Goal: Information Seeking & Learning: Learn about a topic

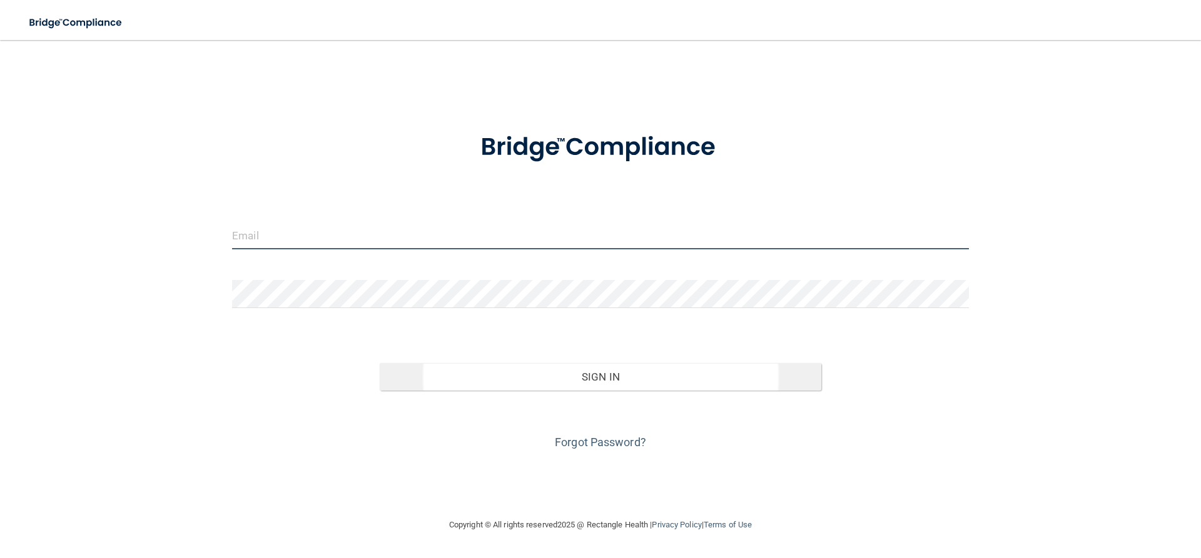
type input "[EMAIL_ADDRESS][DOMAIN_NAME]"
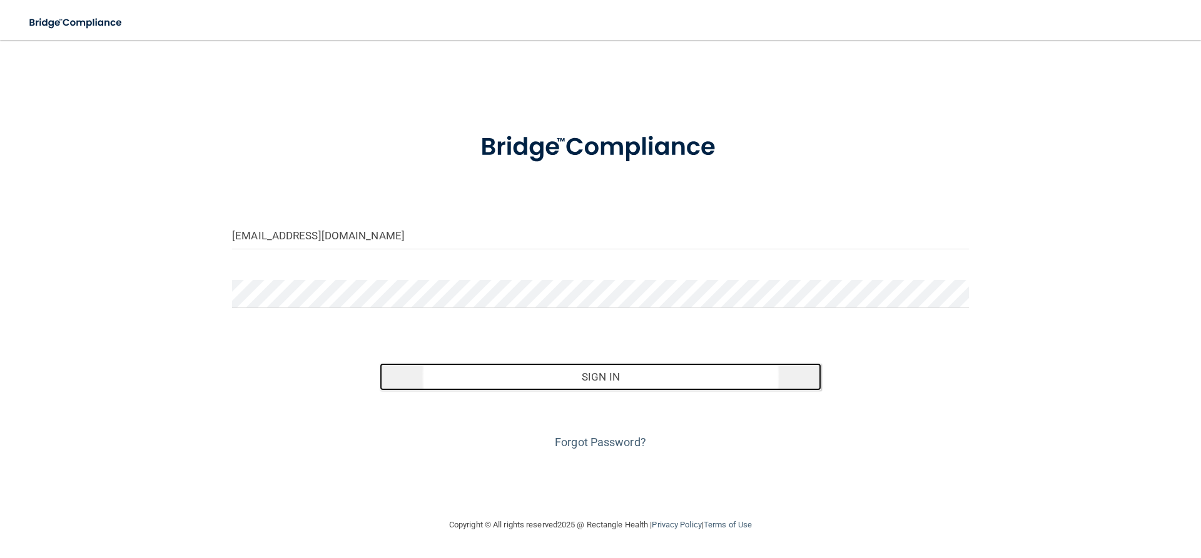
click at [620, 376] on button "Sign In" at bounding box center [601, 377] width 442 height 28
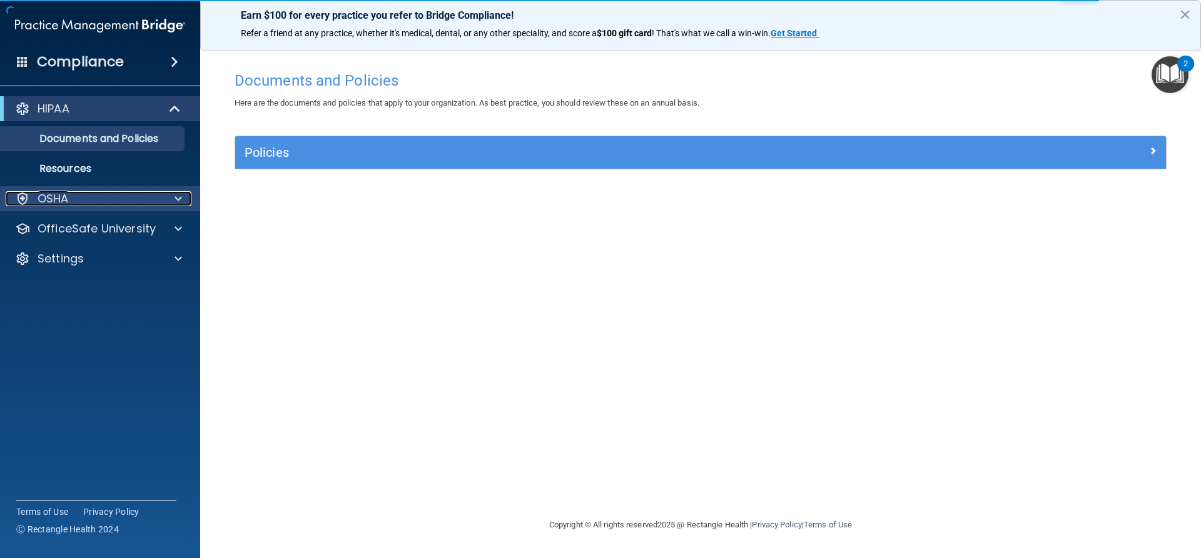
click at [170, 199] on div at bounding box center [176, 198] width 31 height 15
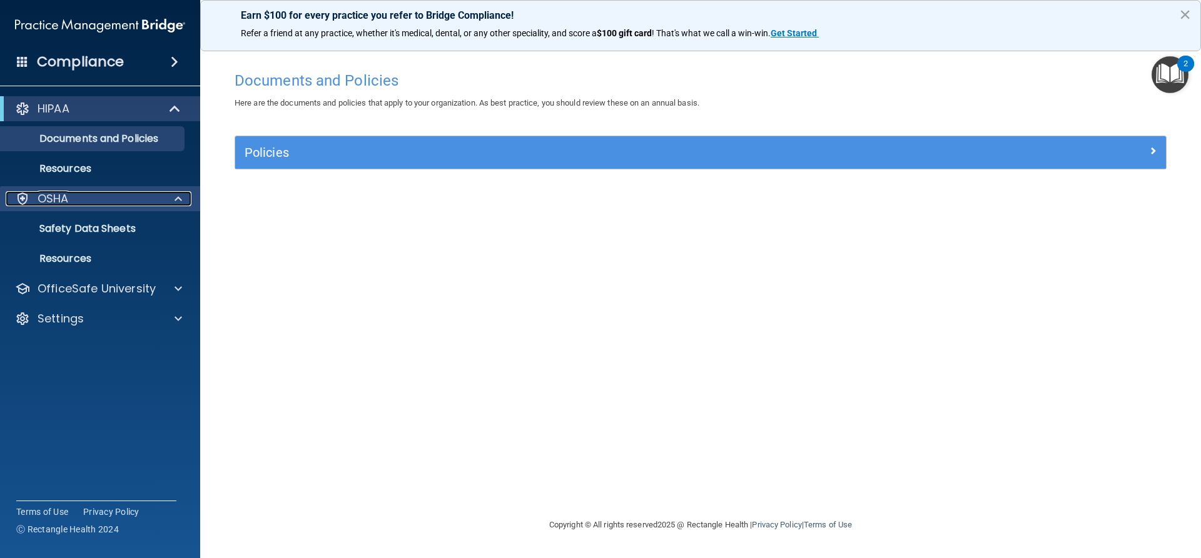
click at [177, 199] on span at bounding box center [178, 198] width 8 height 15
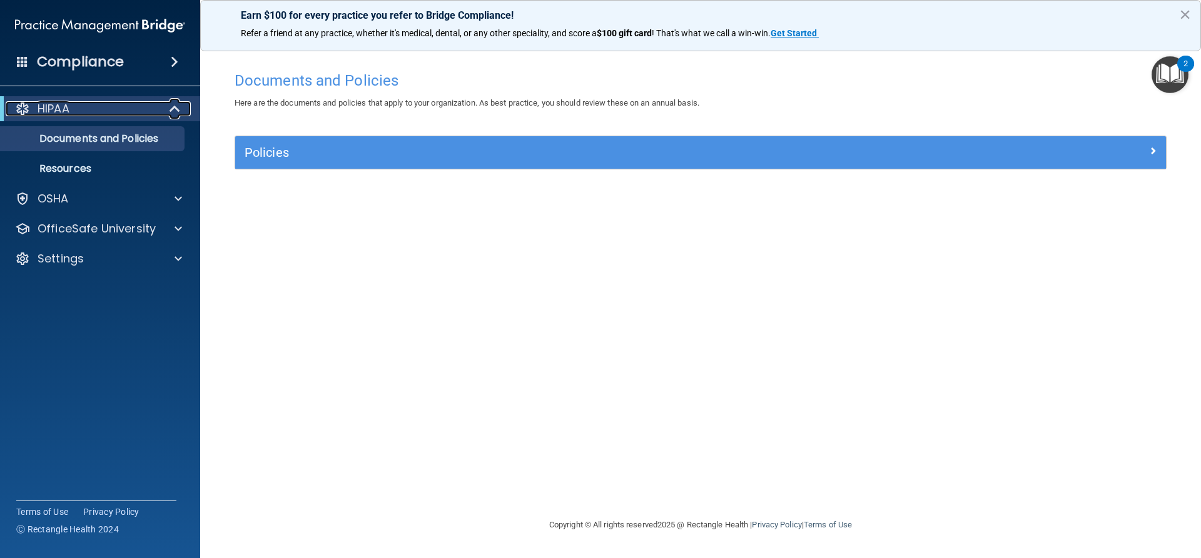
click at [171, 105] on span at bounding box center [176, 108] width 11 height 15
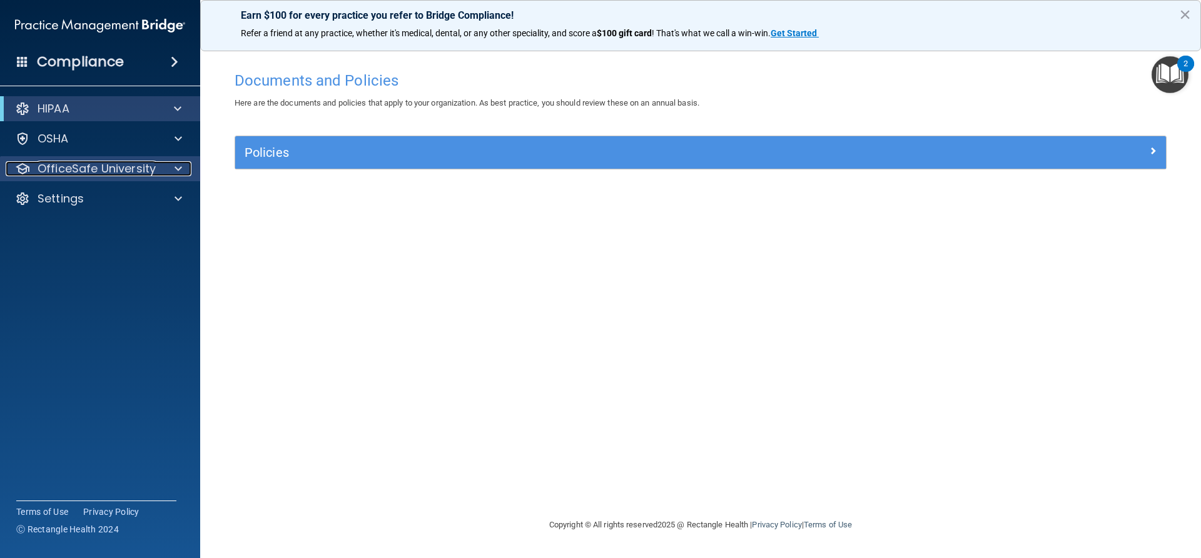
click at [179, 166] on span at bounding box center [178, 168] width 8 height 15
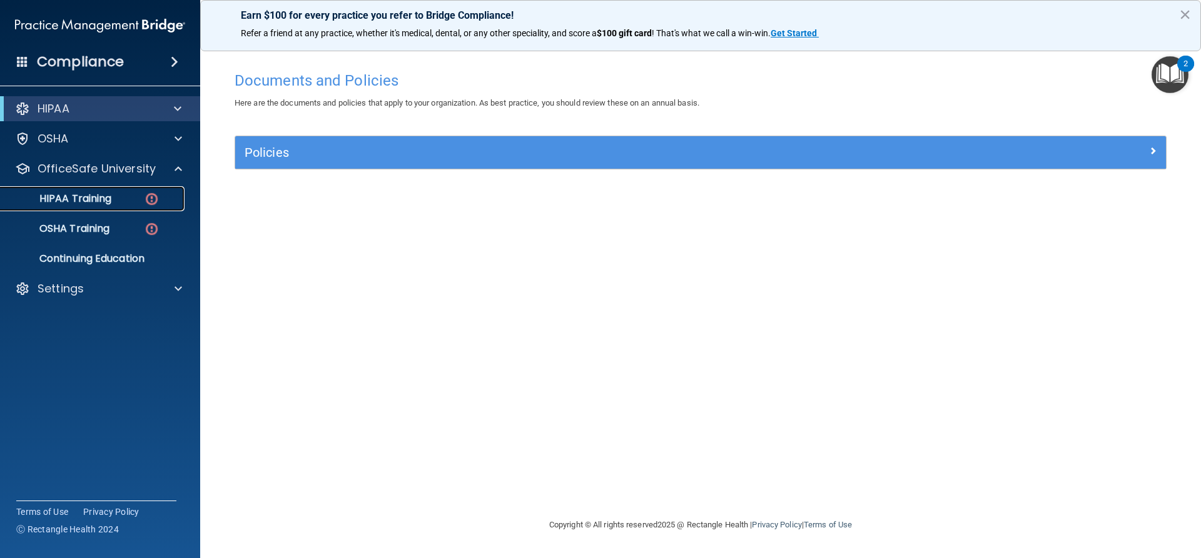
click at [123, 197] on div "HIPAA Training" at bounding box center [93, 199] width 171 height 13
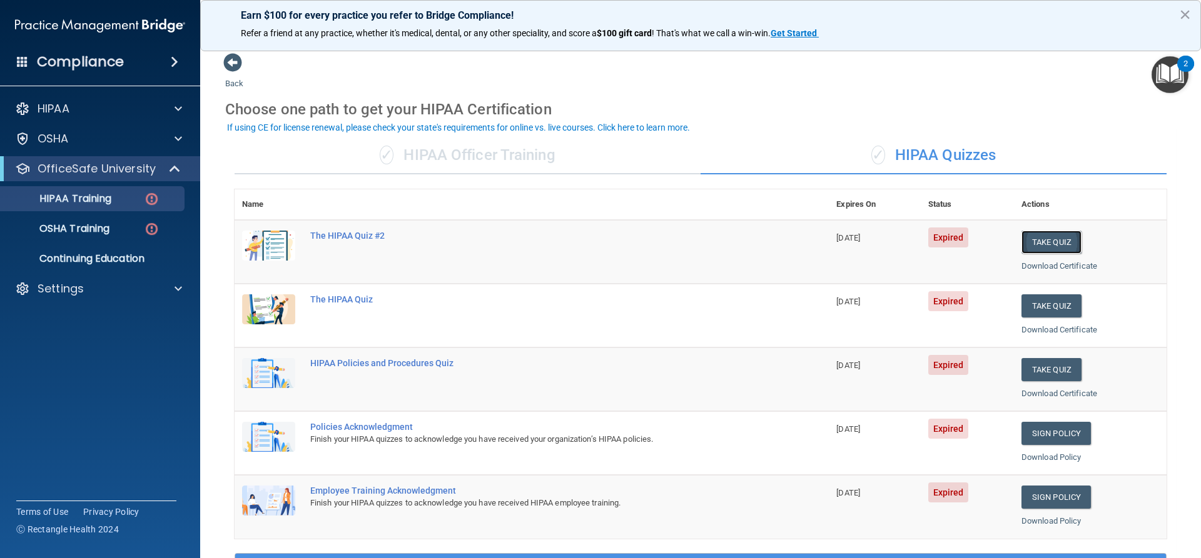
click at [1035, 240] on button "Take Quiz" at bounding box center [1051, 242] width 60 height 23
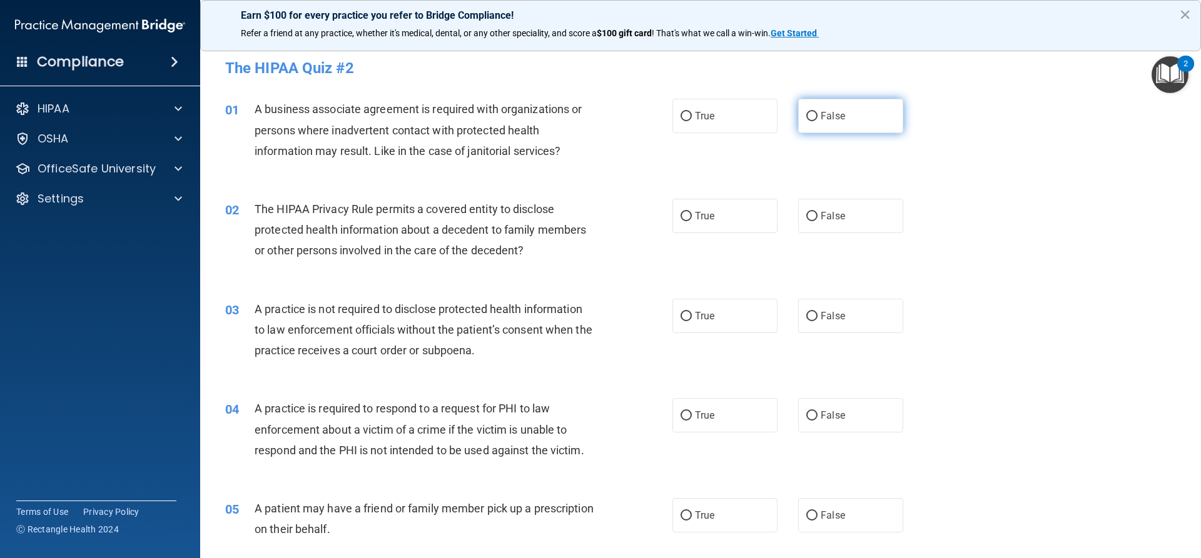
click at [806, 114] on input "False" at bounding box center [811, 116] width 11 height 9
radio input "true"
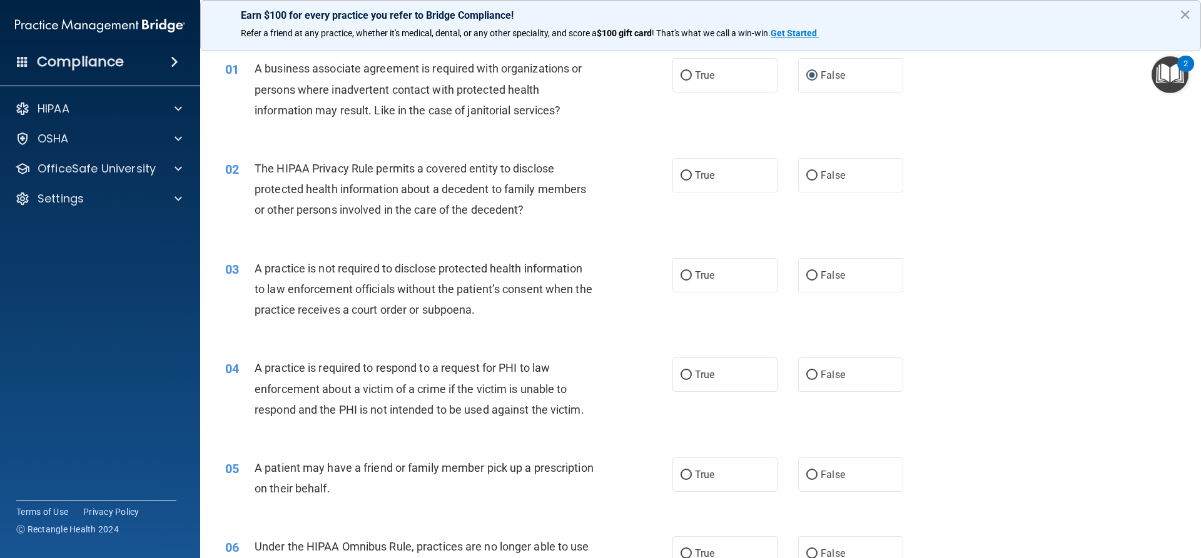
scroll to position [63, 0]
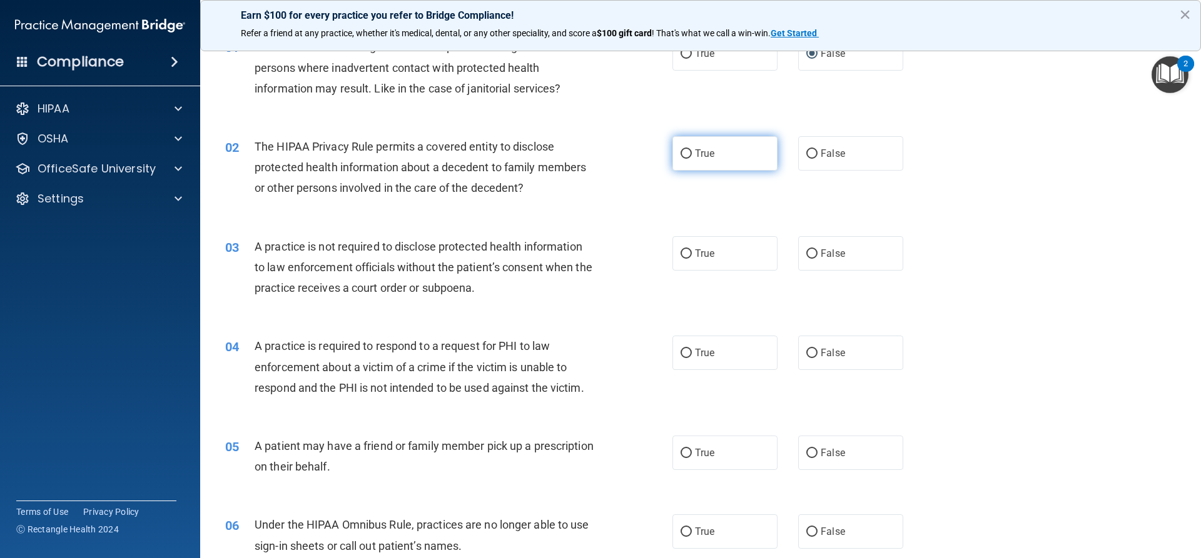
click at [680, 153] on input "True" at bounding box center [685, 153] width 11 height 9
radio input "true"
click at [809, 253] on input "False" at bounding box center [811, 254] width 11 height 9
radio input "true"
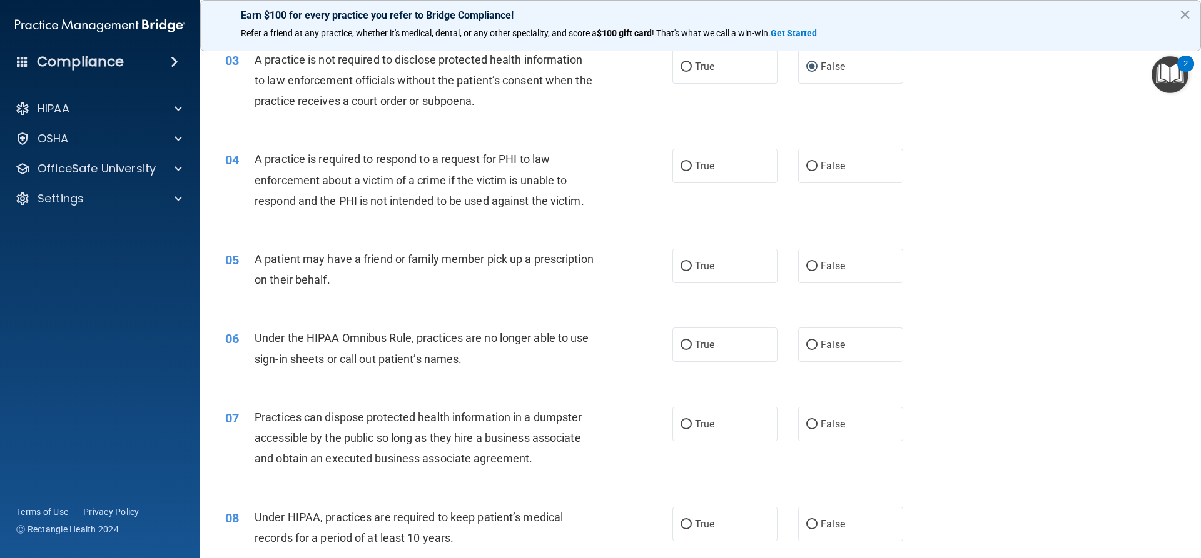
scroll to position [313, 0]
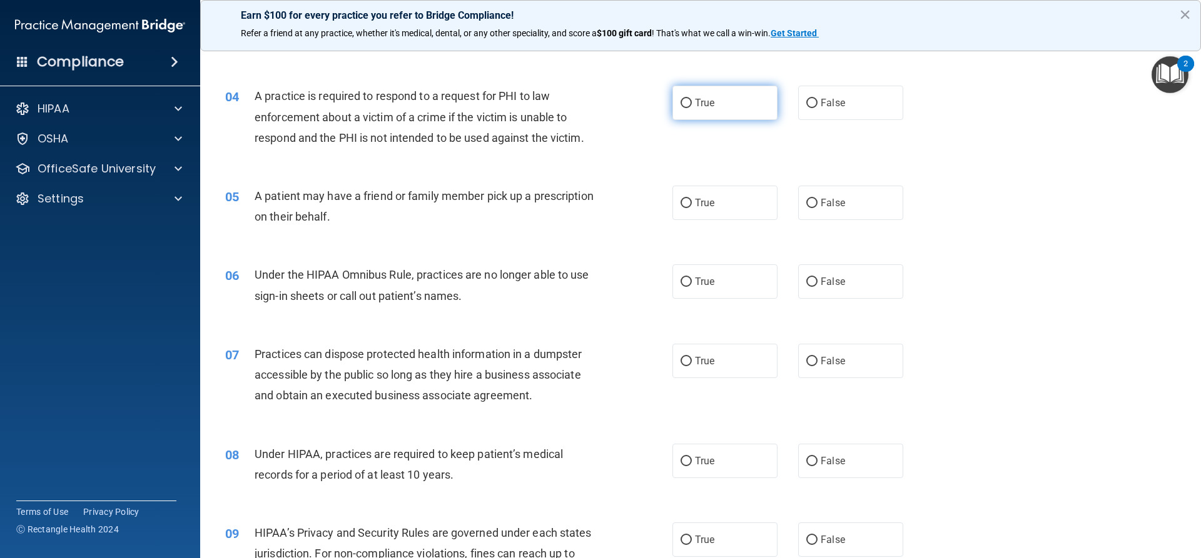
click at [683, 103] on input "True" at bounding box center [685, 103] width 11 height 9
radio input "true"
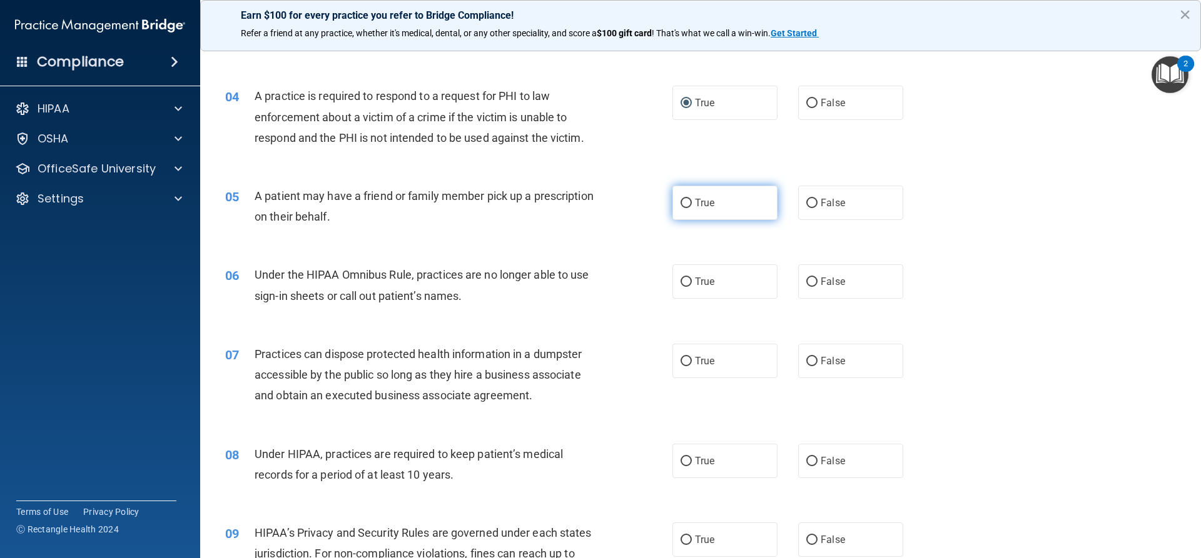
click at [680, 203] on input "True" at bounding box center [685, 203] width 11 height 9
radio input "true"
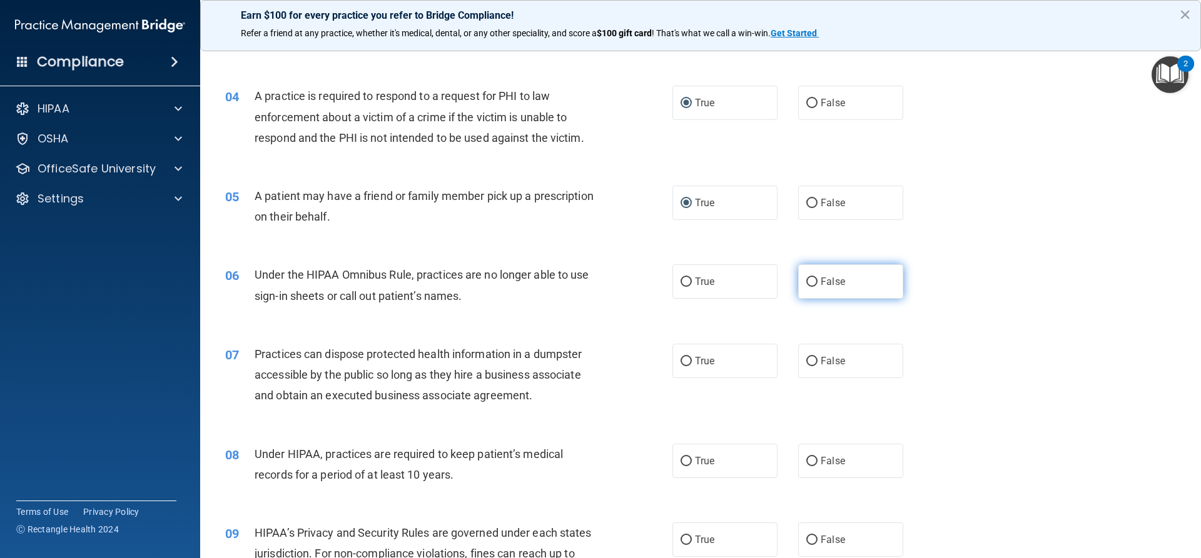
click at [809, 280] on input "False" at bounding box center [811, 282] width 11 height 9
radio input "true"
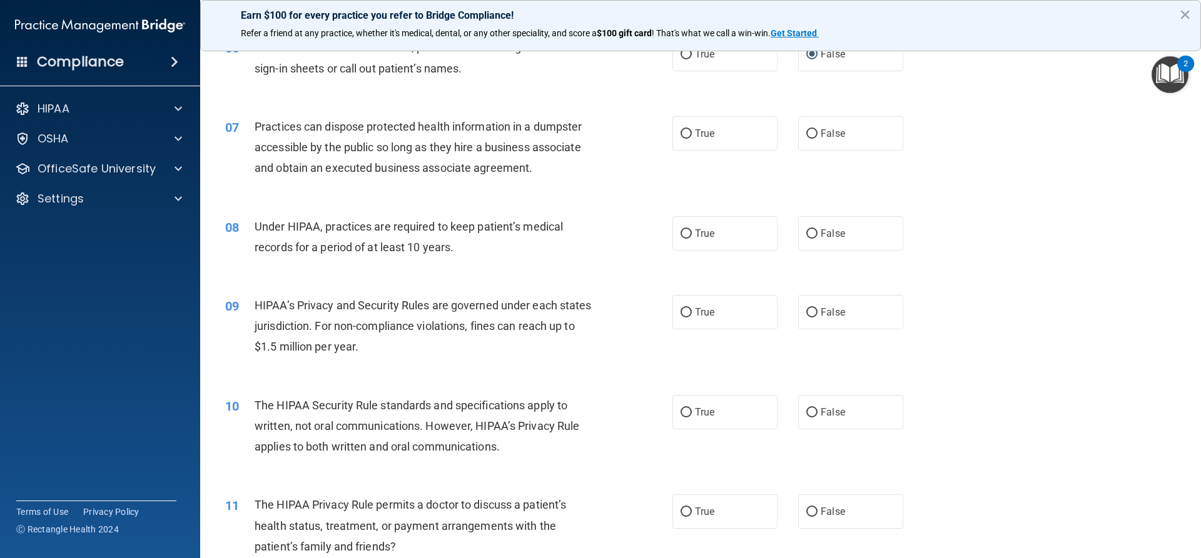
scroll to position [563, 0]
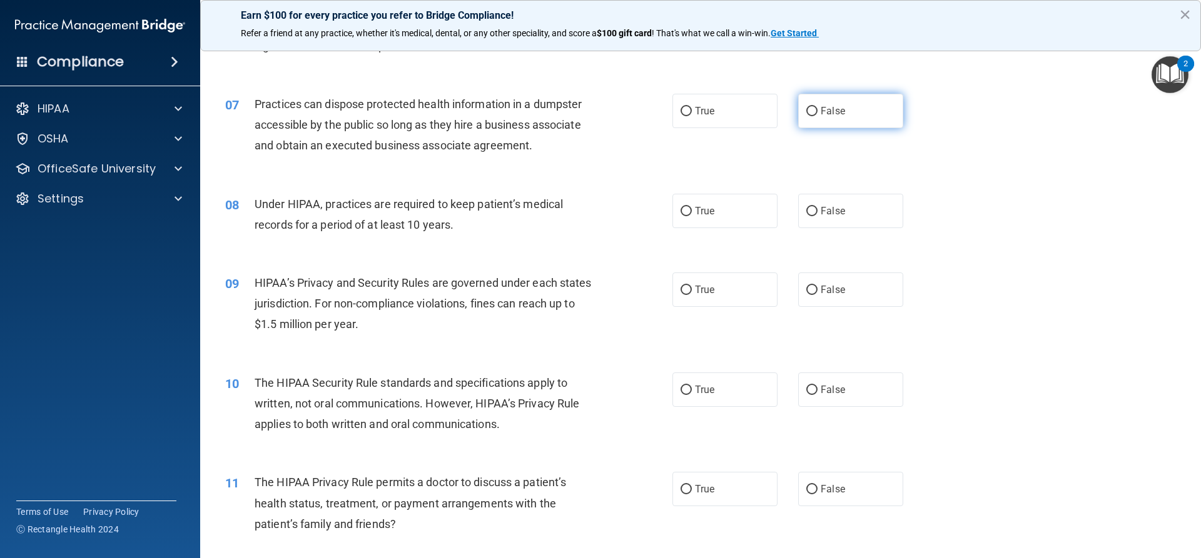
click at [806, 111] on input "False" at bounding box center [811, 111] width 11 height 9
radio input "true"
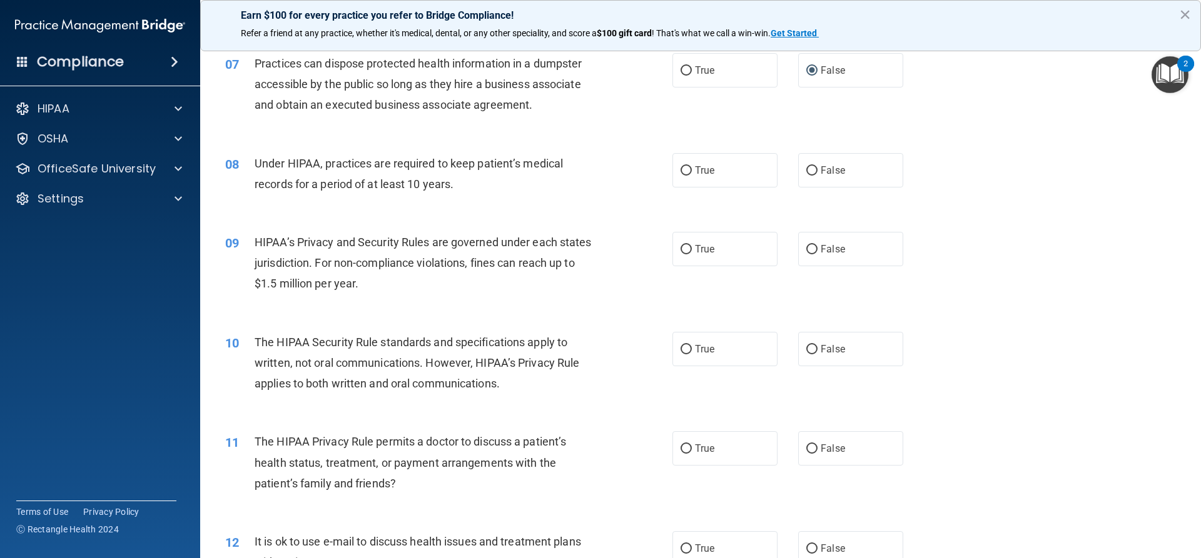
scroll to position [625, 0]
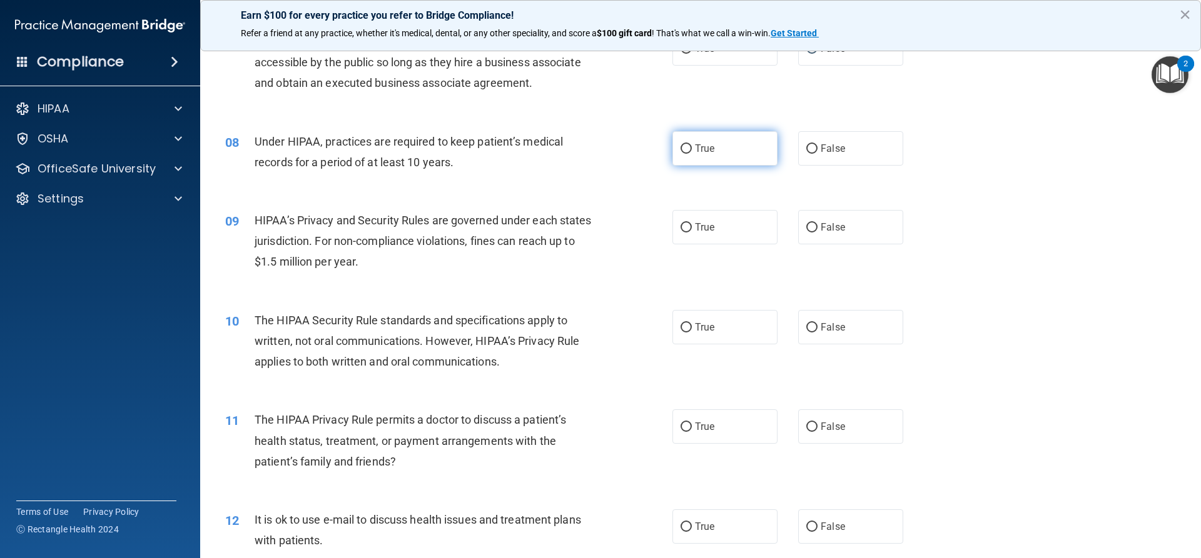
click at [680, 149] on input "True" at bounding box center [685, 148] width 11 height 9
radio input "true"
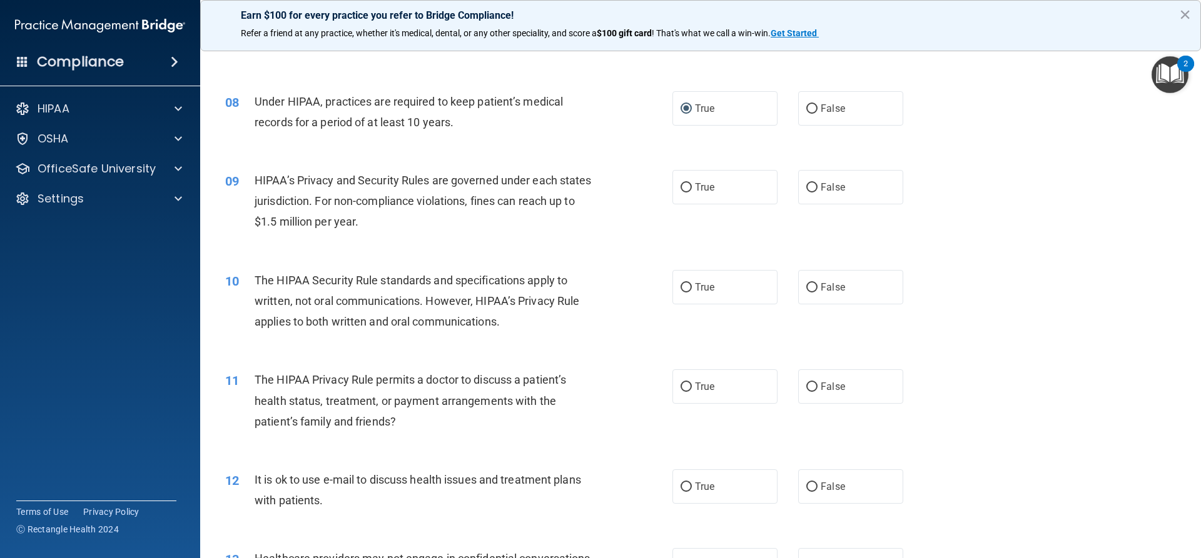
scroll to position [688, 0]
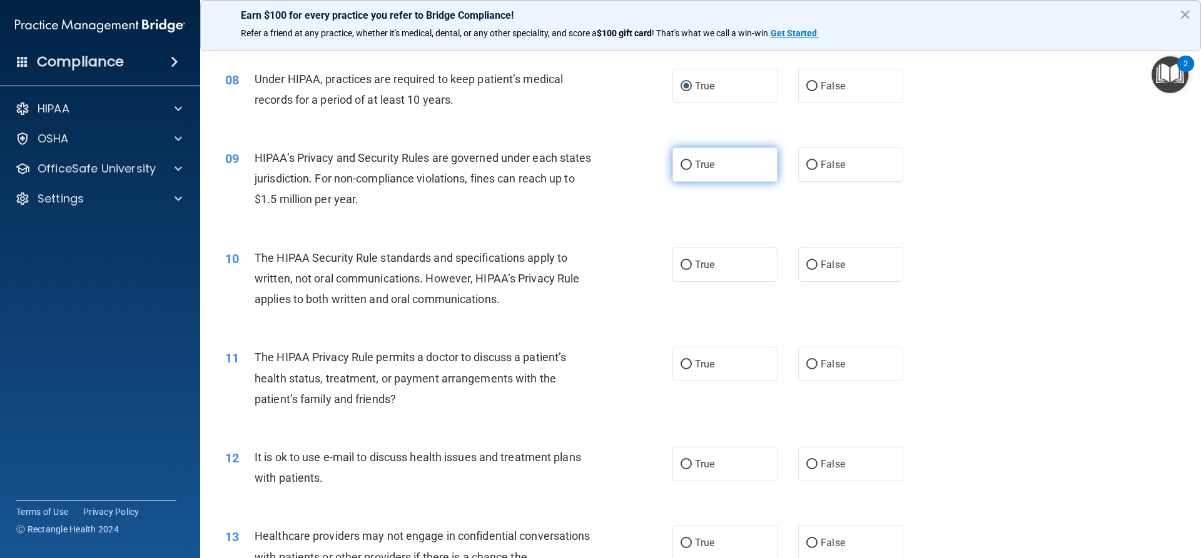
click at [674, 168] on label "True" at bounding box center [724, 165] width 105 height 34
click at [680, 168] on input "True" at bounding box center [685, 165] width 11 height 9
radio input "true"
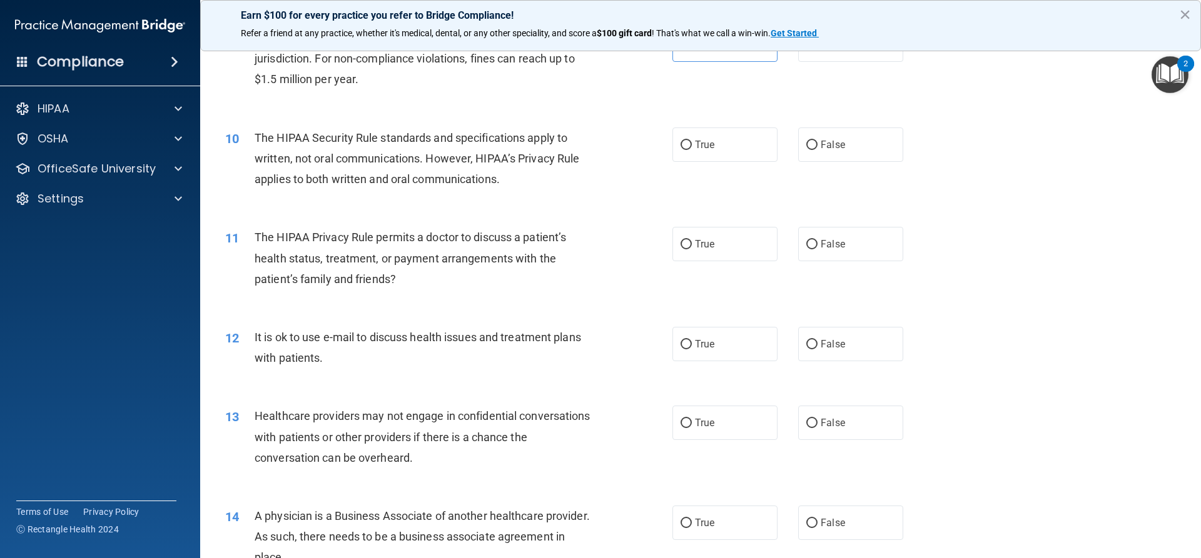
scroll to position [813, 0]
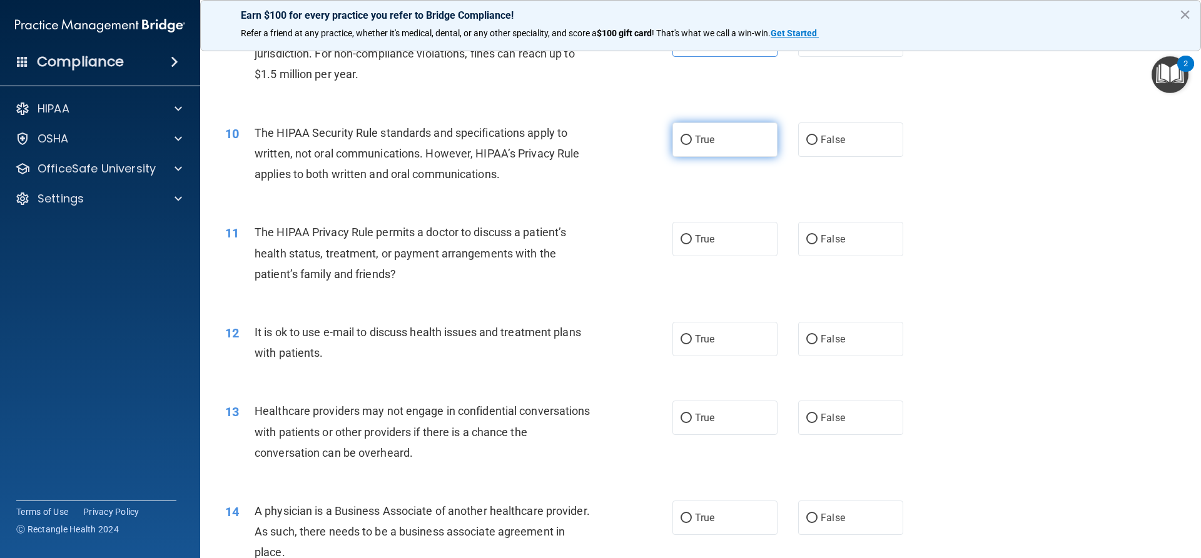
click at [681, 142] on input "True" at bounding box center [685, 140] width 11 height 9
radio input "true"
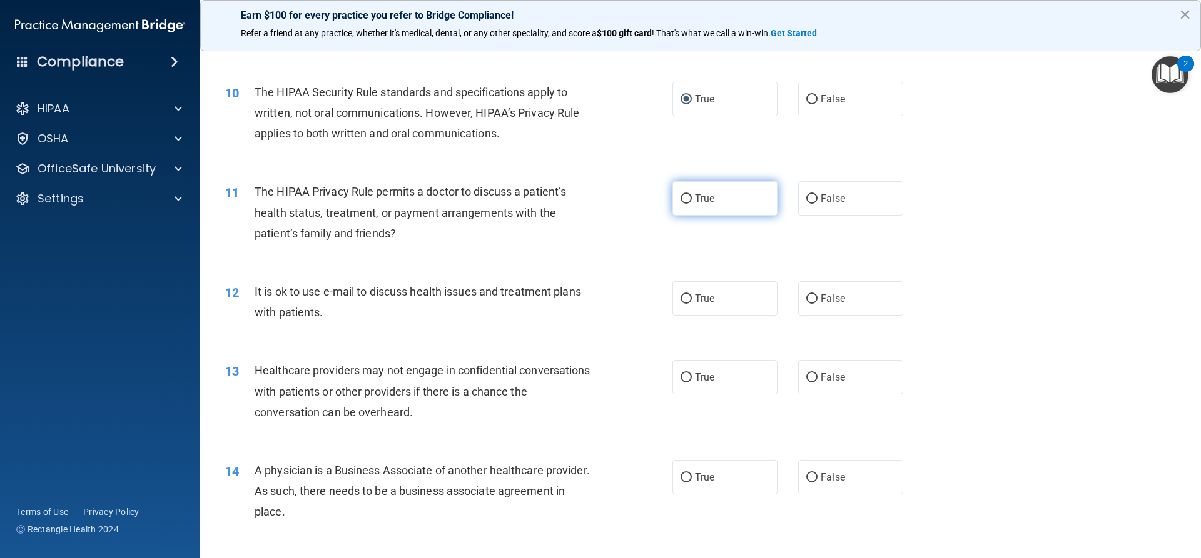
scroll to position [876, 0]
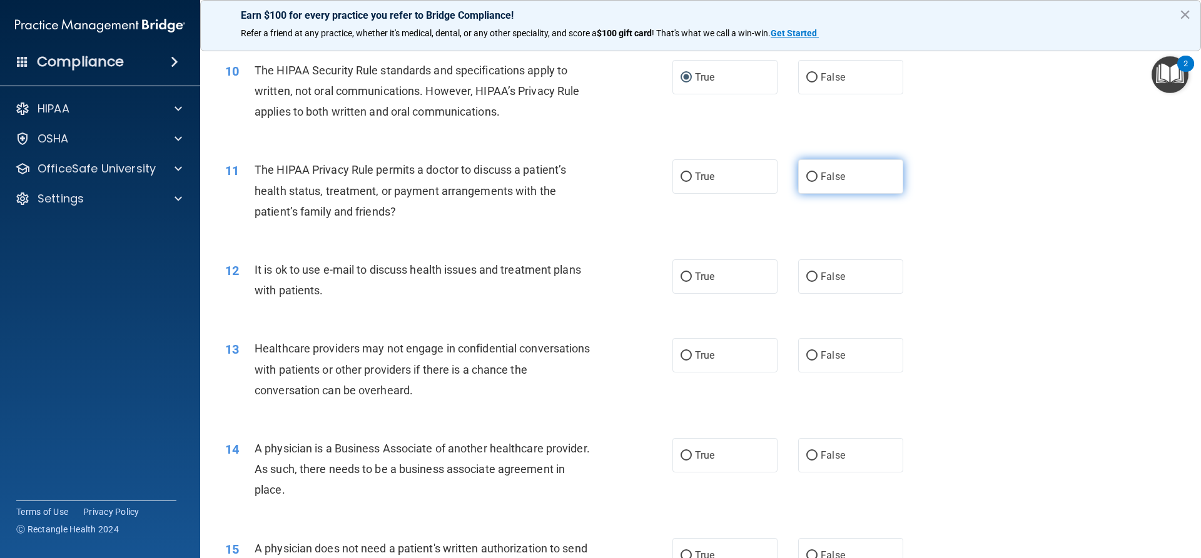
click at [806, 177] on input "False" at bounding box center [811, 177] width 11 height 9
radio input "true"
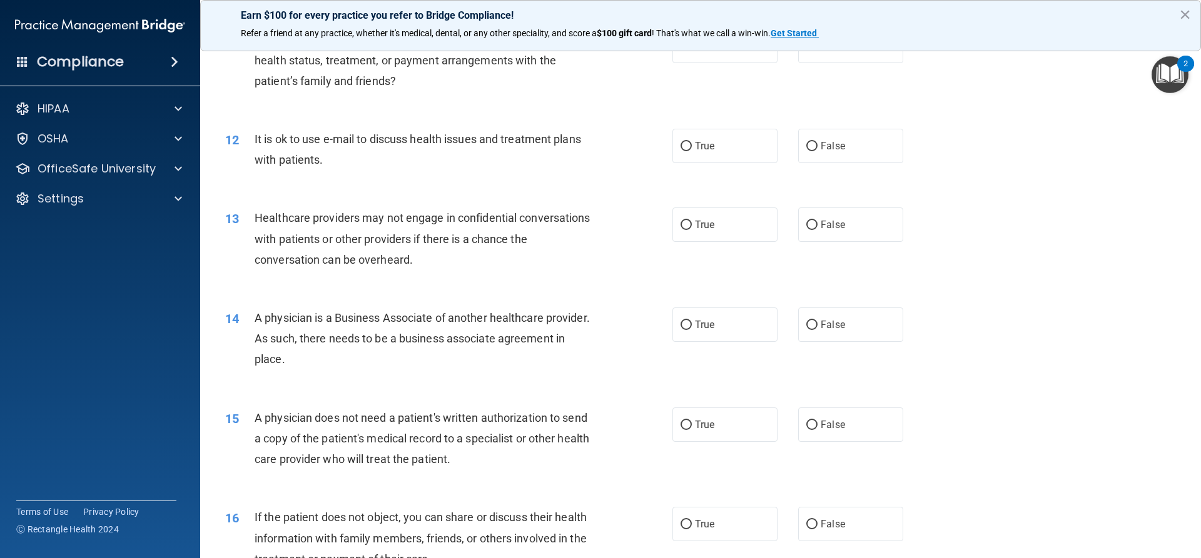
scroll to position [1063, 0]
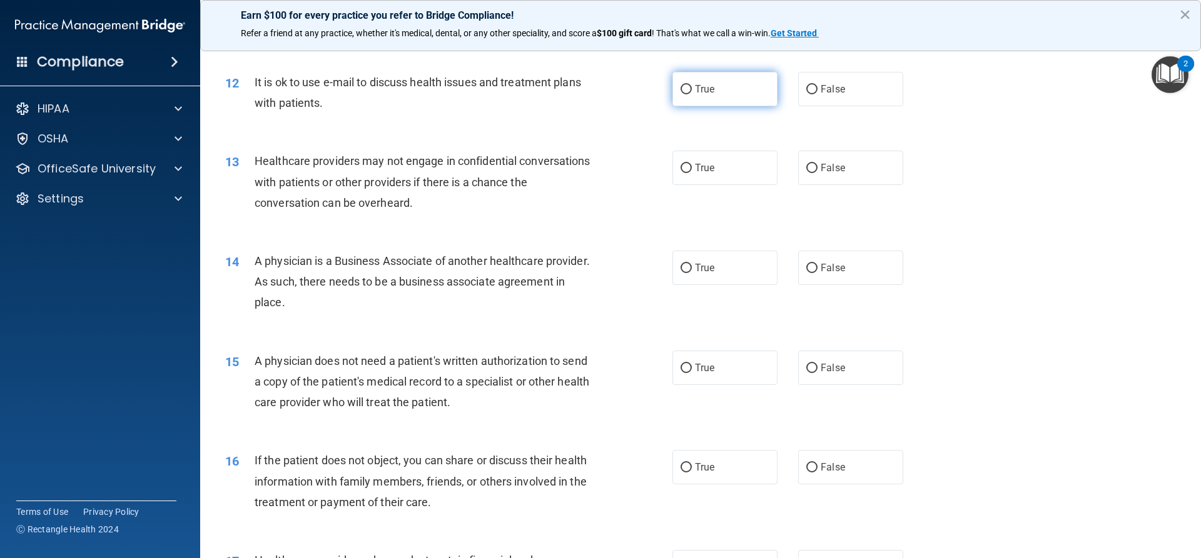
click at [683, 89] on input "True" at bounding box center [685, 89] width 11 height 9
radio input "true"
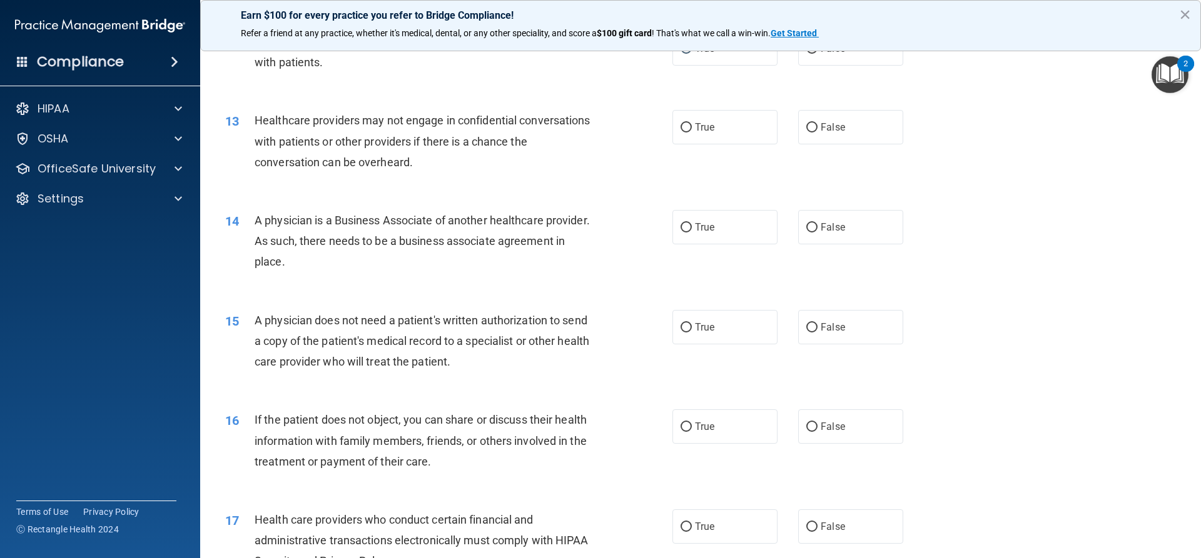
scroll to position [1126, 0]
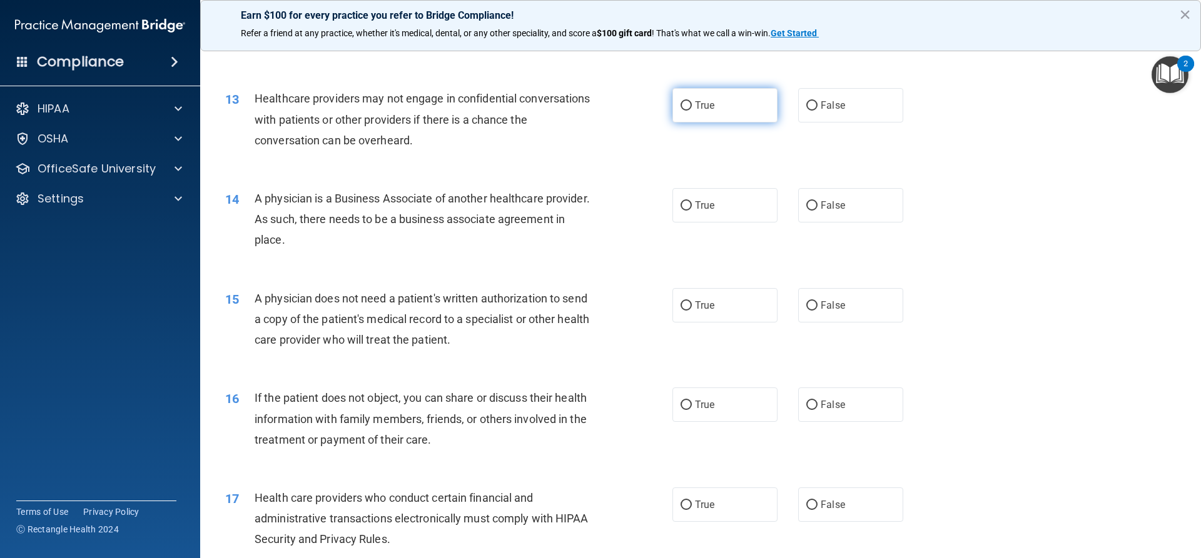
click at [682, 105] on input "True" at bounding box center [685, 105] width 11 height 9
radio input "true"
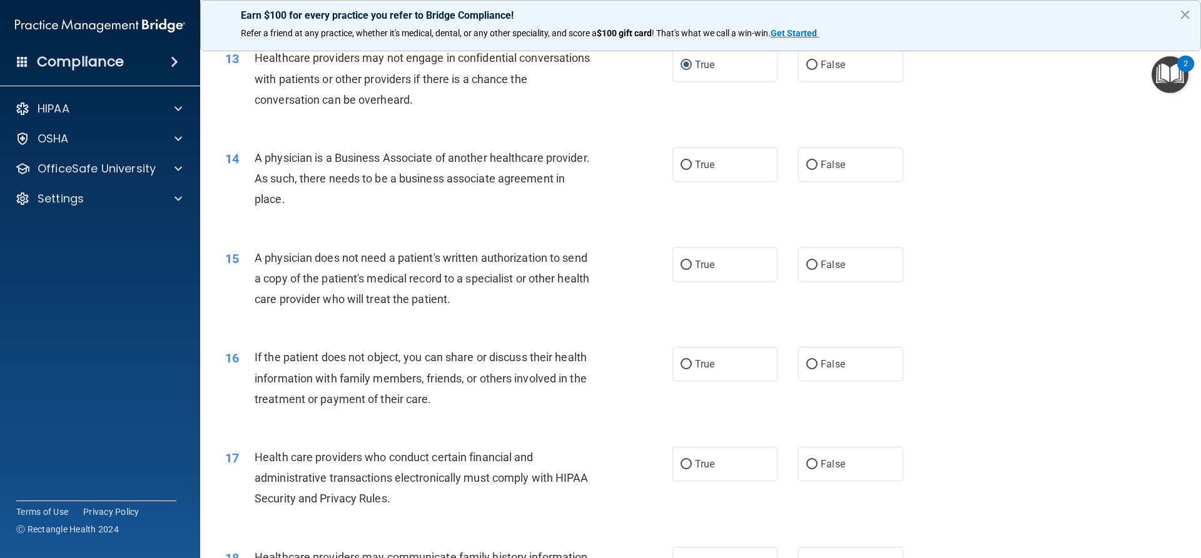
scroll to position [1188, 0]
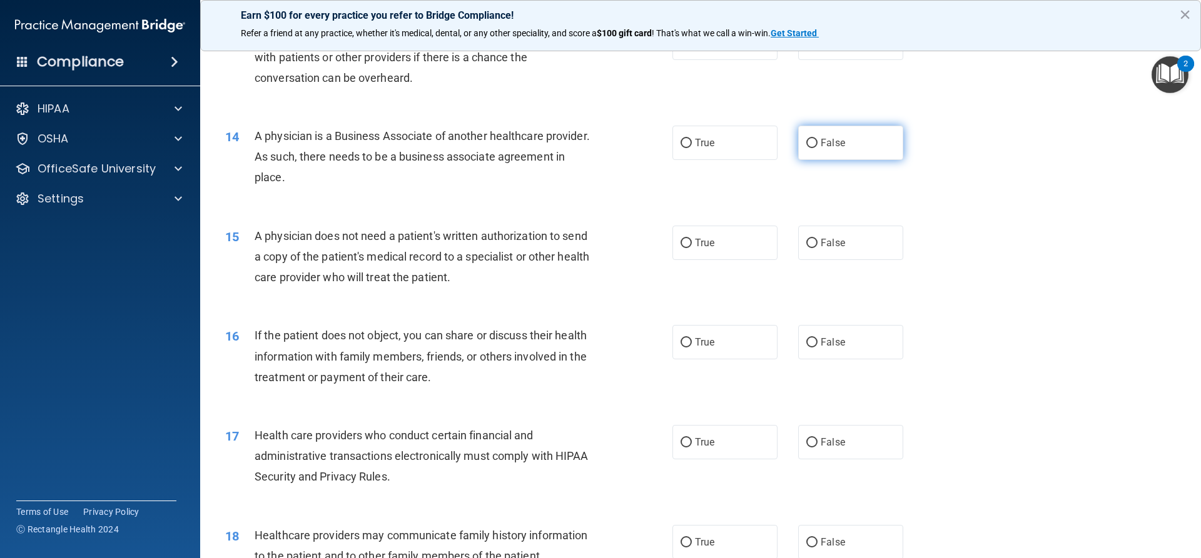
click at [807, 145] on input "False" at bounding box center [811, 143] width 11 height 9
radio input "true"
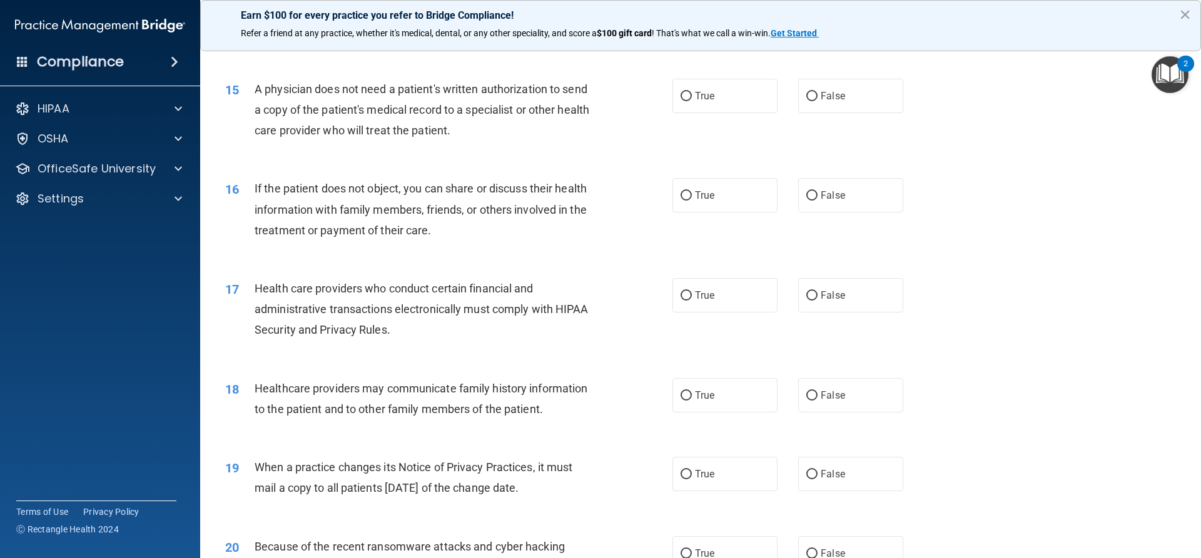
scroll to position [1313, 0]
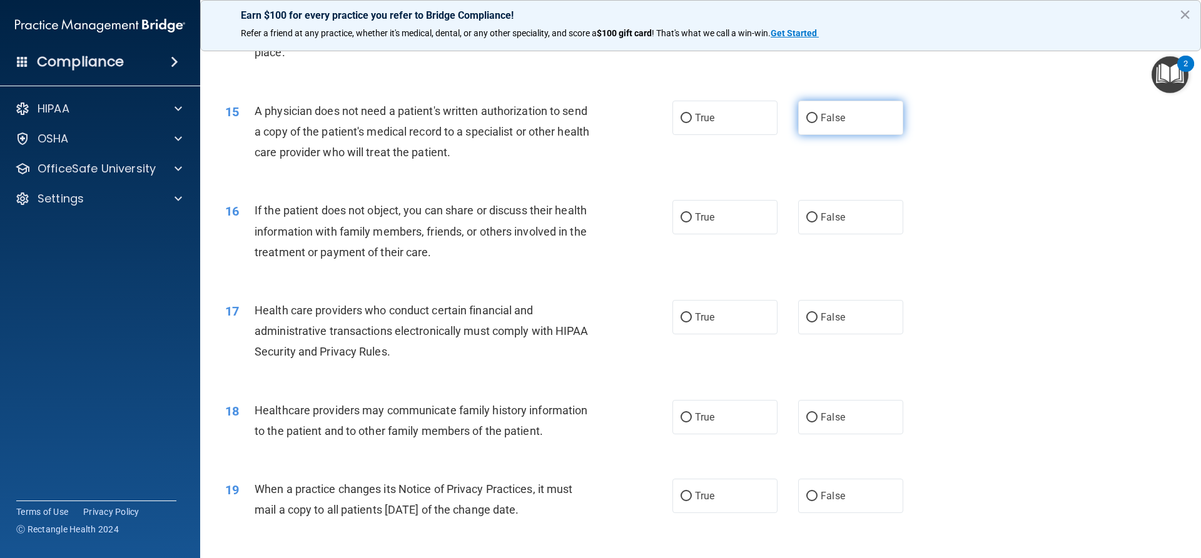
click at [807, 117] on input "False" at bounding box center [811, 118] width 11 height 9
radio input "true"
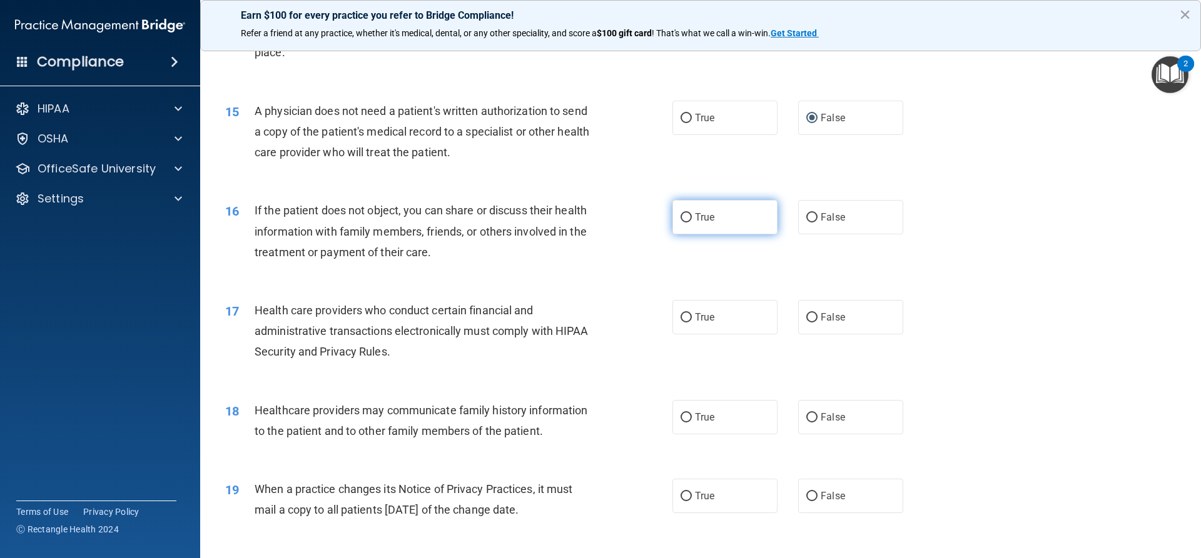
click at [680, 214] on input "True" at bounding box center [685, 217] width 11 height 9
radio input "true"
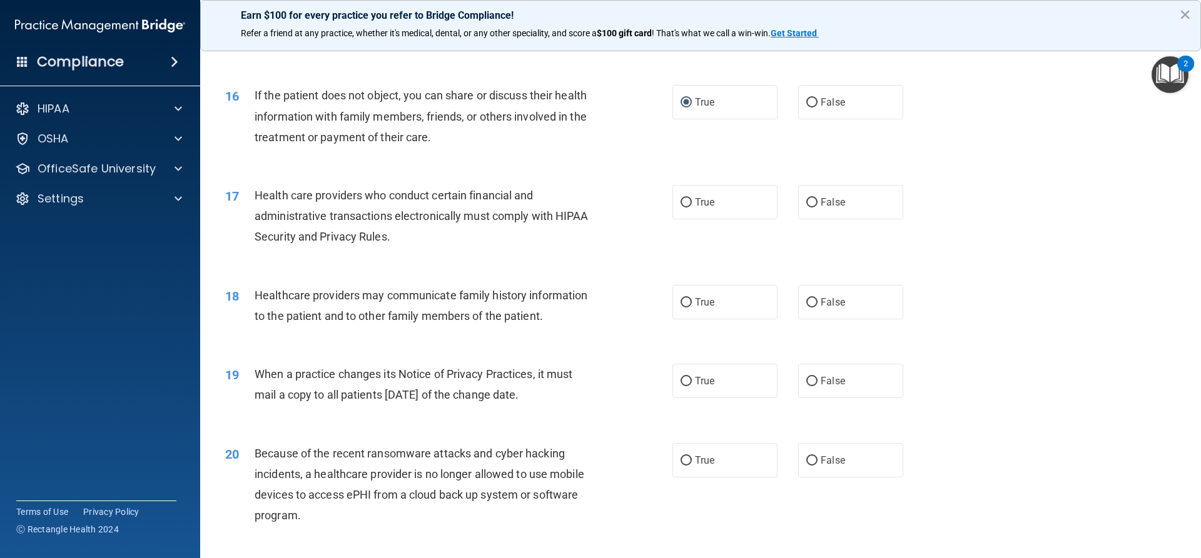
scroll to position [1438, 0]
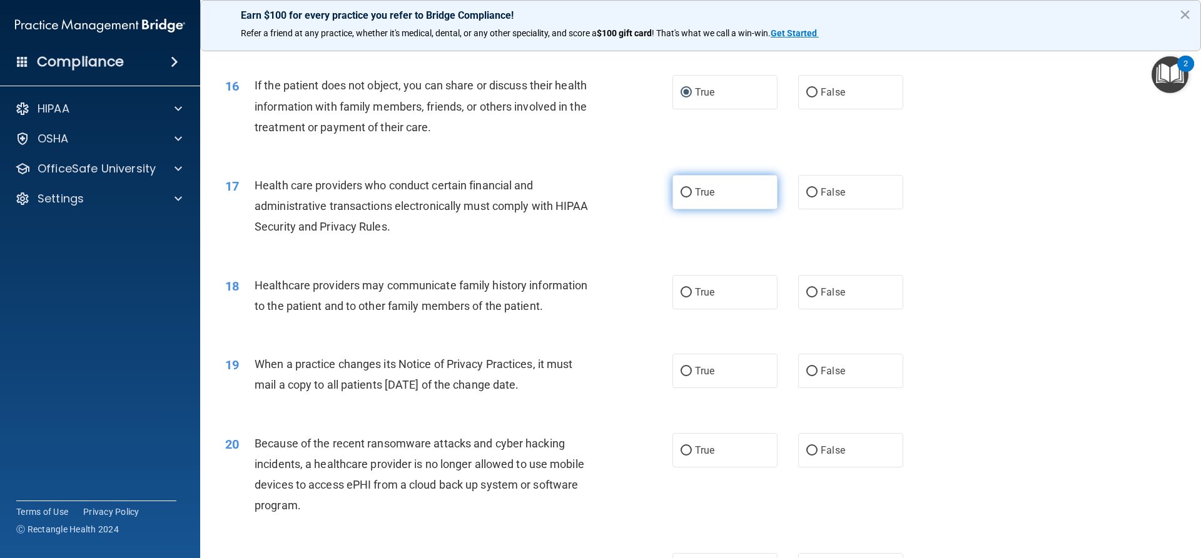
click at [688, 195] on label "True" at bounding box center [724, 192] width 105 height 34
click at [688, 195] on input "True" at bounding box center [685, 192] width 11 height 9
radio input "true"
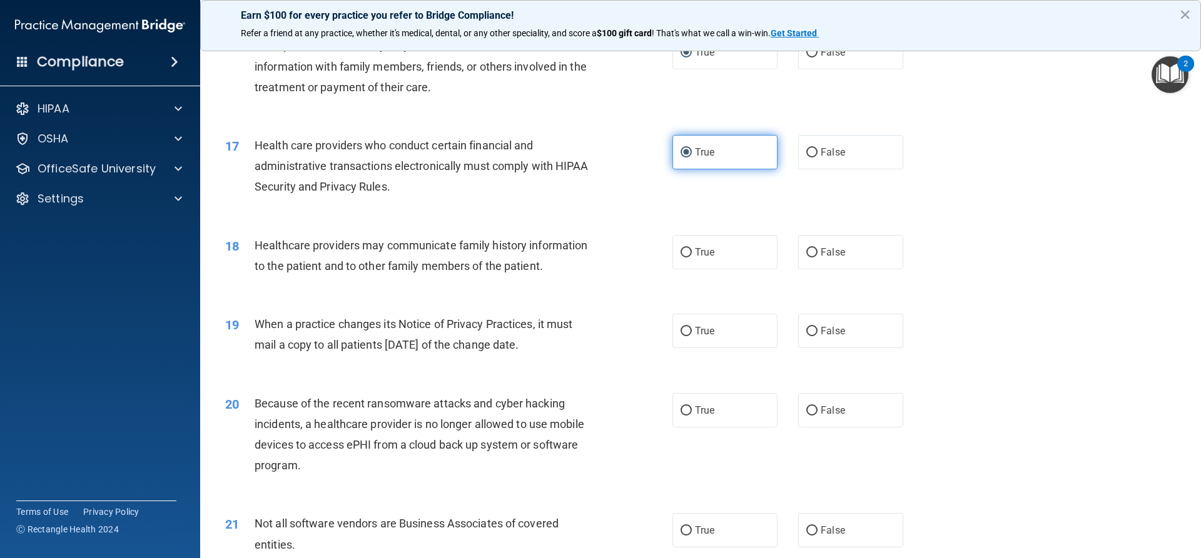
scroll to position [1501, 0]
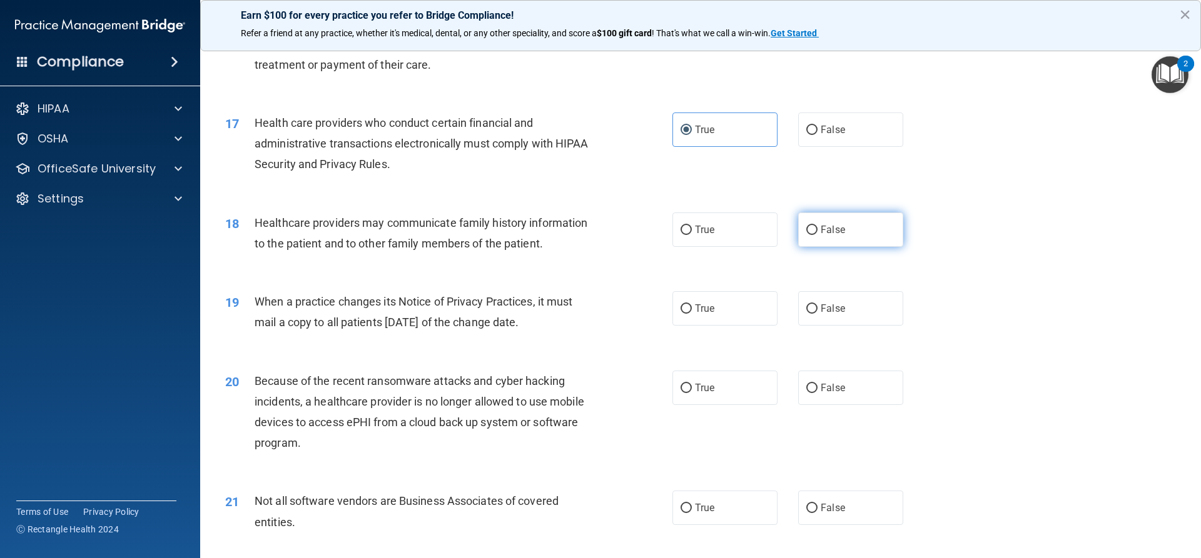
click at [810, 231] on input "False" at bounding box center [811, 230] width 11 height 9
radio input "true"
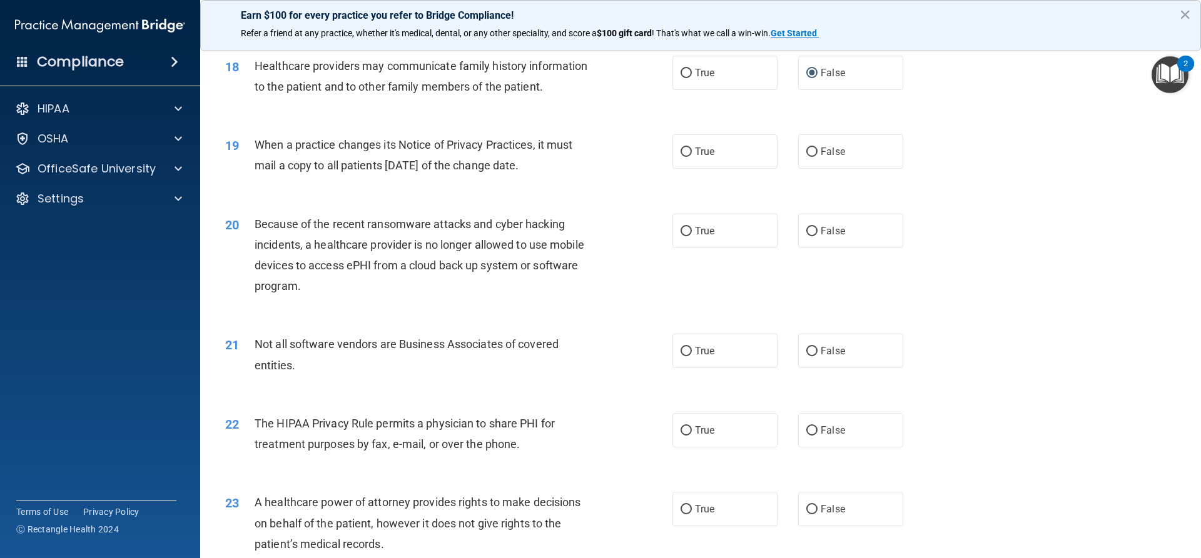
scroll to position [1689, 0]
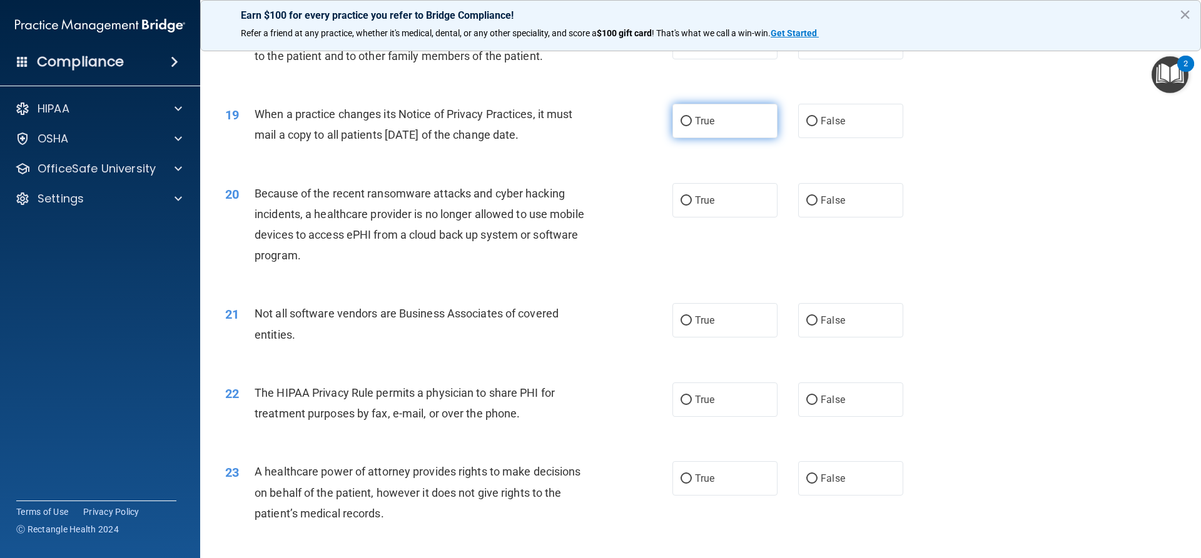
click at [682, 120] on input "True" at bounding box center [685, 121] width 11 height 9
radio input "true"
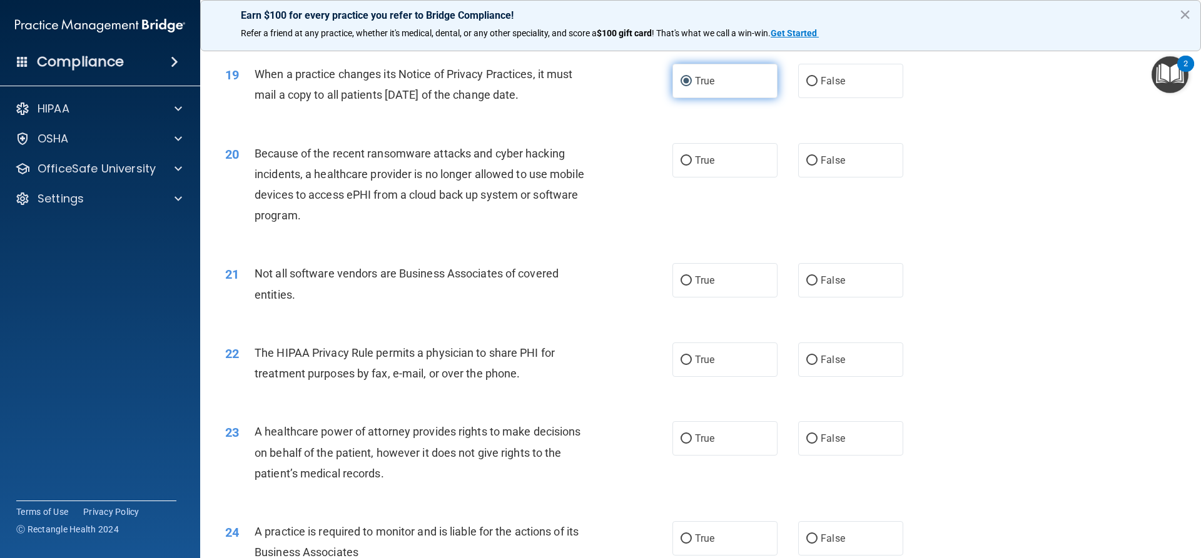
scroll to position [1751, 0]
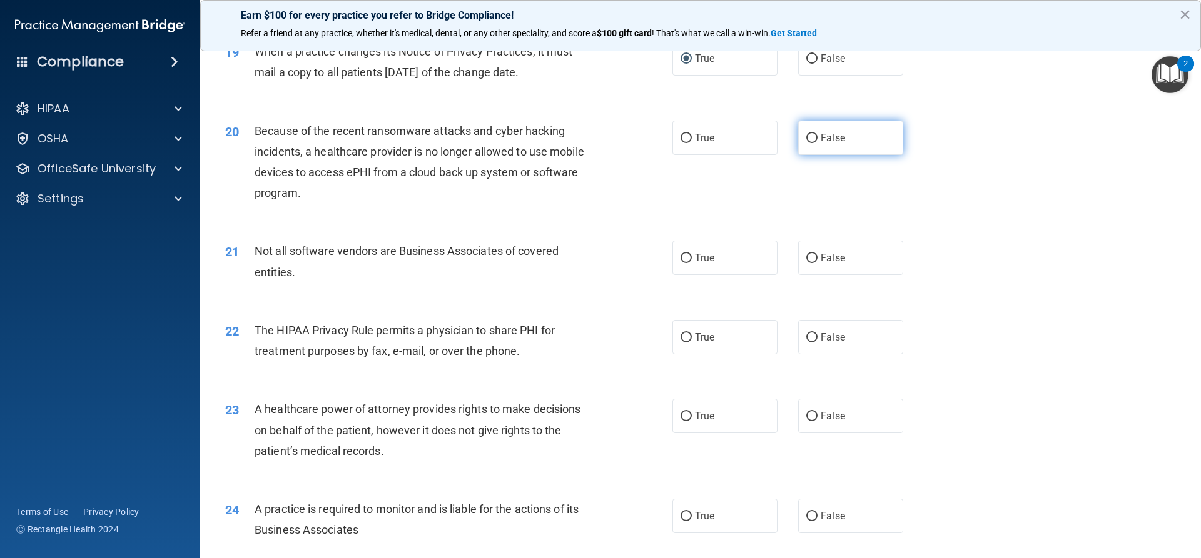
click at [806, 139] on input "False" at bounding box center [811, 138] width 11 height 9
radio input "true"
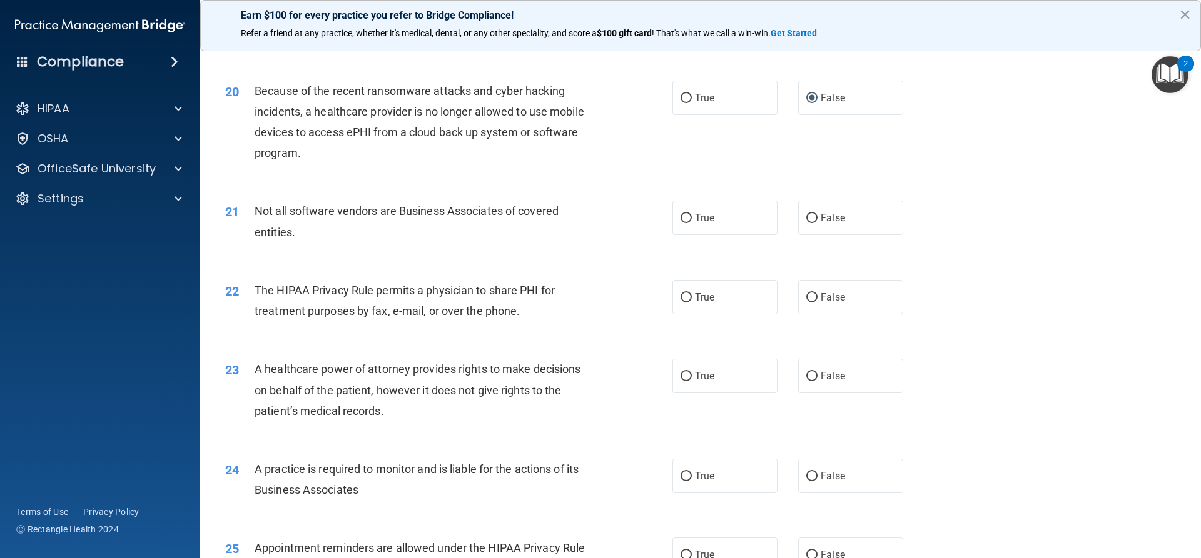
scroll to position [1814, 0]
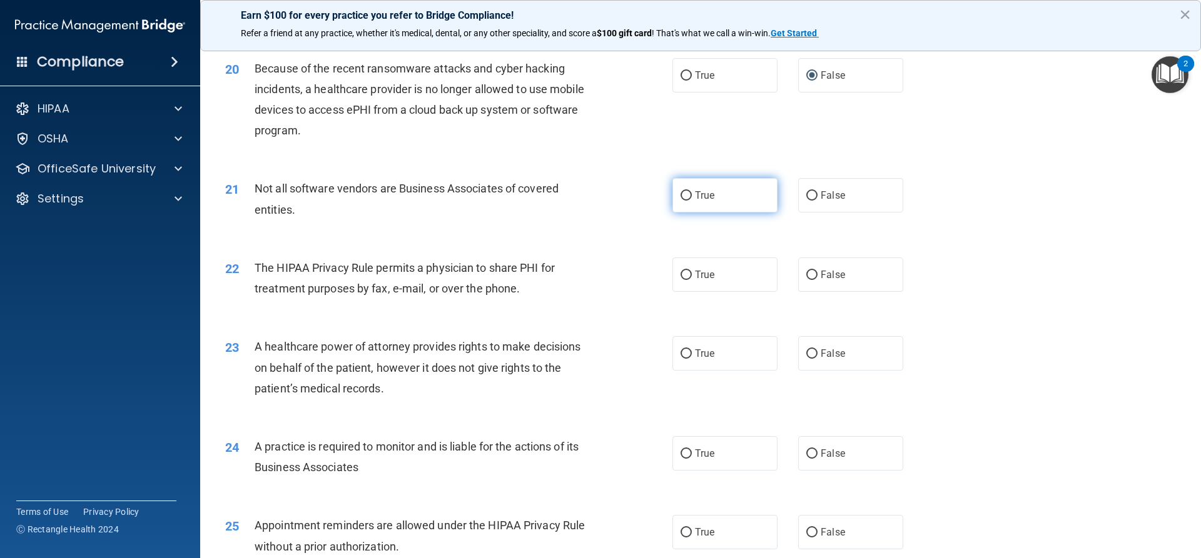
click at [680, 194] on input "True" at bounding box center [685, 195] width 11 height 9
radio input "true"
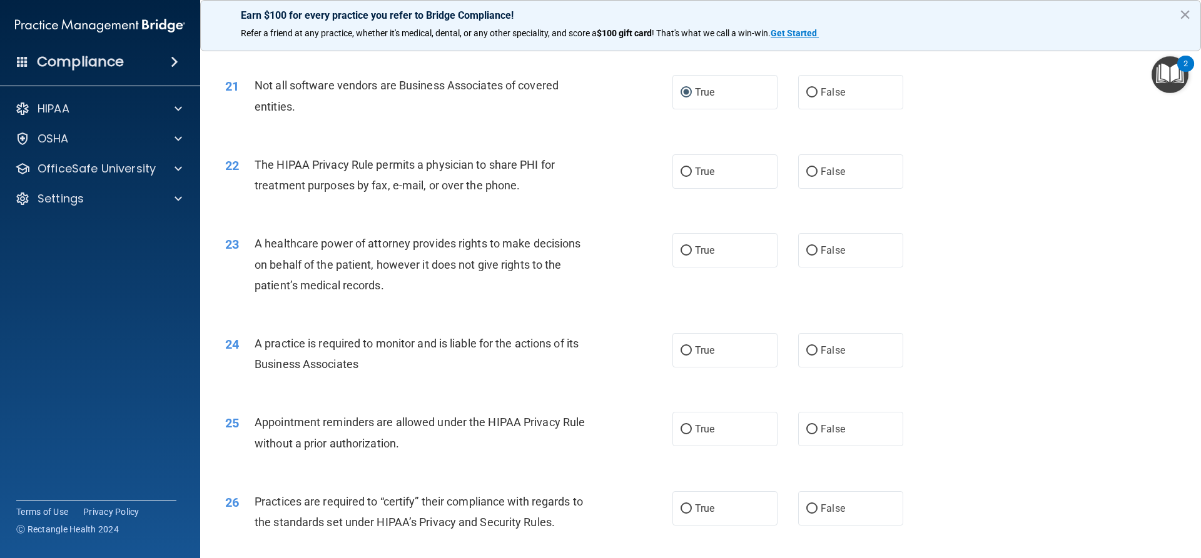
scroll to position [1939, 0]
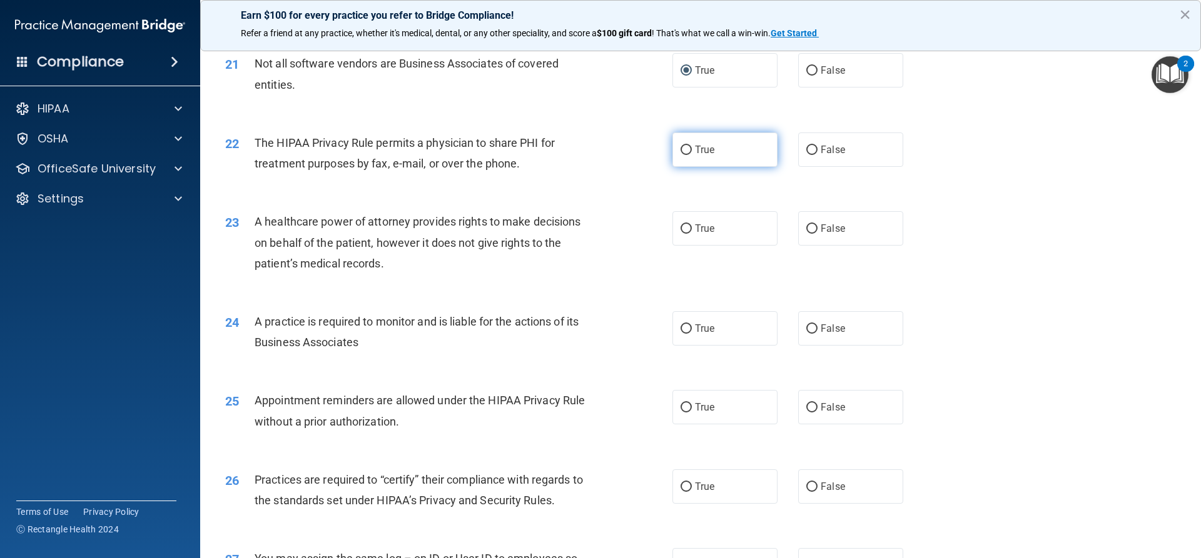
click at [684, 150] on input "True" at bounding box center [685, 150] width 11 height 9
radio input "true"
click at [682, 228] on input "True" at bounding box center [685, 229] width 11 height 9
radio input "true"
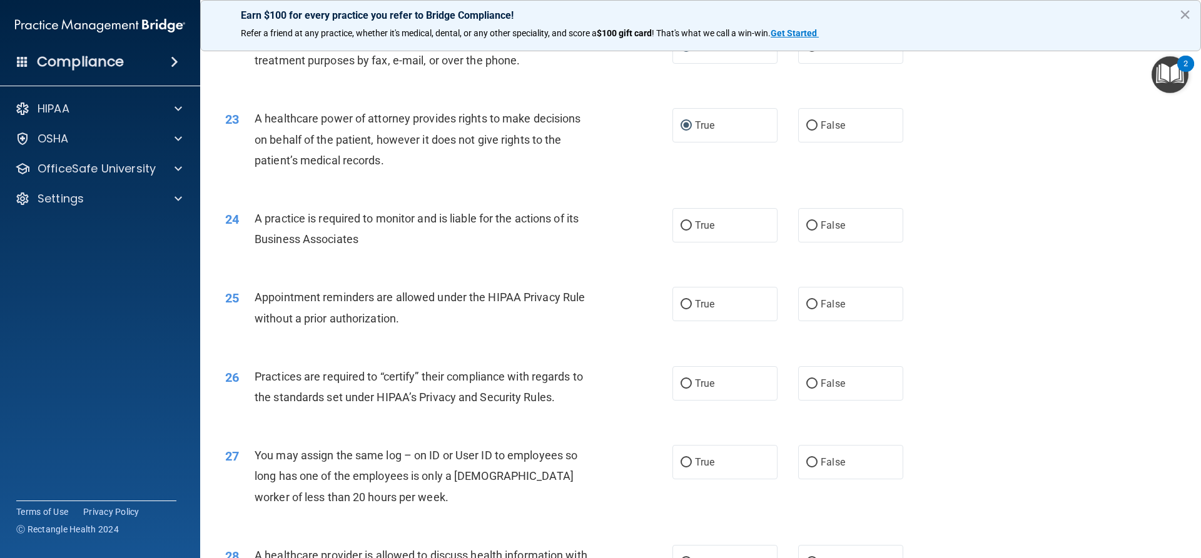
scroll to position [2064, 0]
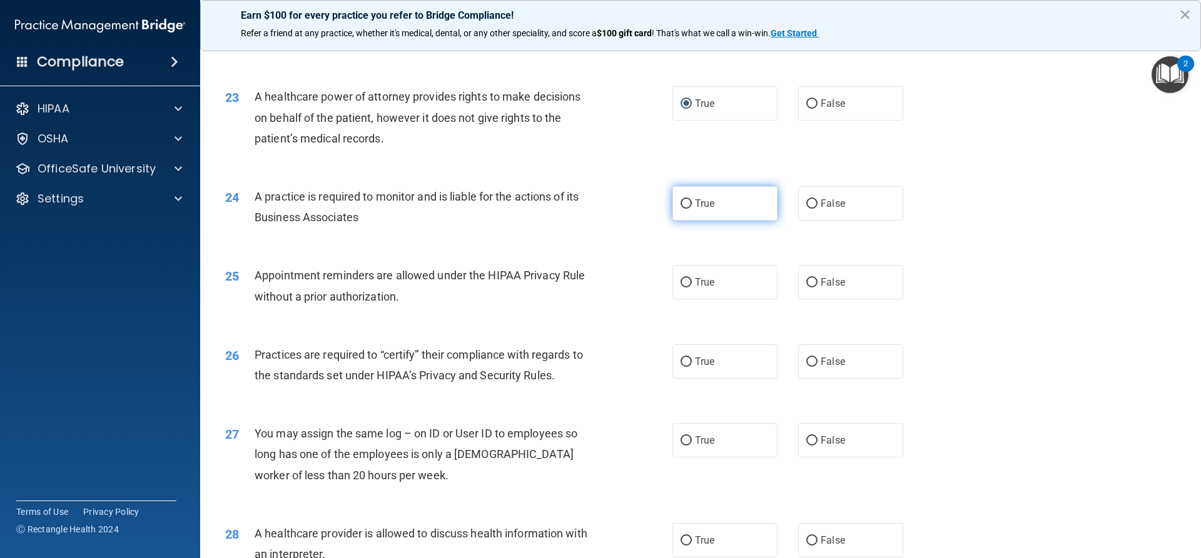
click at [683, 205] on input "True" at bounding box center [685, 203] width 11 height 9
radio input "true"
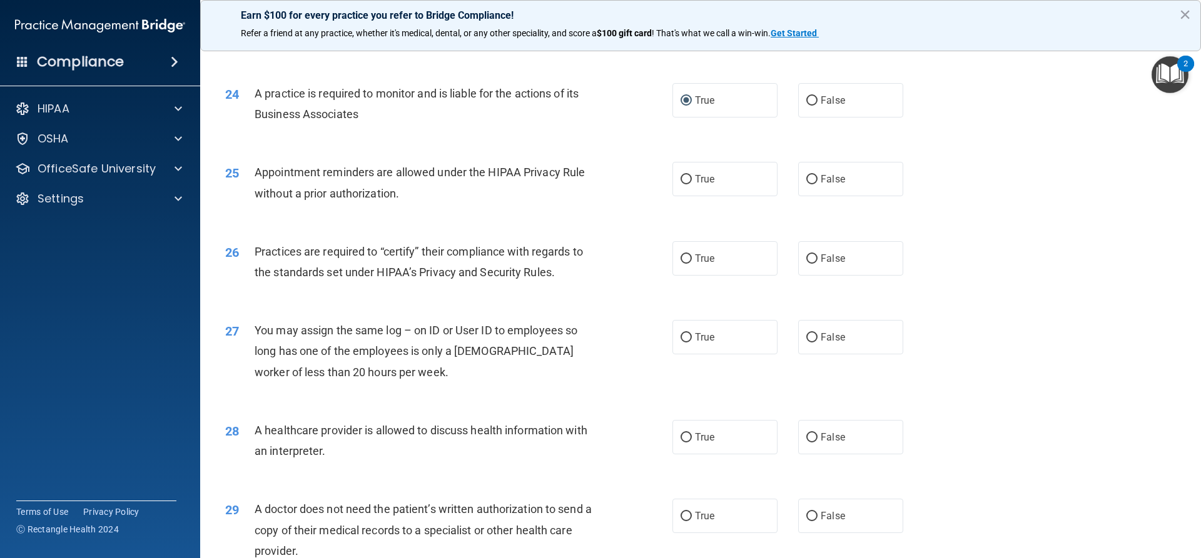
scroll to position [2189, 0]
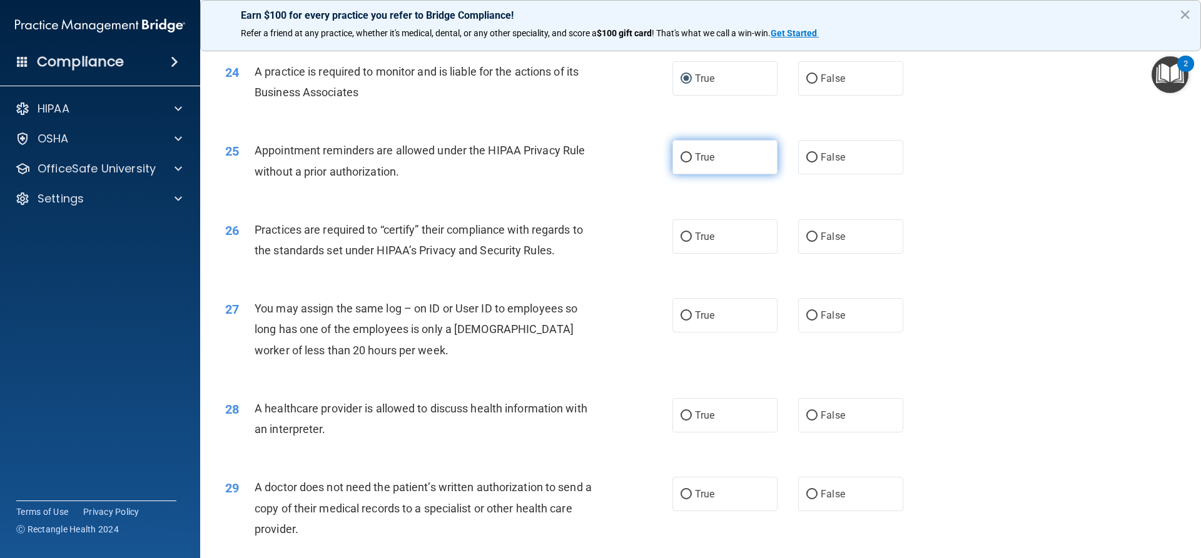
click at [680, 157] on input "True" at bounding box center [685, 157] width 11 height 9
radio input "true"
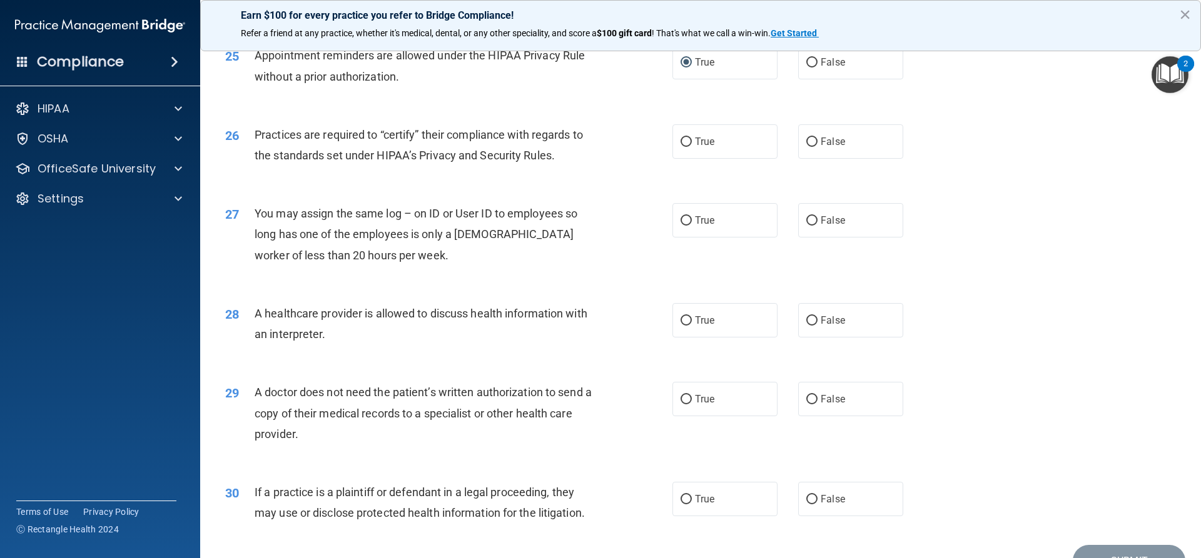
scroll to position [2314, 0]
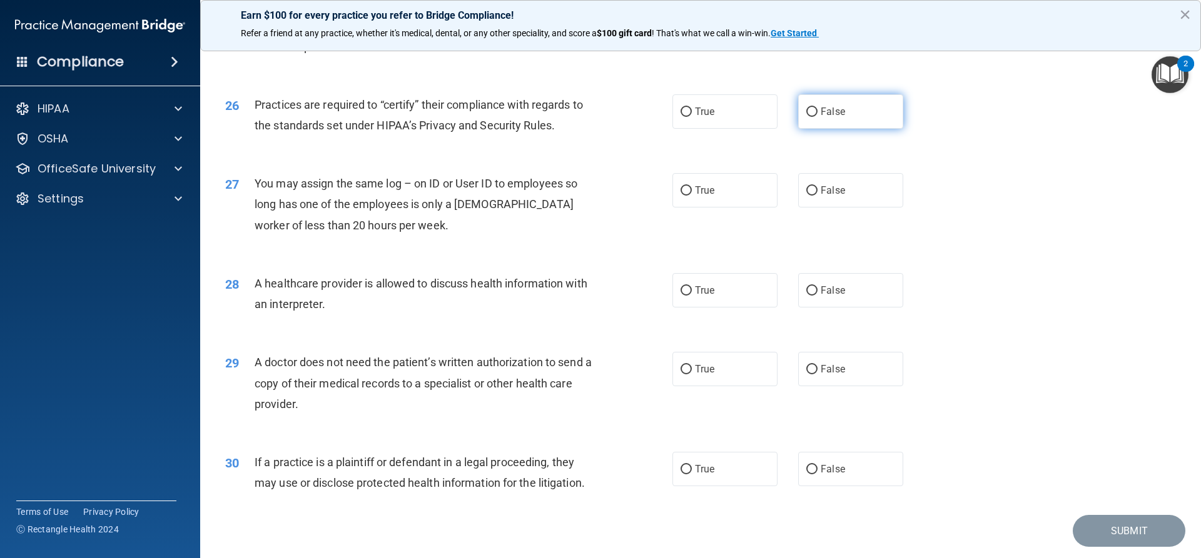
click at [806, 115] on input "False" at bounding box center [811, 112] width 11 height 9
radio input "true"
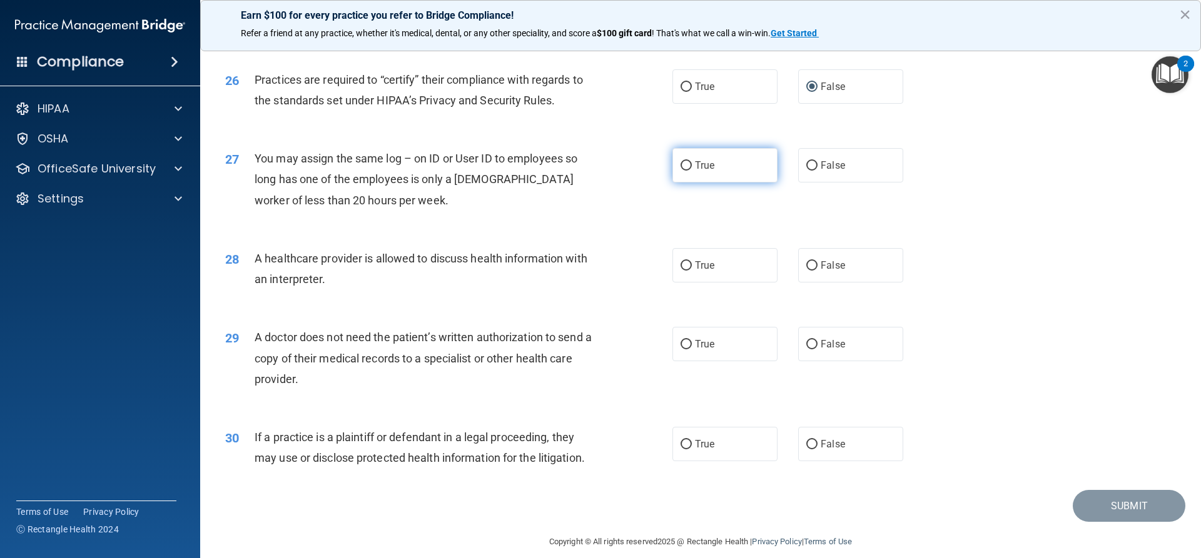
scroll to position [2353, 0]
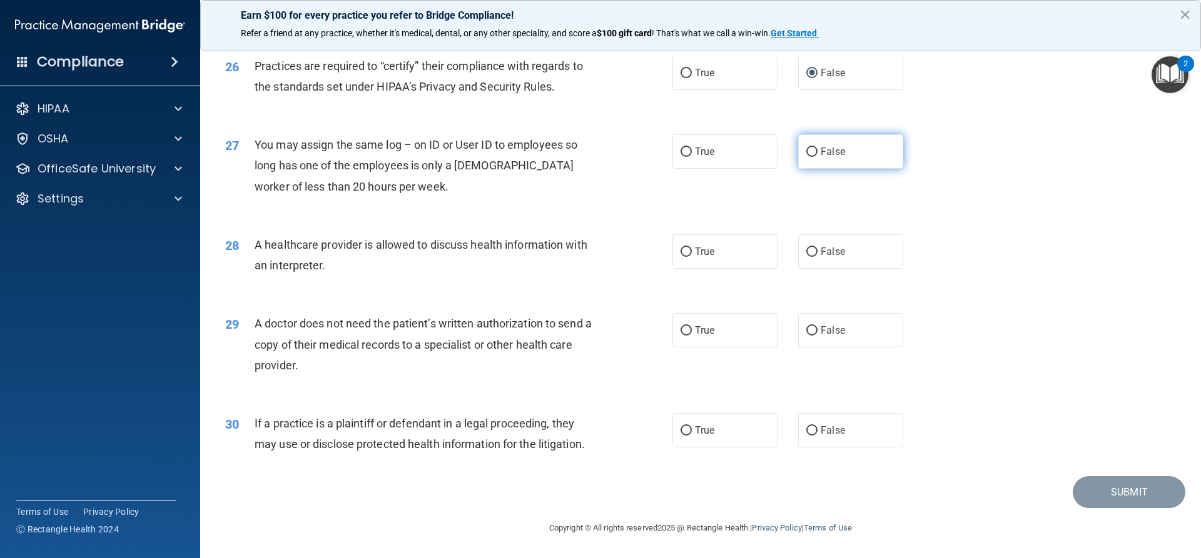
click at [806, 151] on input "False" at bounding box center [811, 152] width 11 height 9
radio input "true"
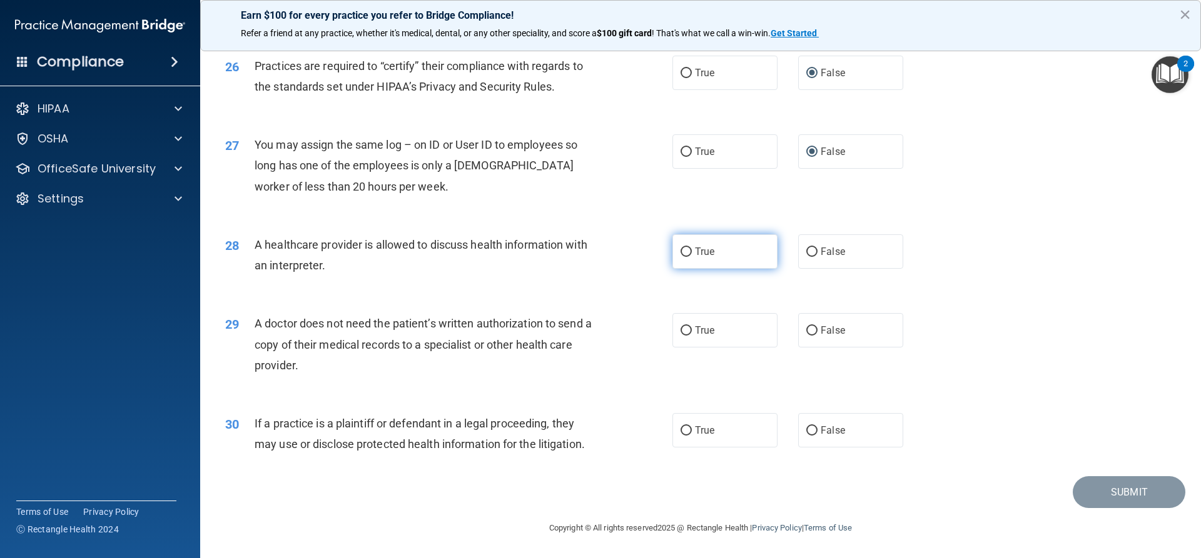
click at [682, 252] on input "True" at bounding box center [685, 252] width 11 height 9
radio input "true"
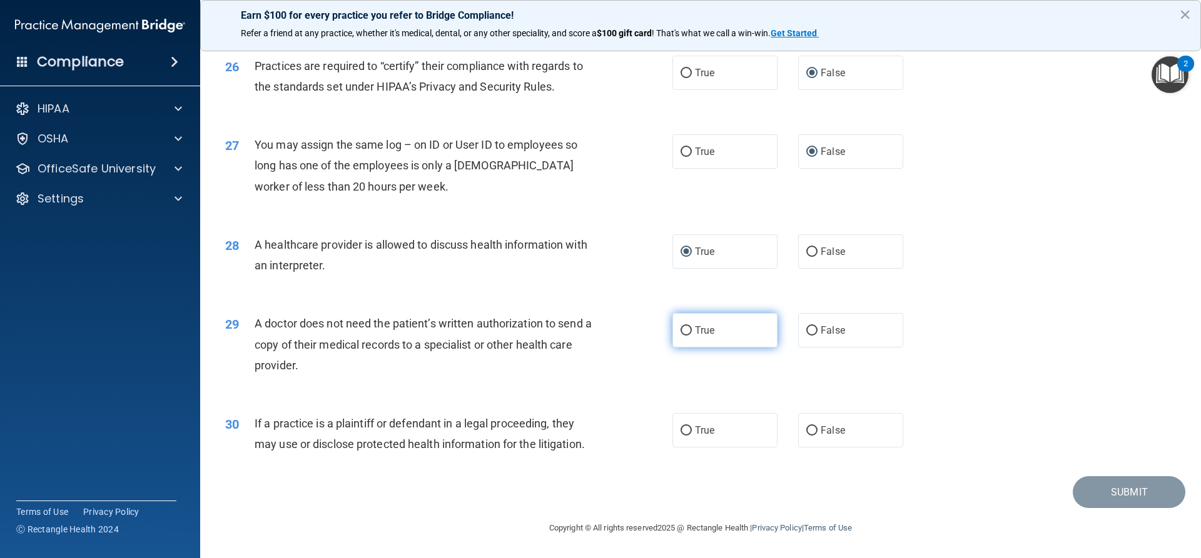
click at [682, 330] on input "True" at bounding box center [685, 330] width 11 height 9
radio input "true"
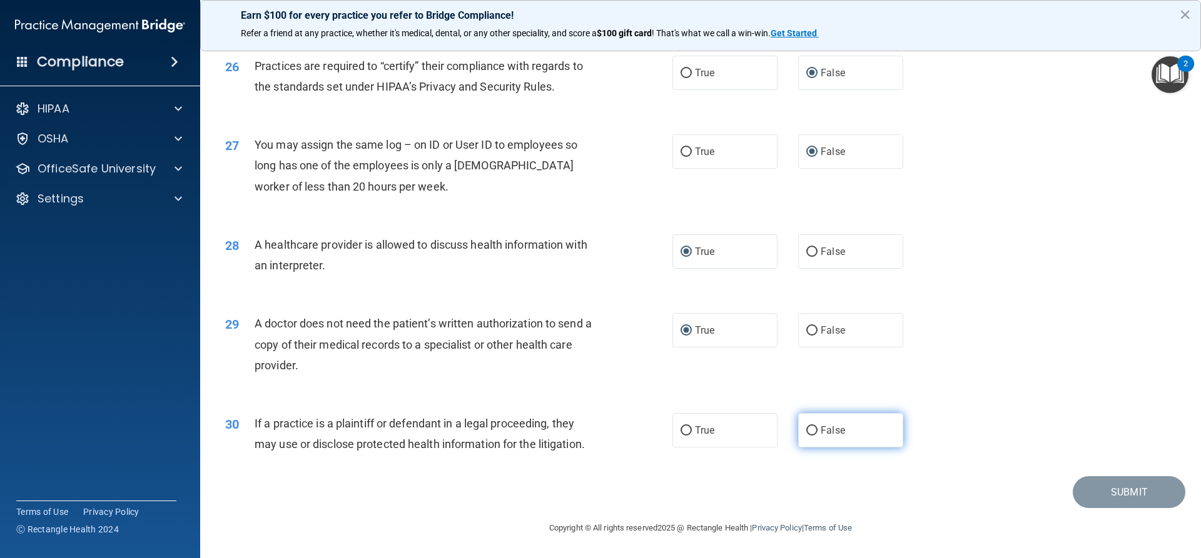
click at [807, 428] on input "False" at bounding box center [811, 431] width 11 height 9
radio input "true"
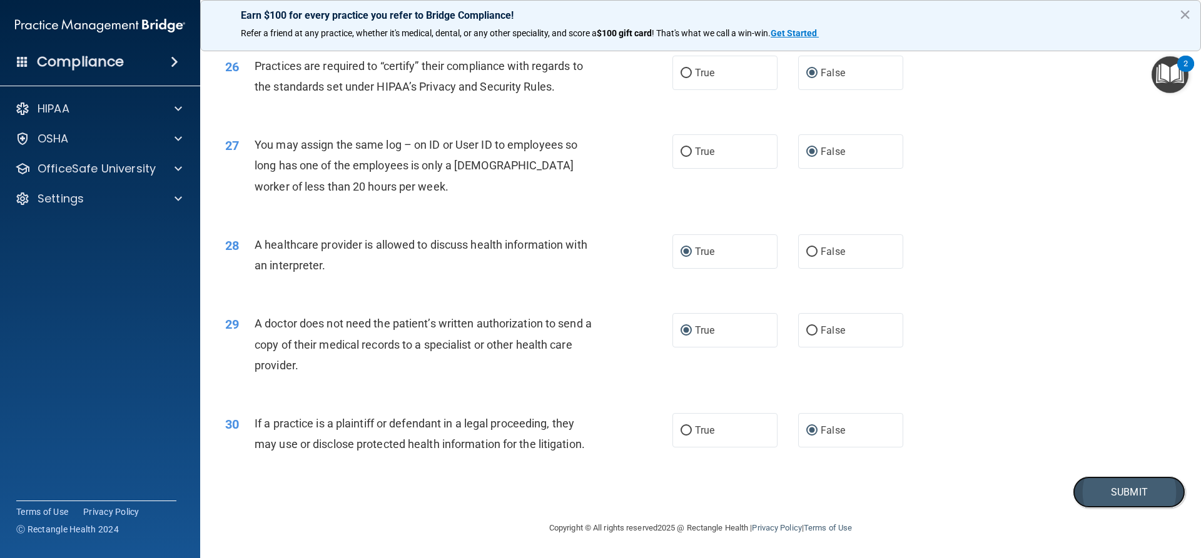
click at [1110, 492] on button "Submit" at bounding box center [1129, 493] width 113 height 32
click at [1113, 496] on button "Submit" at bounding box center [1129, 493] width 113 height 32
click at [1187, 14] on button "×" at bounding box center [1185, 14] width 12 height 20
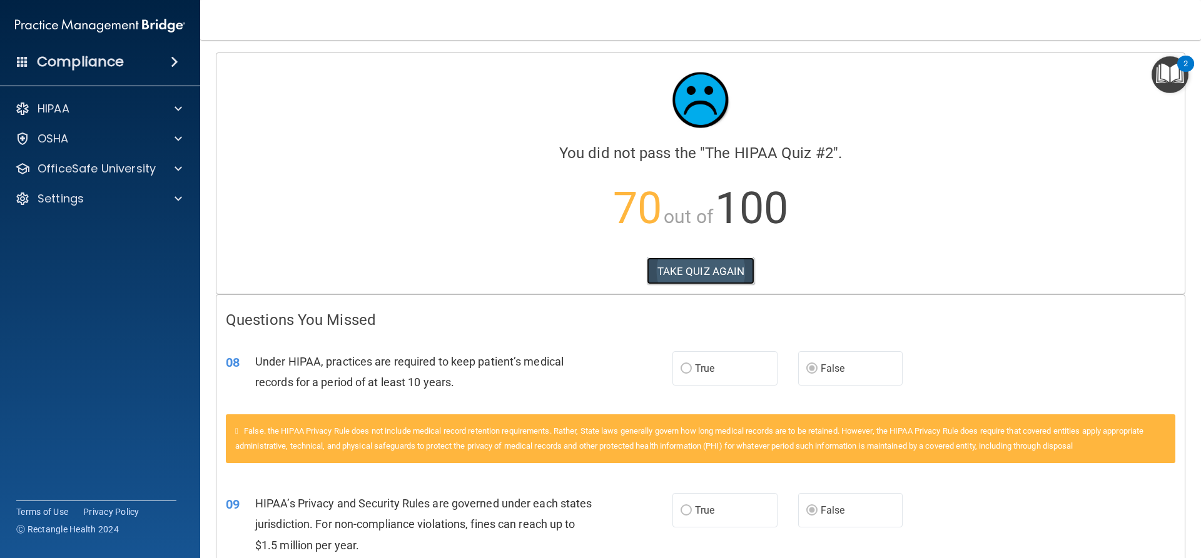
click at [671, 272] on button "TAKE QUIZ AGAIN" at bounding box center [701, 272] width 108 height 28
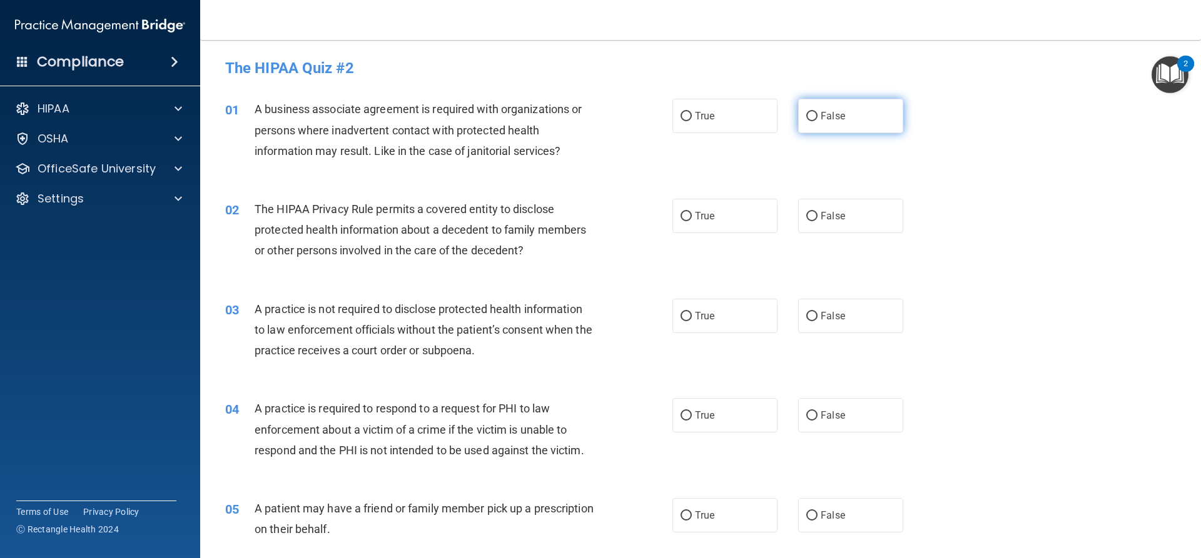
click at [799, 113] on label "False" at bounding box center [850, 116] width 105 height 34
click at [806, 113] on input "False" at bounding box center [811, 116] width 11 height 9
radio input "true"
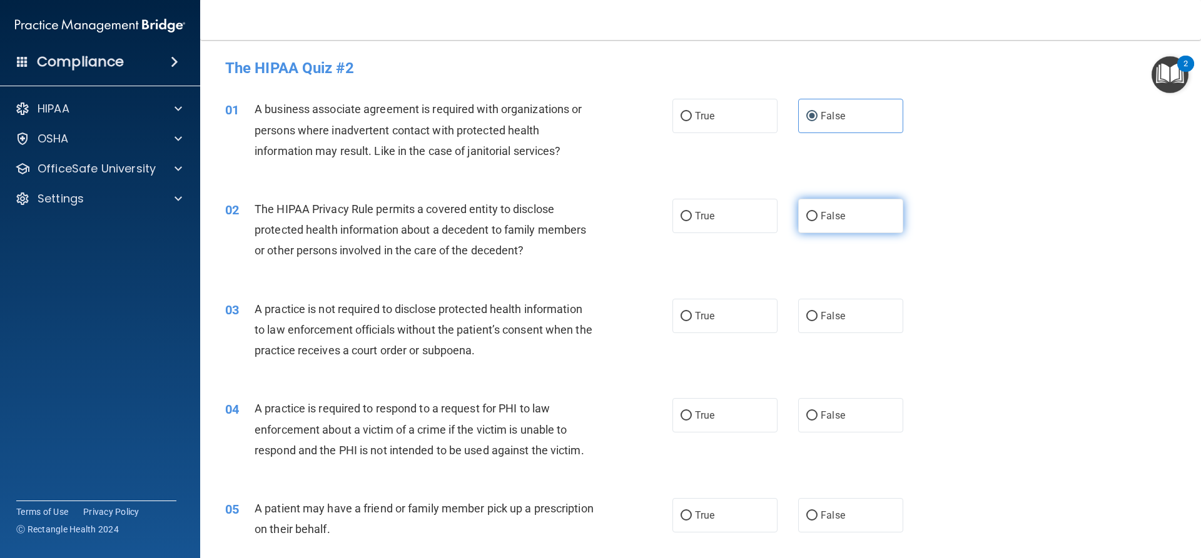
click at [807, 216] on input "False" at bounding box center [811, 216] width 11 height 9
radio input "true"
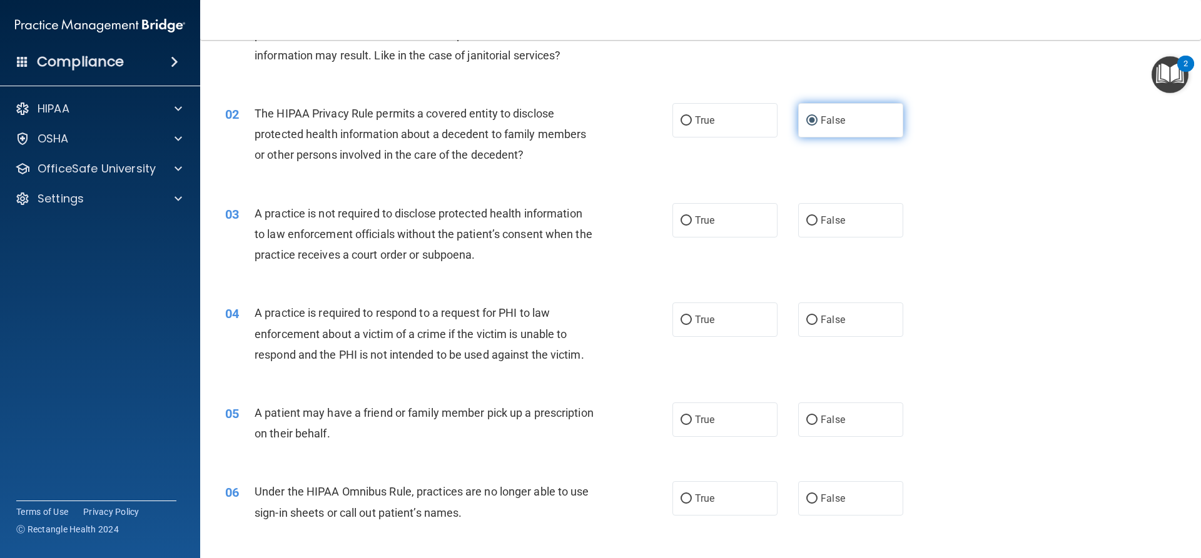
scroll to position [125, 0]
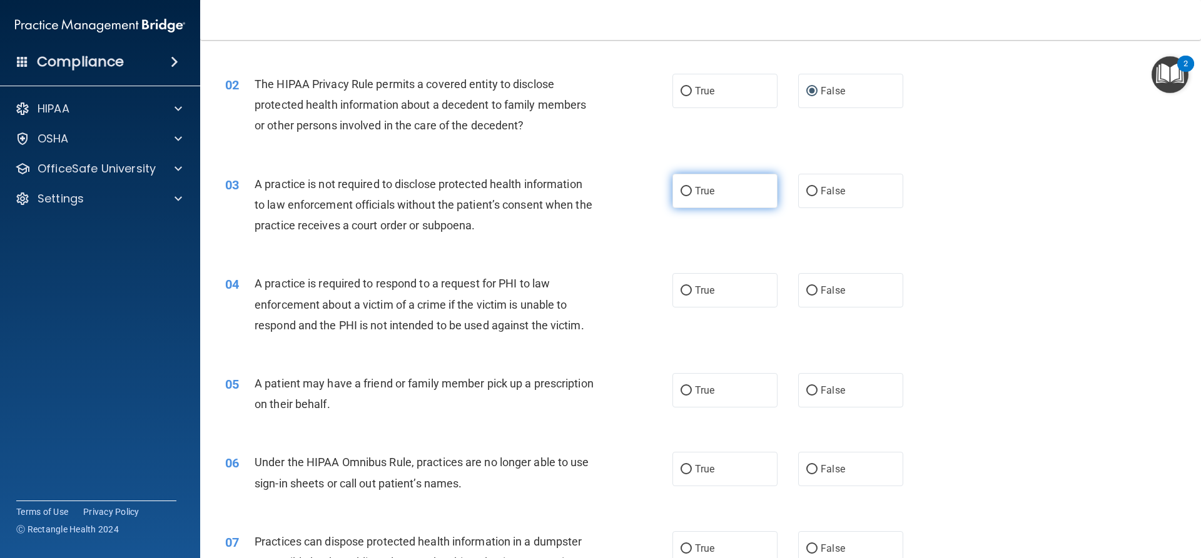
click at [680, 191] on input "True" at bounding box center [685, 191] width 11 height 9
radio input "true"
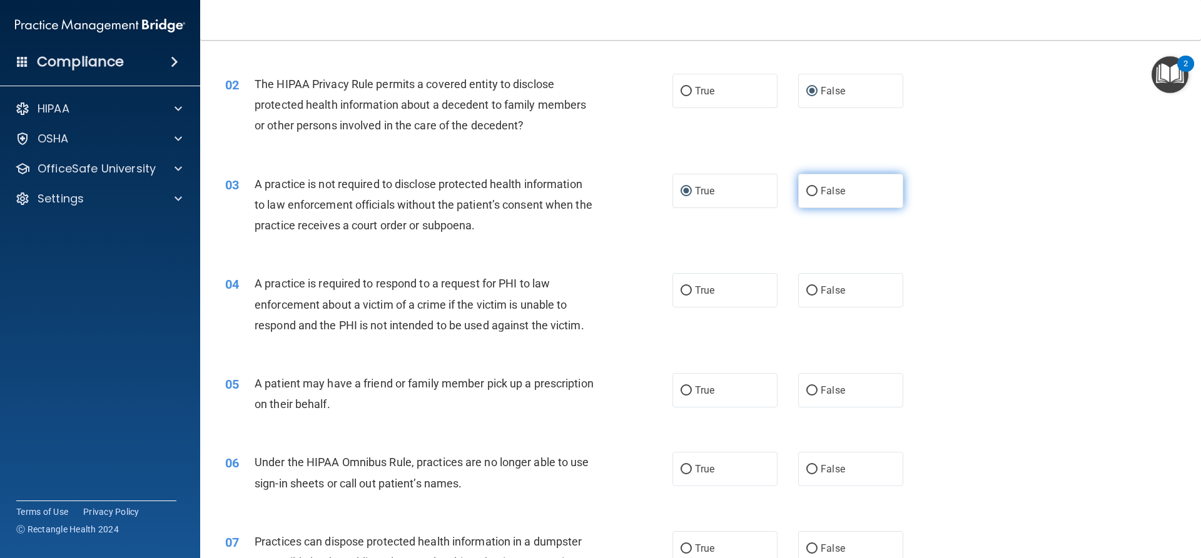
click at [806, 190] on input "False" at bounding box center [811, 191] width 11 height 9
radio input "true"
radio input "false"
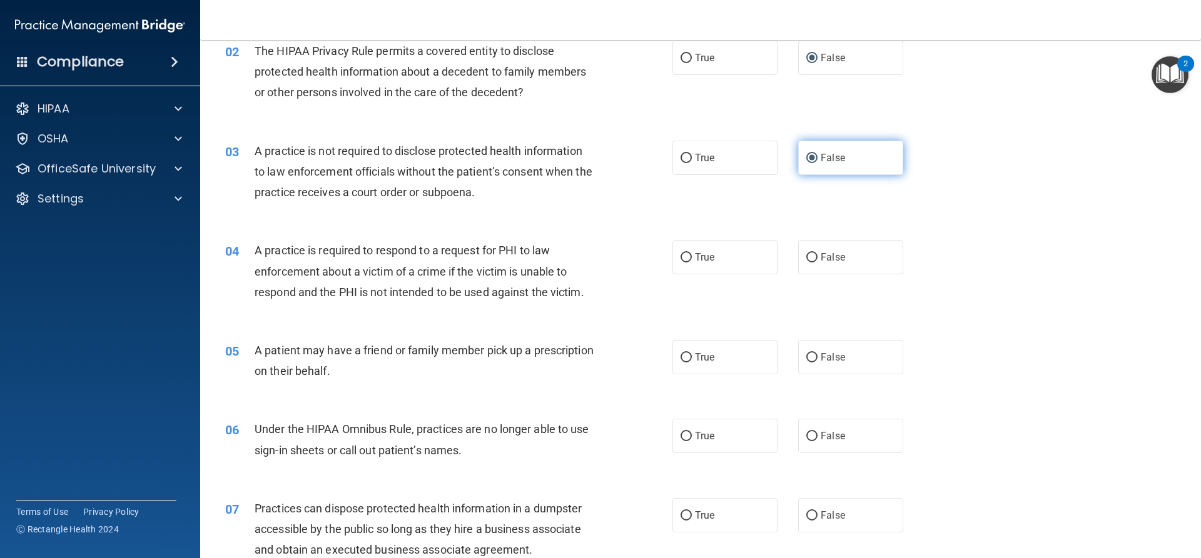
scroll to position [188, 0]
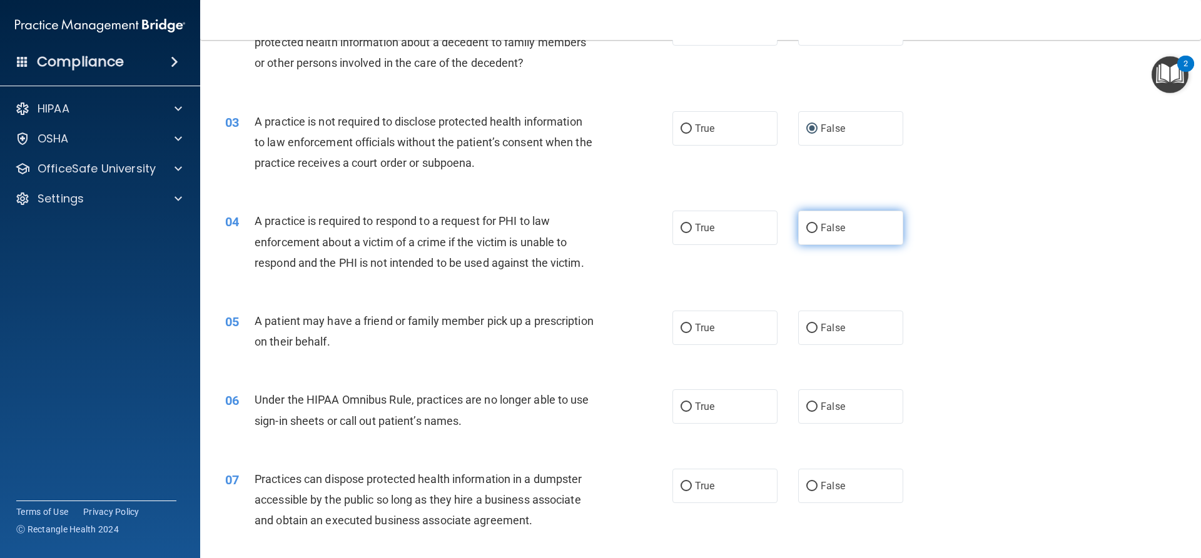
click at [806, 230] on input "False" at bounding box center [811, 228] width 11 height 9
radio input "true"
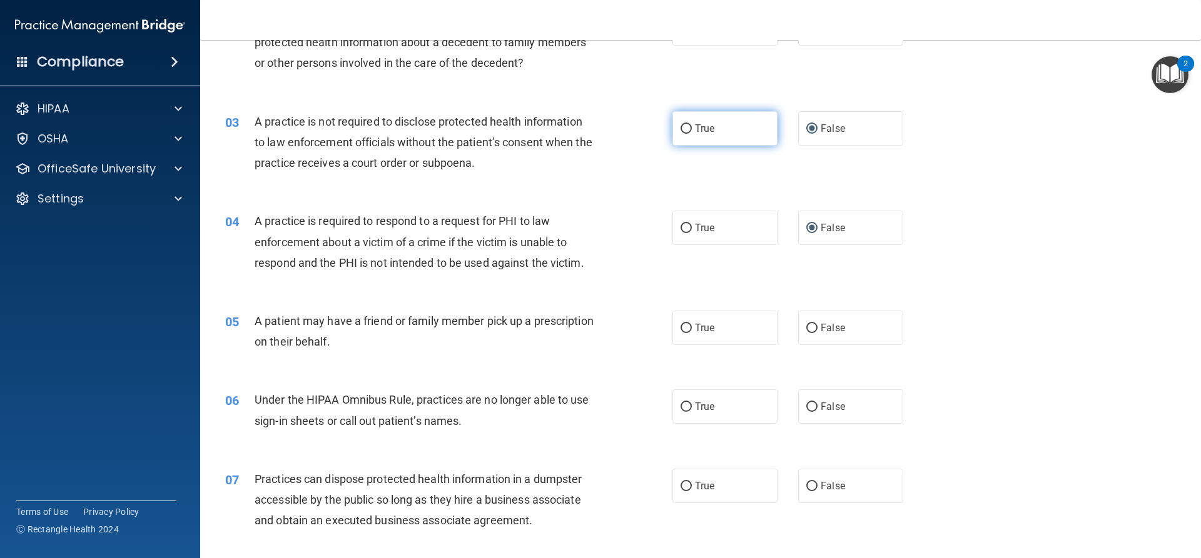
drag, startPoint x: 677, startPoint y: 128, endPoint x: 685, endPoint y: 134, distance: 9.8
click at [680, 129] on input "True" at bounding box center [685, 128] width 11 height 9
radio input "true"
radio input "false"
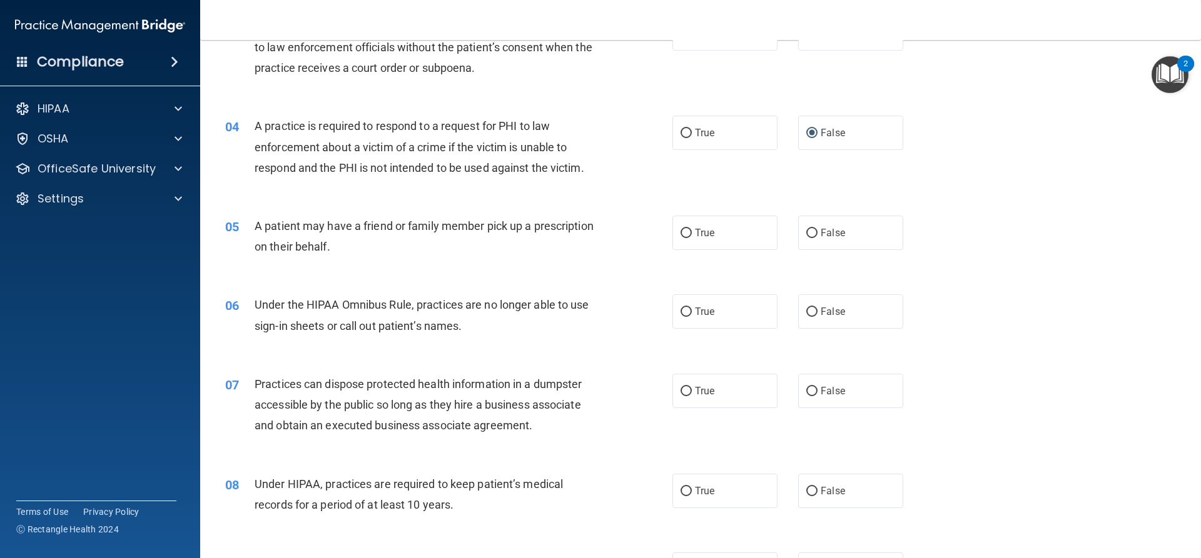
scroll to position [313, 0]
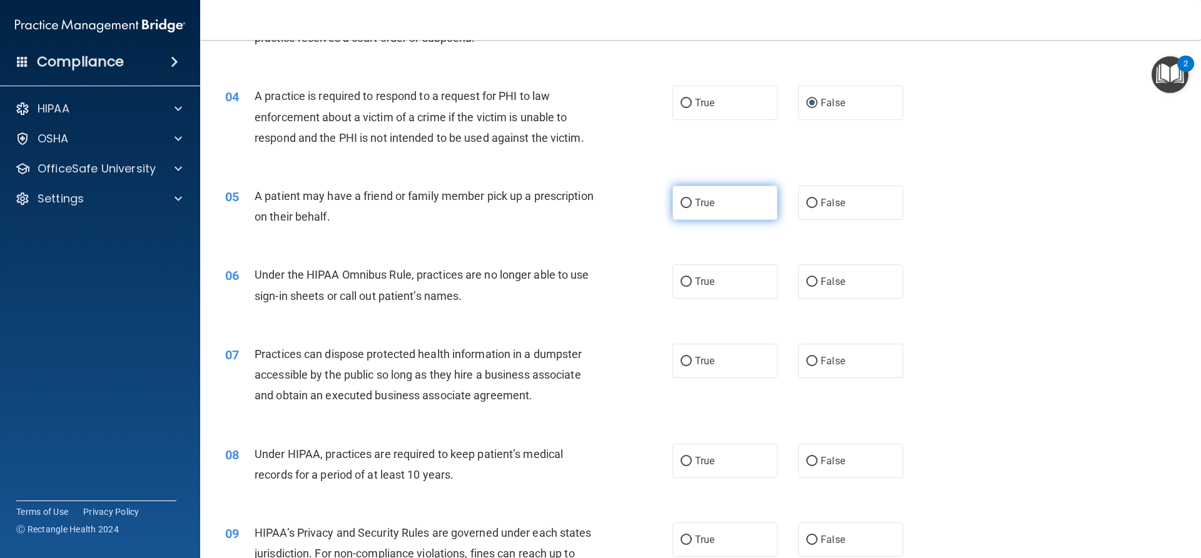
click at [684, 201] on input "True" at bounding box center [685, 203] width 11 height 9
radio input "true"
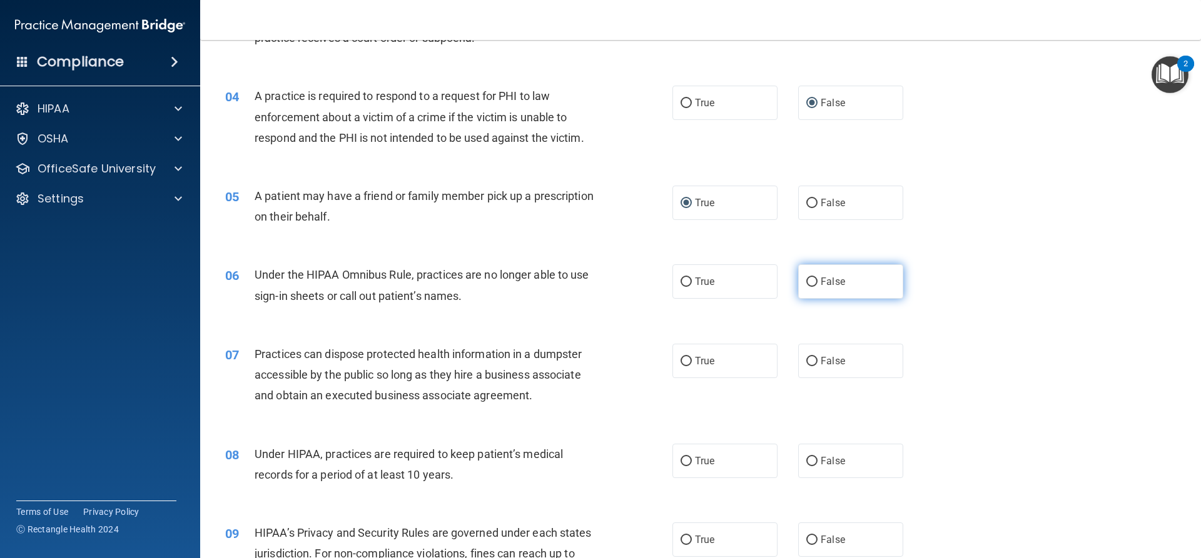
click at [806, 283] on input "False" at bounding box center [811, 282] width 11 height 9
radio input "true"
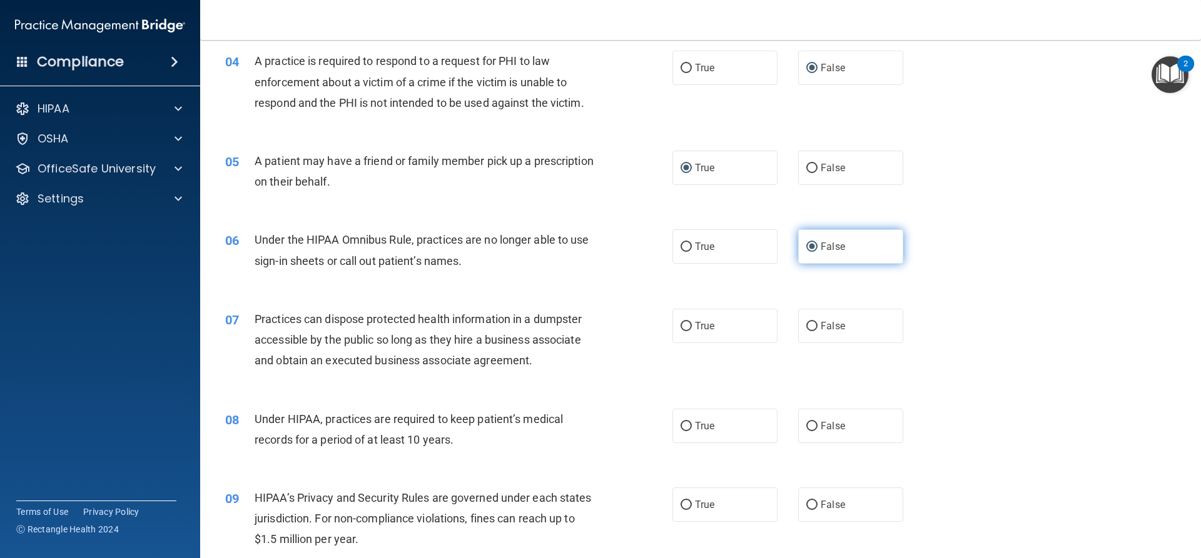
scroll to position [375, 0]
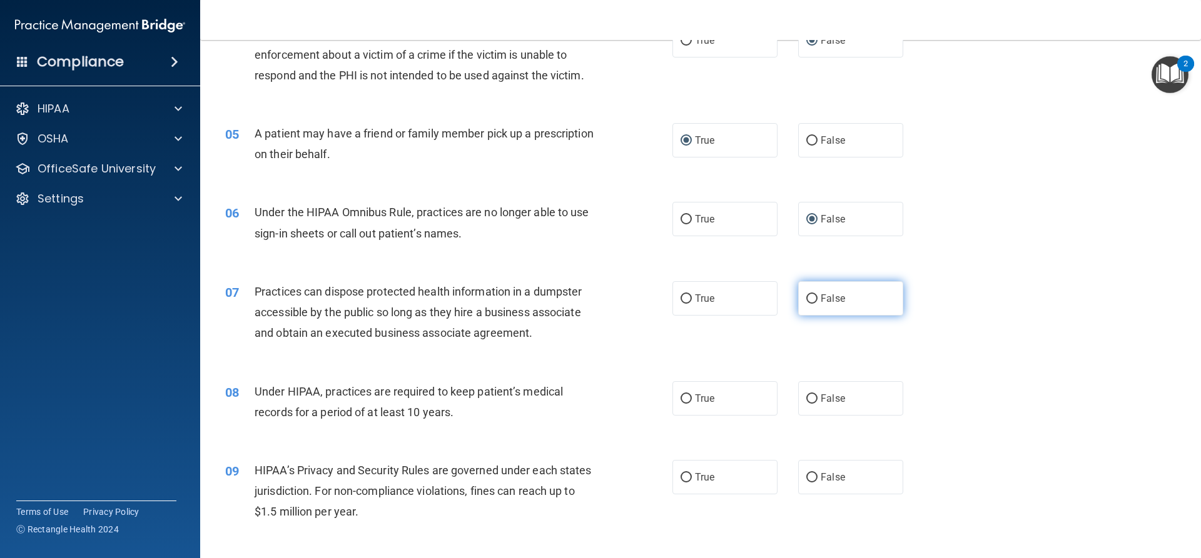
click at [806, 301] on input "False" at bounding box center [811, 299] width 11 height 9
radio input "true"
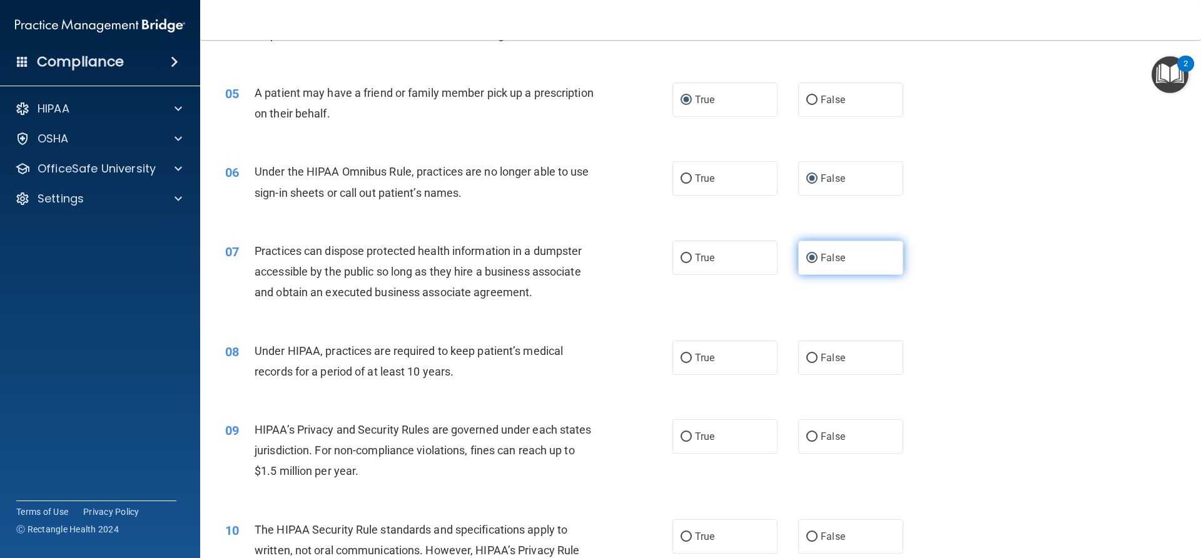
scroll to position [438, 0]
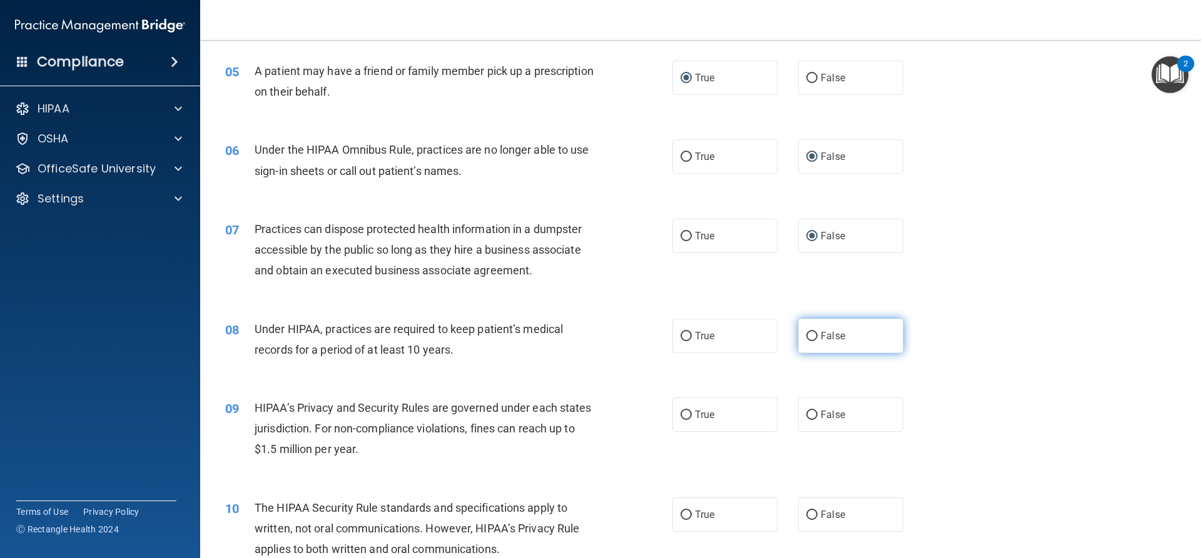
click at [808, 337] on input "False" at bounding box center [811, 336] width 11 height 9
radio input "true"
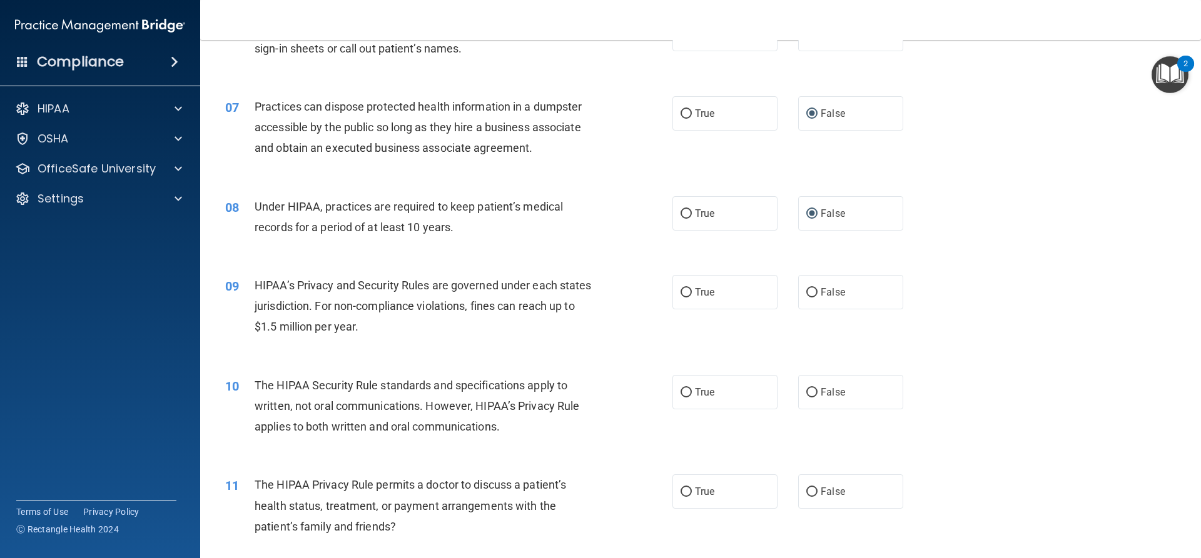
scroll to position [563, 0]
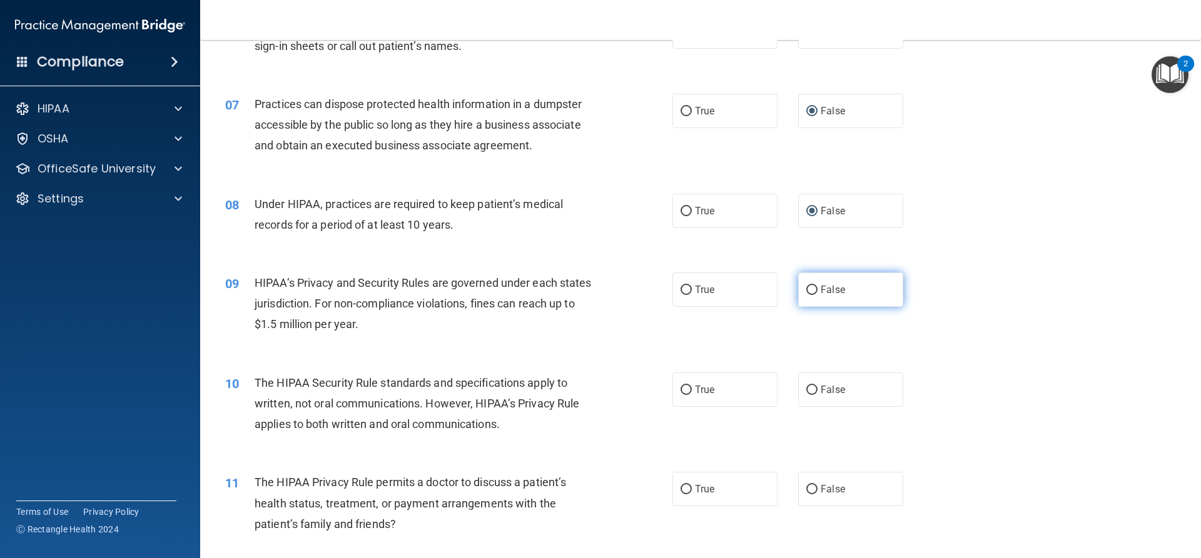
click at [810, 288] on input "False" at bounding box center [811, 290] width 11 height 9
radio input "true"
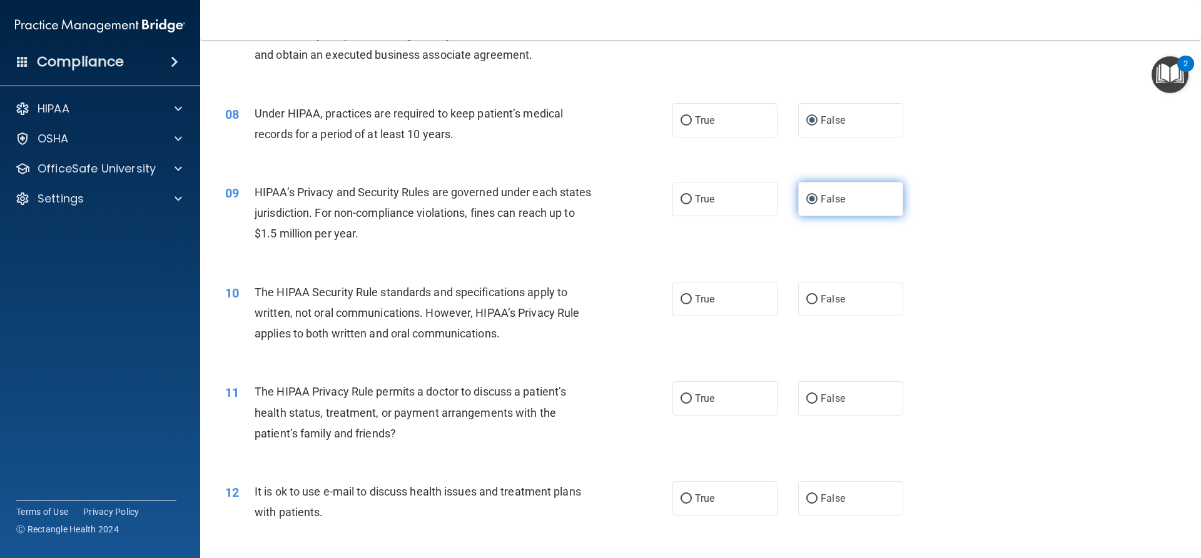
scroll to position [688, 0]
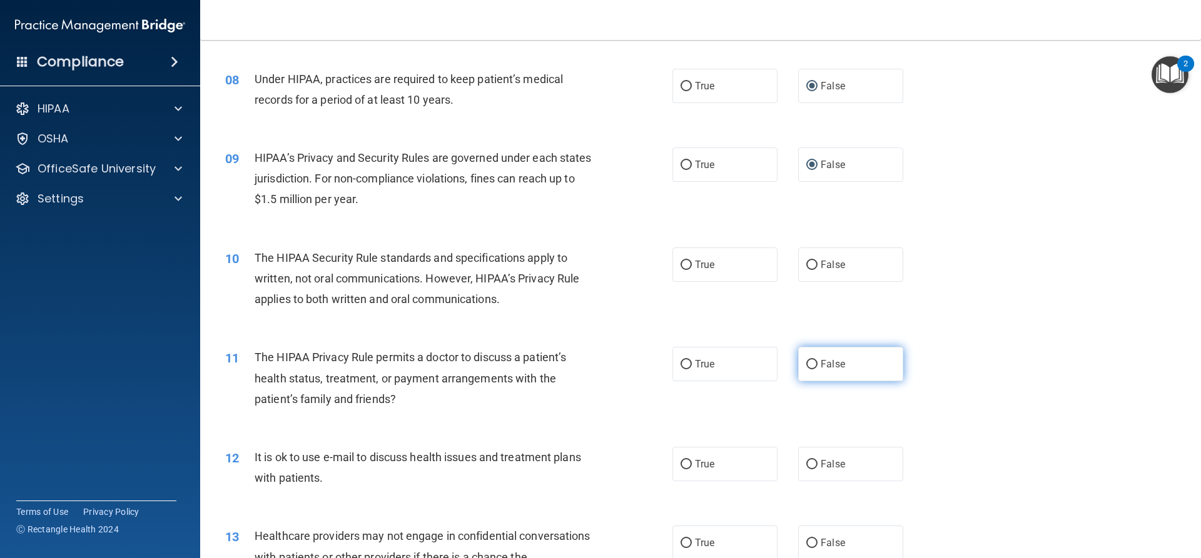
click at [806, 364] on input "False" at bounding box center [811, 364] width 11 height 9
radio input "true"
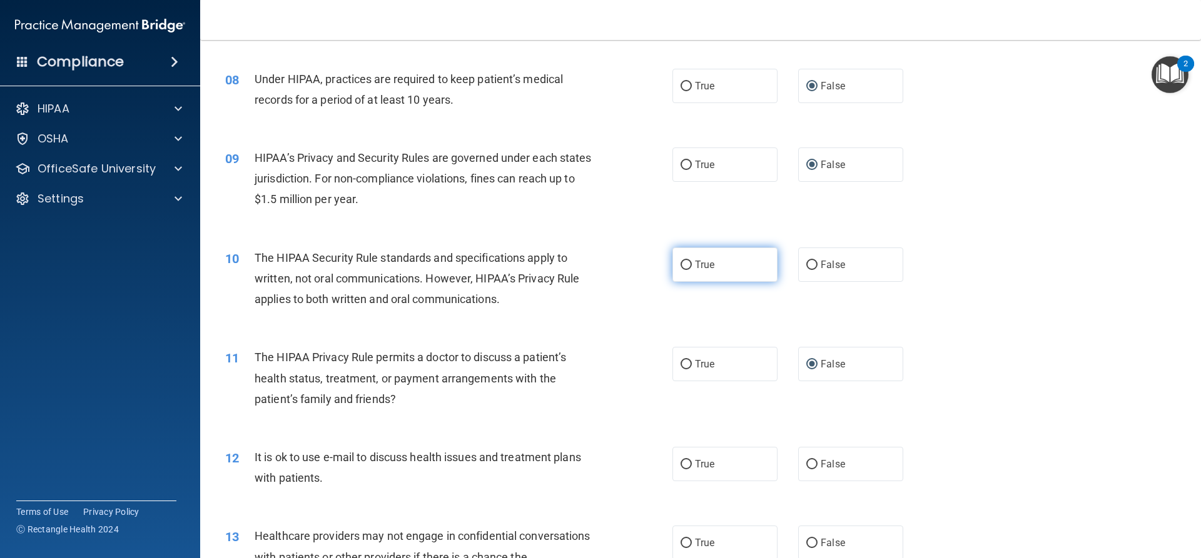
click at [681, 265] on input "True" at bounding box center [685, 265] width 11 height 9
radio input "true"
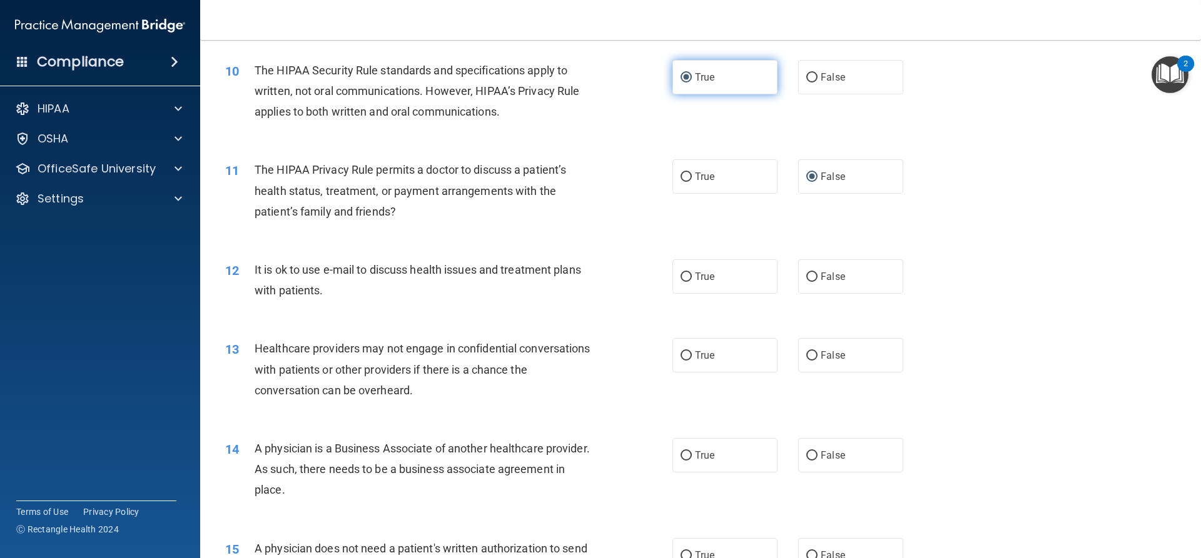
scroll to position [938, 0]
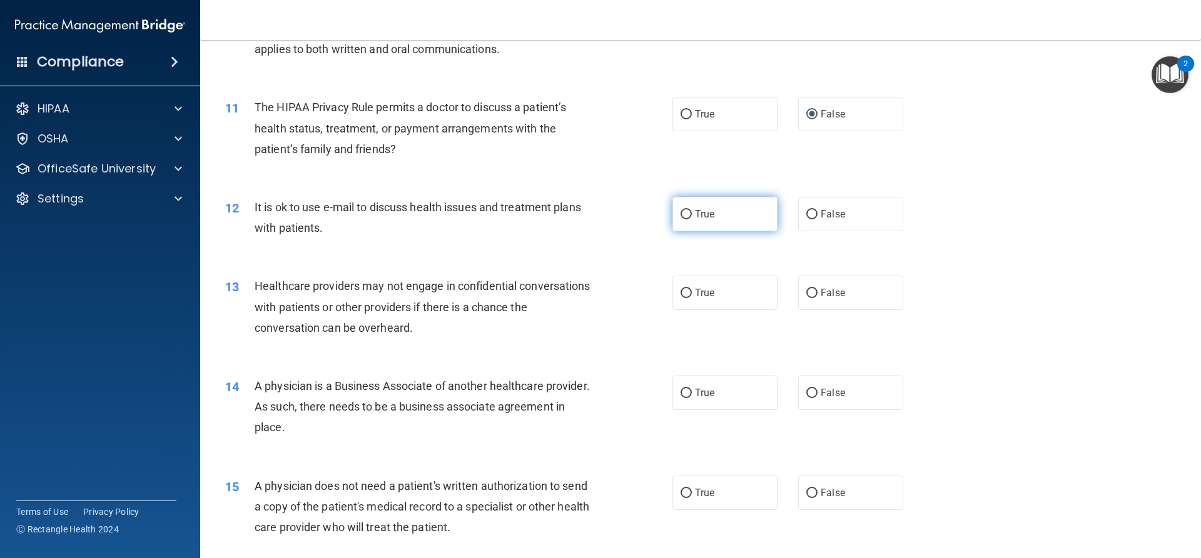
click at [684, 220] on label "True" at bounding box center [724, 214] width 105 height 34
click at [684, 220] on input "True" at bounding box center [685, 214] width 11 height 9
radio input "true"
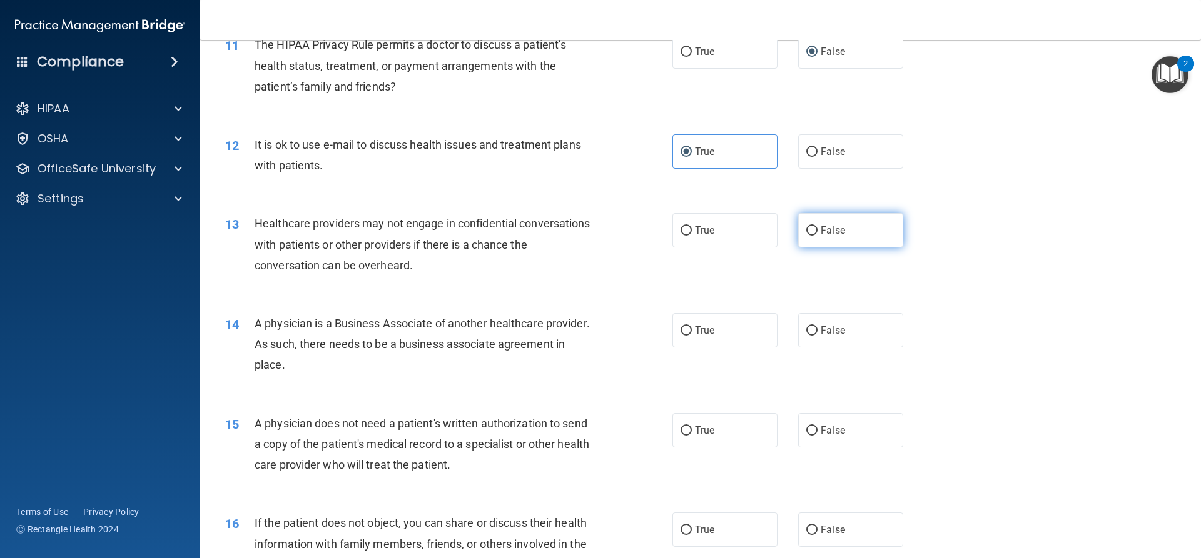
click at [814, 233] on label "False" at bounding box center [850, 230] width 105 height 34
click at [814, 233] on input "False" at bounding box center [811, 230] width 11 height 9
radio input "true"
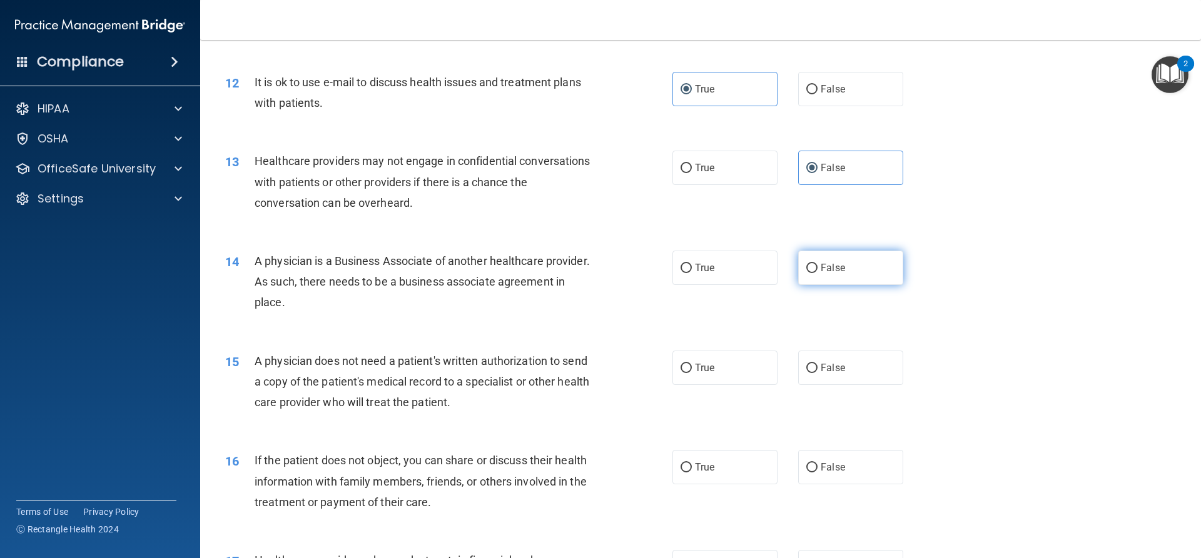
click at [809, 270] on input "False" at bounding box center [811, 268] width 11 height 9
radio input "true"
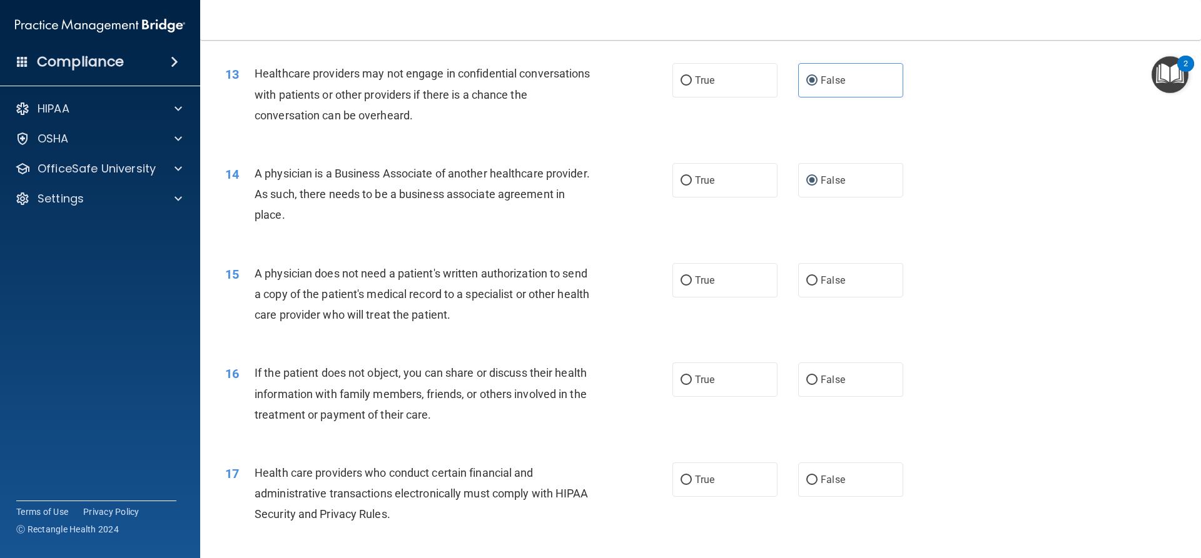
scroll to position [1188, 0]
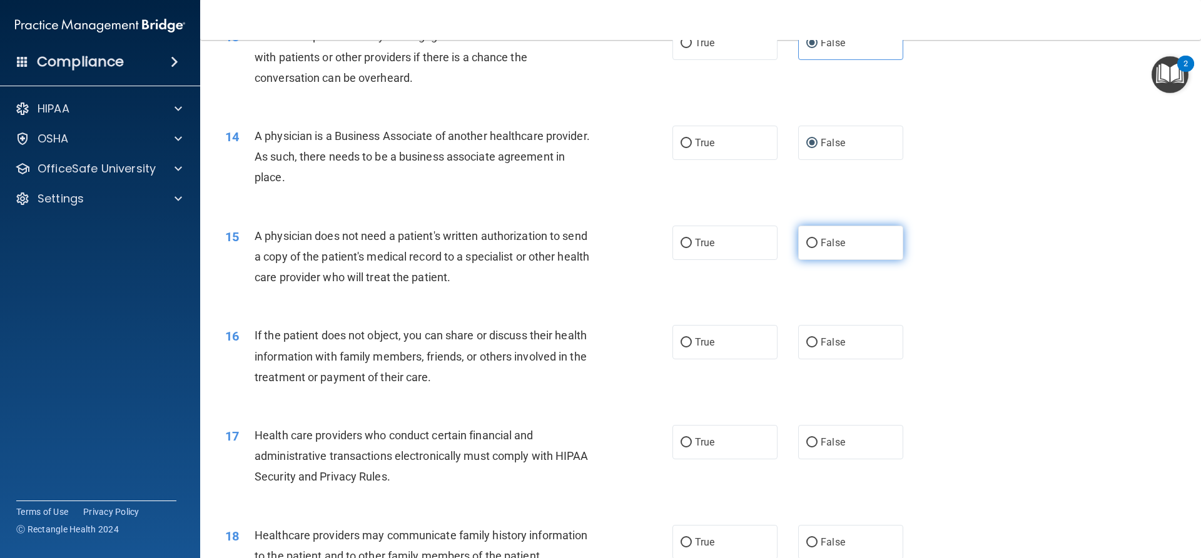
click at [806, 242] on input "False" at bounding box center [811, 243] width 11 height 9
radio input "true"
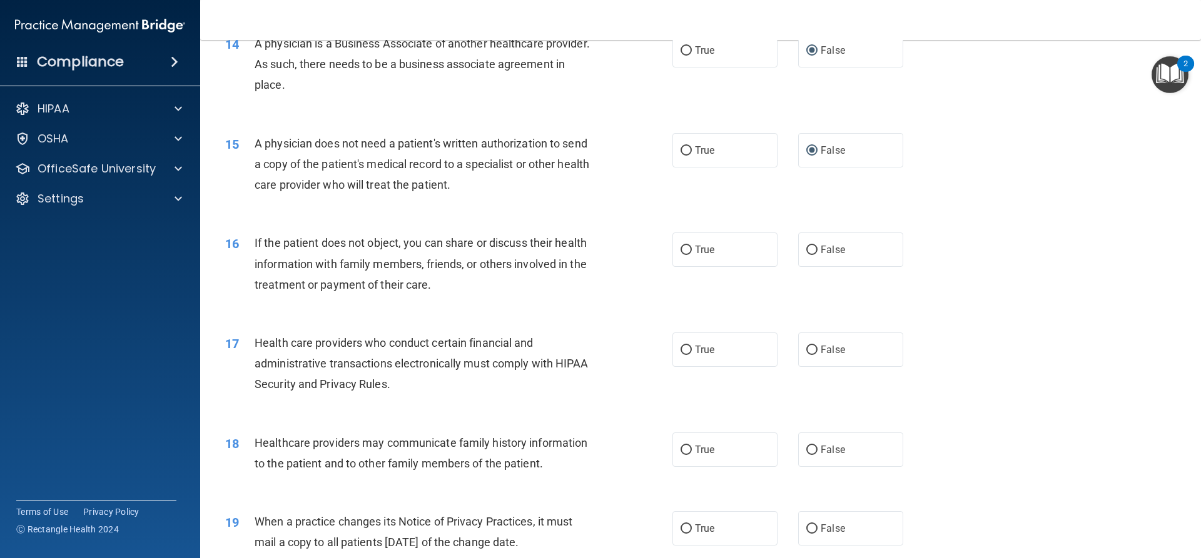
scroll to position [1313, 0]
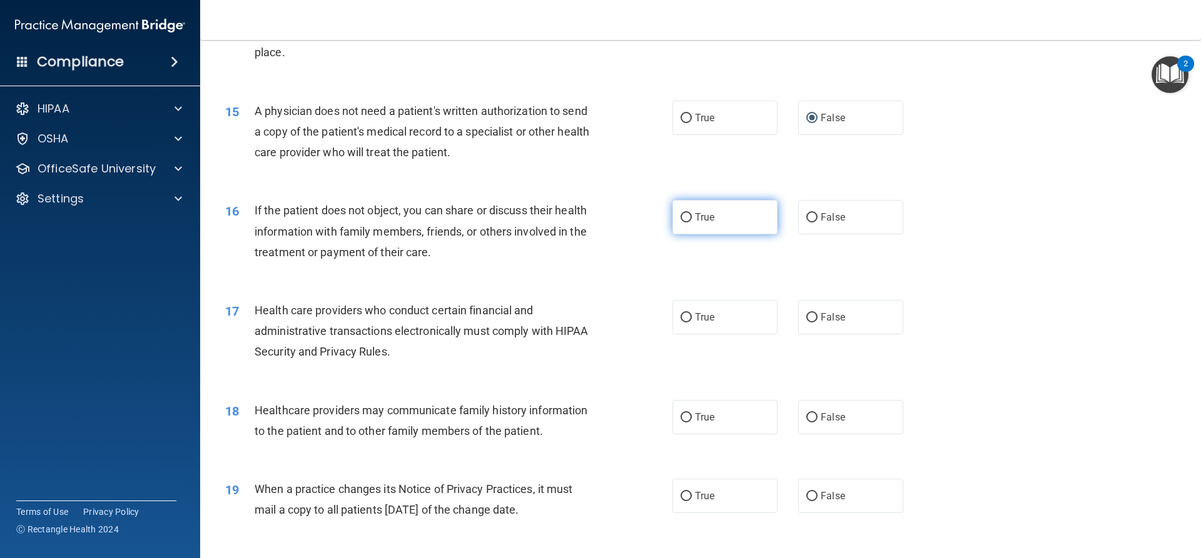
click at [681, 218] on input "True" at bounding box center [685, 217] width 11 height 9
radio input "true"
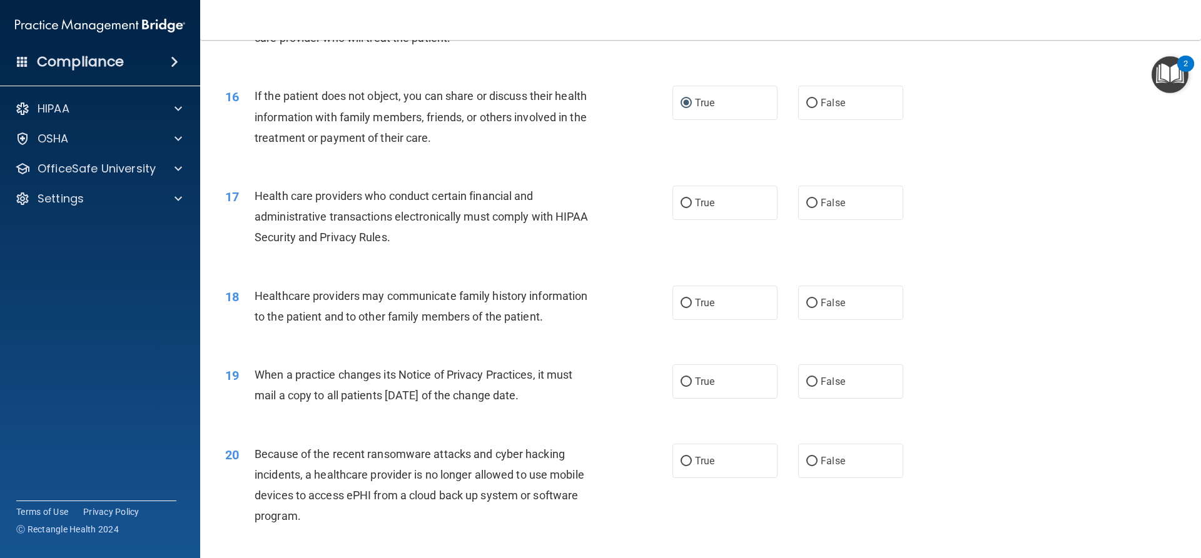
scroll to position [1438, 0]
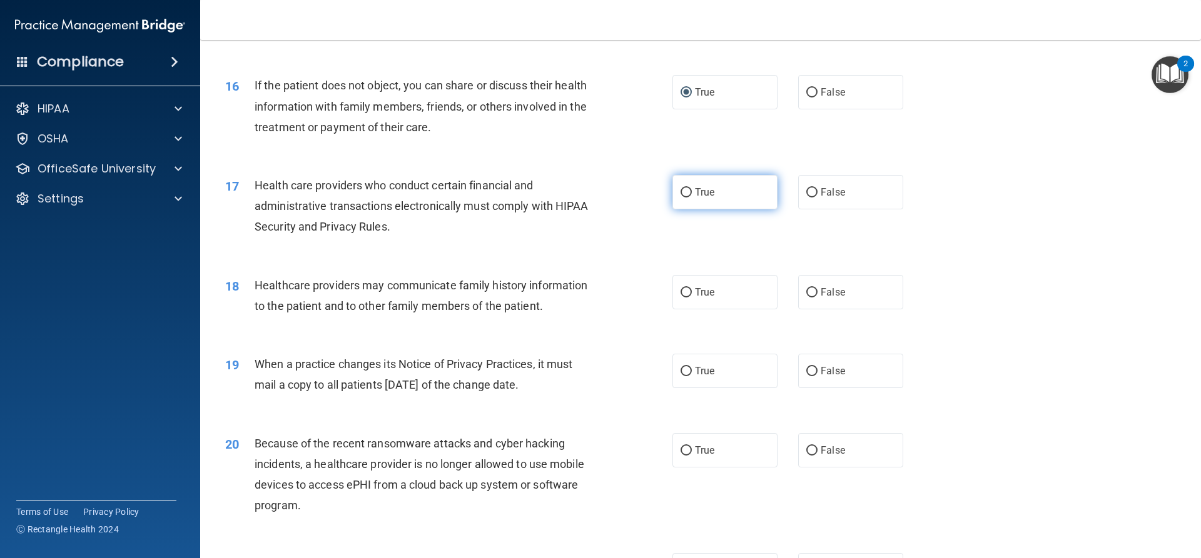
click at [687, 191] on input "True" at bounding box center [685, 192] width 11 height 9
radio input "true"
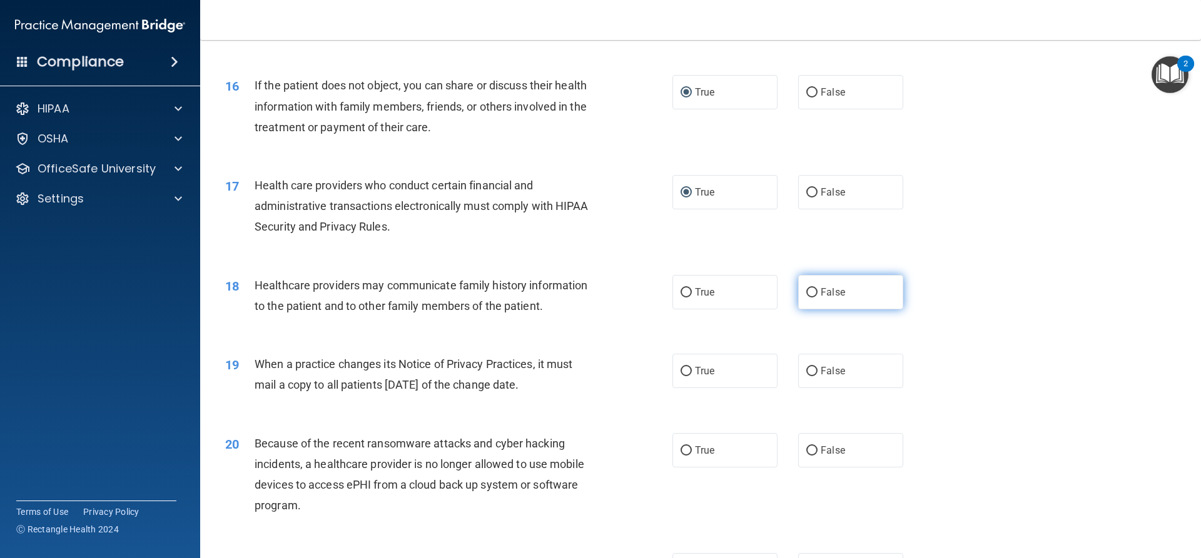
click at [806, 292] on input "False" at bounding box center [811, 292] width 11 height 9
radio input "true"
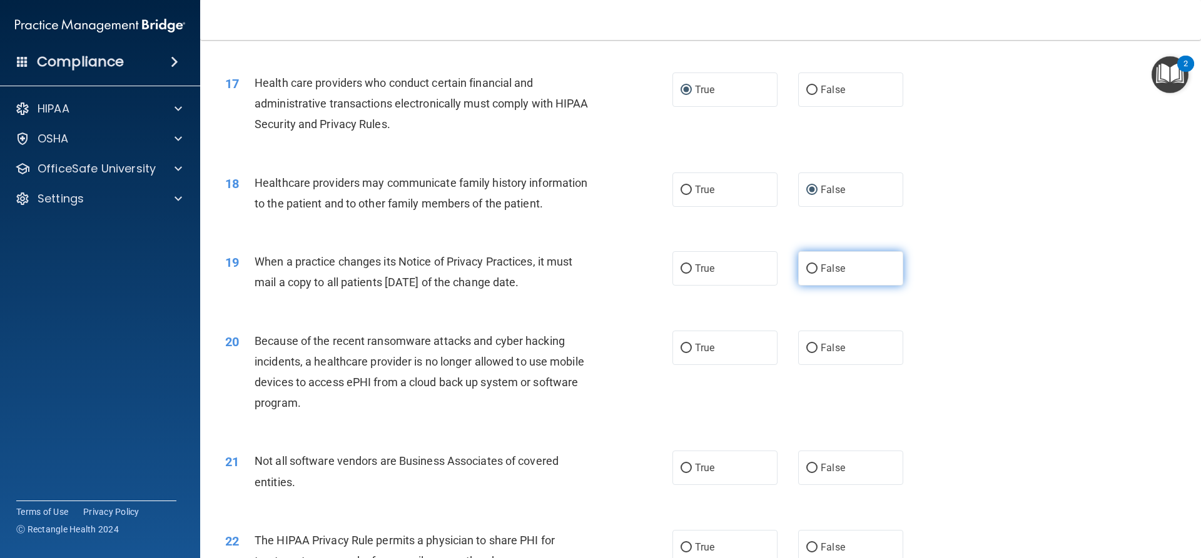
scroll to position [1563, 0]
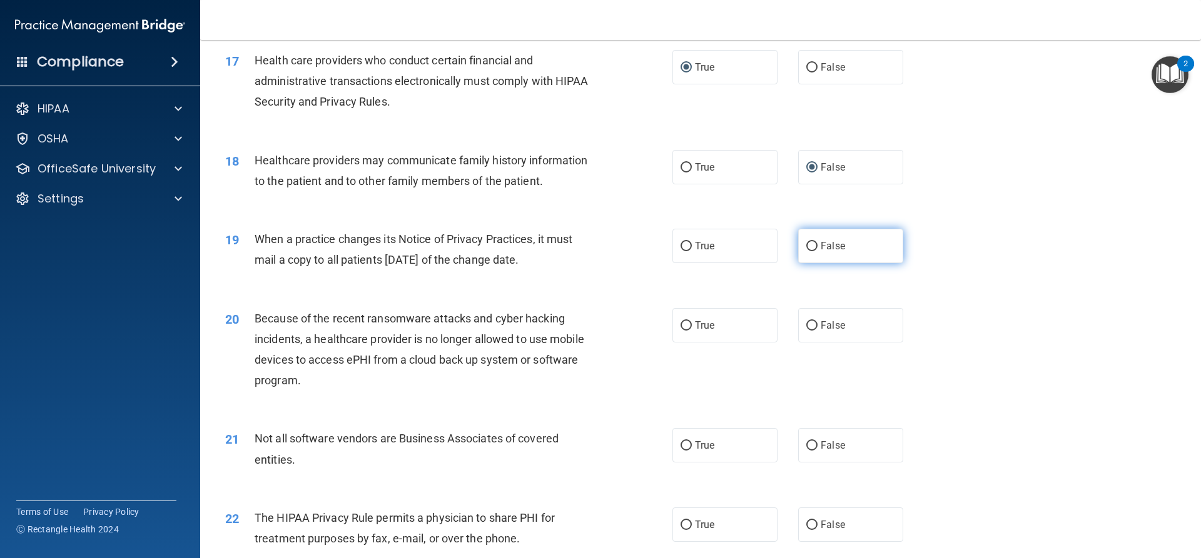
click at [807, 245] on input "False" at bounding box center [811, 246] width 11 height 9
radio input "true"
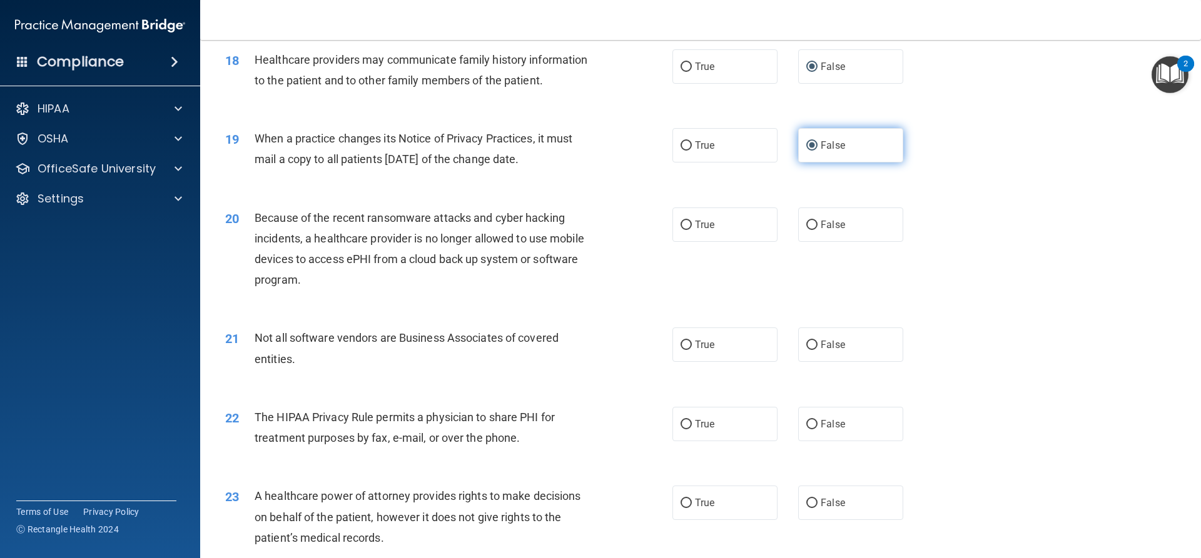
scroll to position [1689, 0]
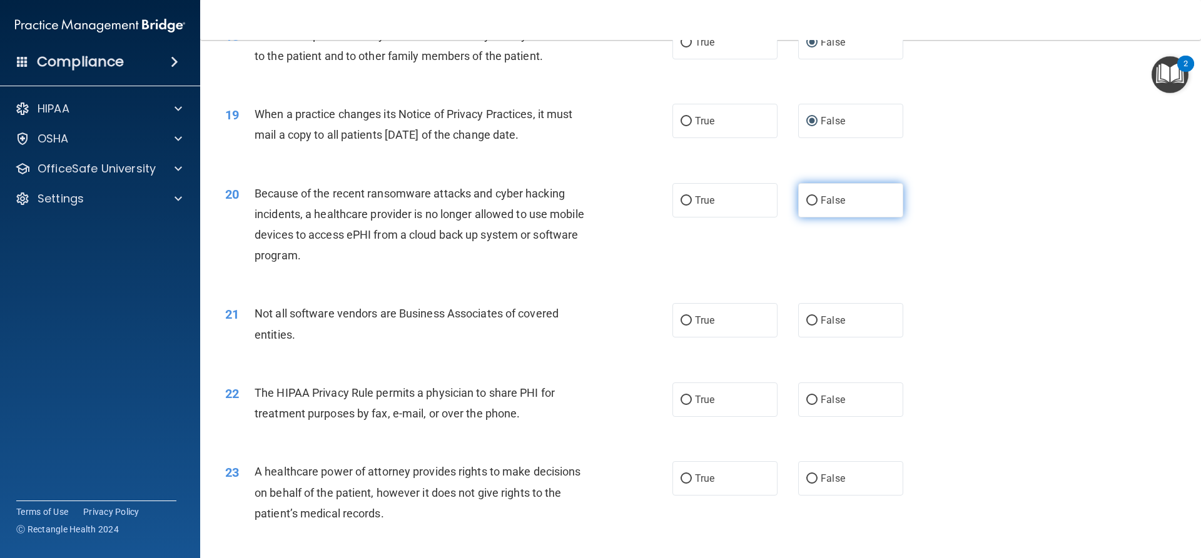
click at [808, 199] on input "False" at bounding box center [811, 200] width 11 height 9
radio input "true"
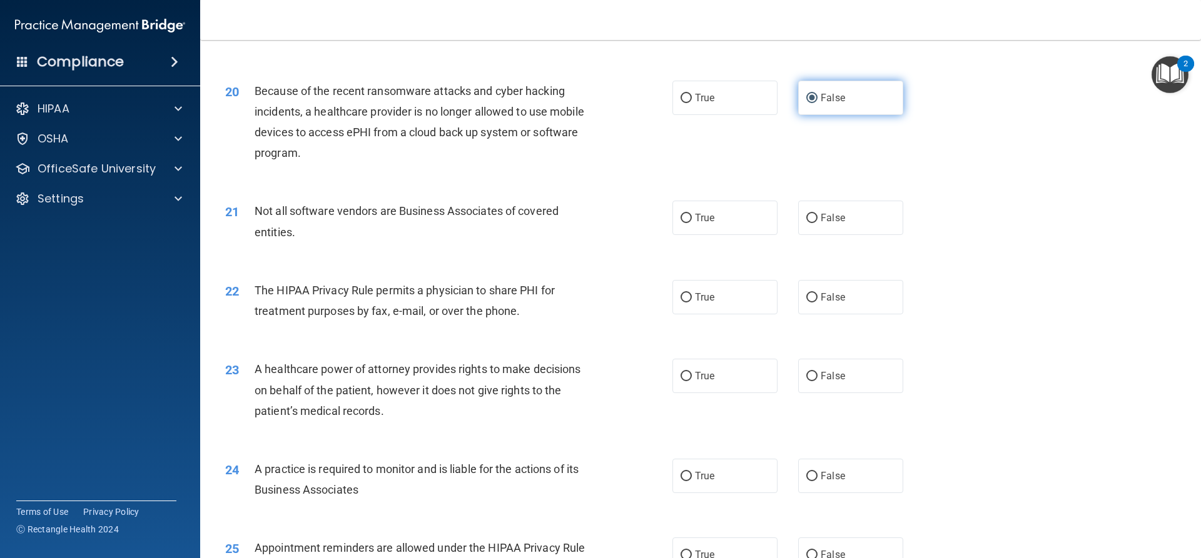
scroll to position [1814, 0]
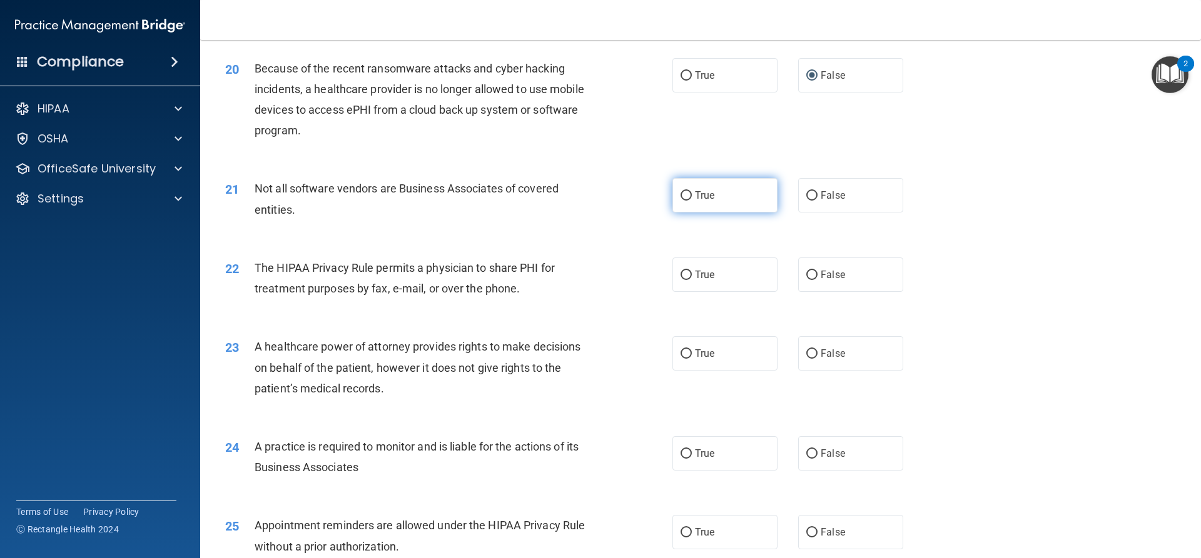
click at [680, 191] on input "True" at bounding box center [685, 195] width 11 height 9
radio input "true"
click at [703, 278] on span "True" at bounding box center [704, 275] width 19 height 12
click at [692, 278] on input "True" at bounding box center [685, 275] width 11 height 9
radio input "true"
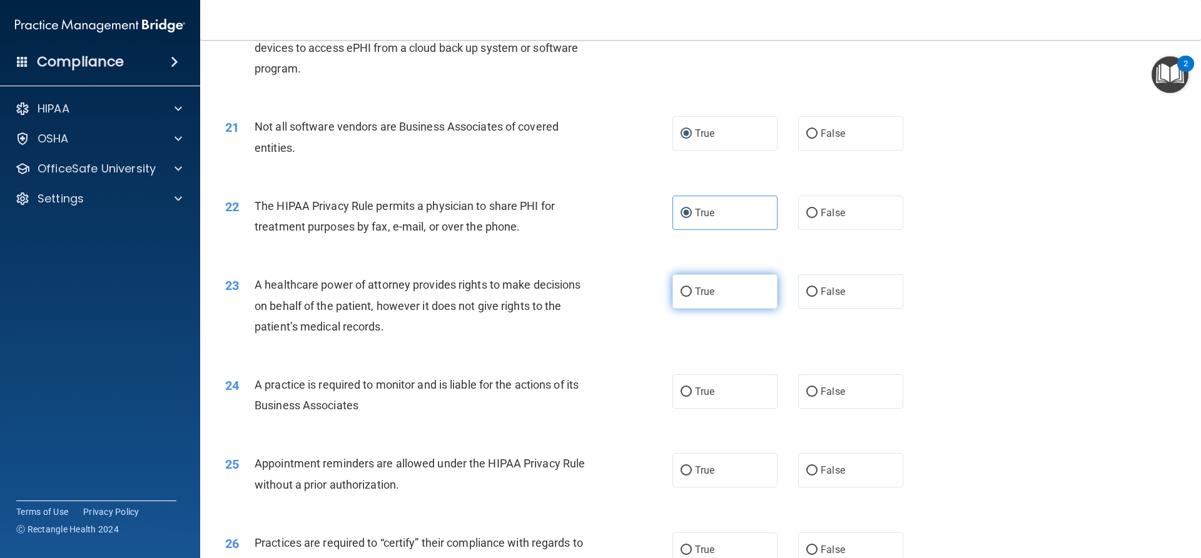
scroll to position [1876, 0]
click at [680, 289] on input "True" at bounding box center [685, 291] width 11 height 9
radio input "true"
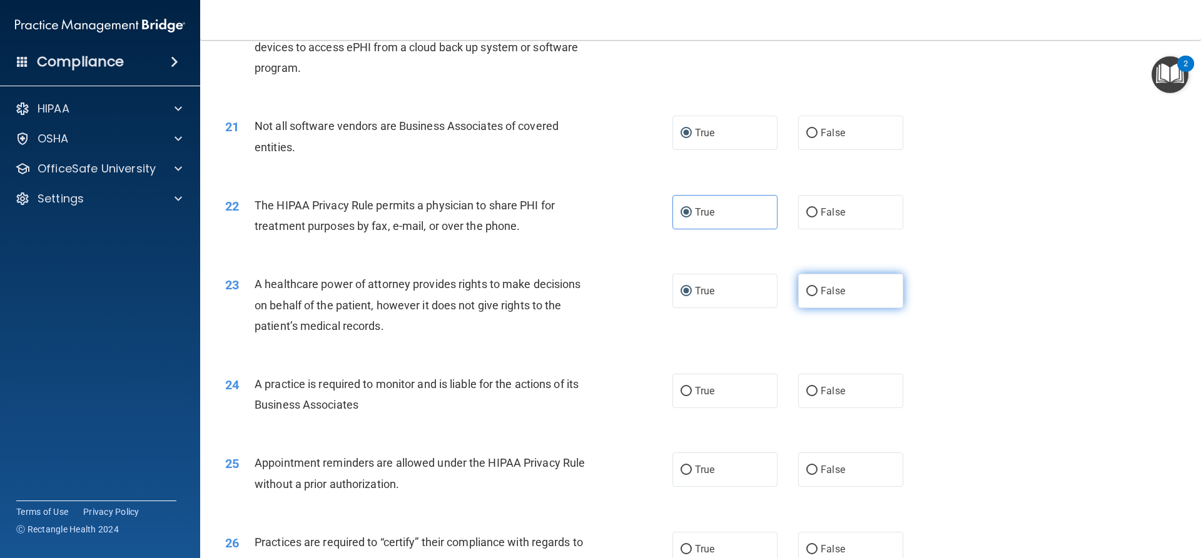
click at [812, 292] on label "False" at bounding box center [850, 291] width 105 height 34
click at [812, 292] on input "False" at bounding box center [811, 291] width 11 height 9
radio input "true"
radio input "false"
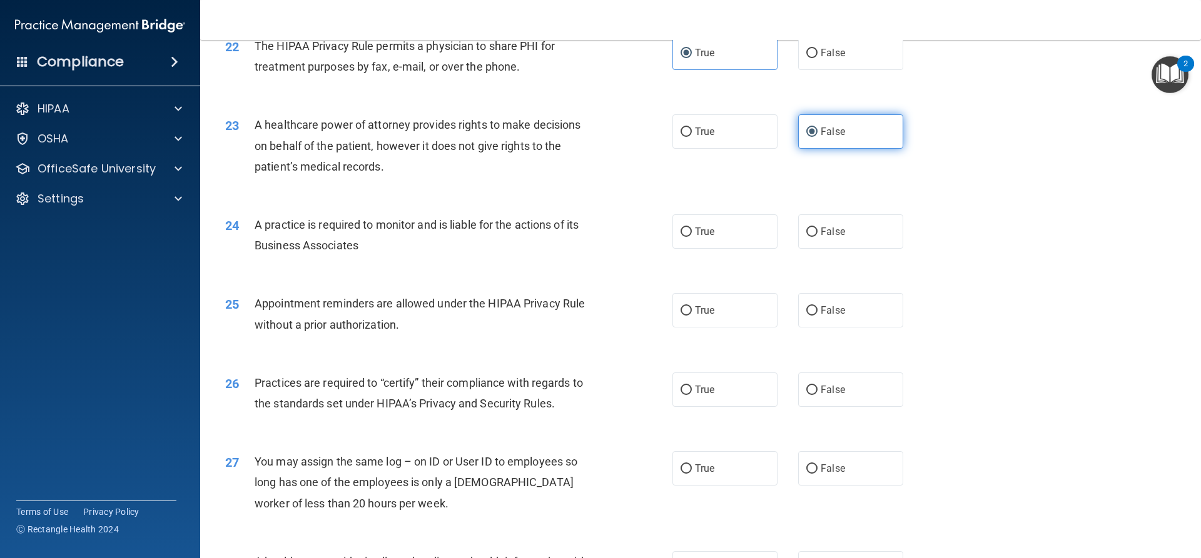
scroll to position [2064, 0]
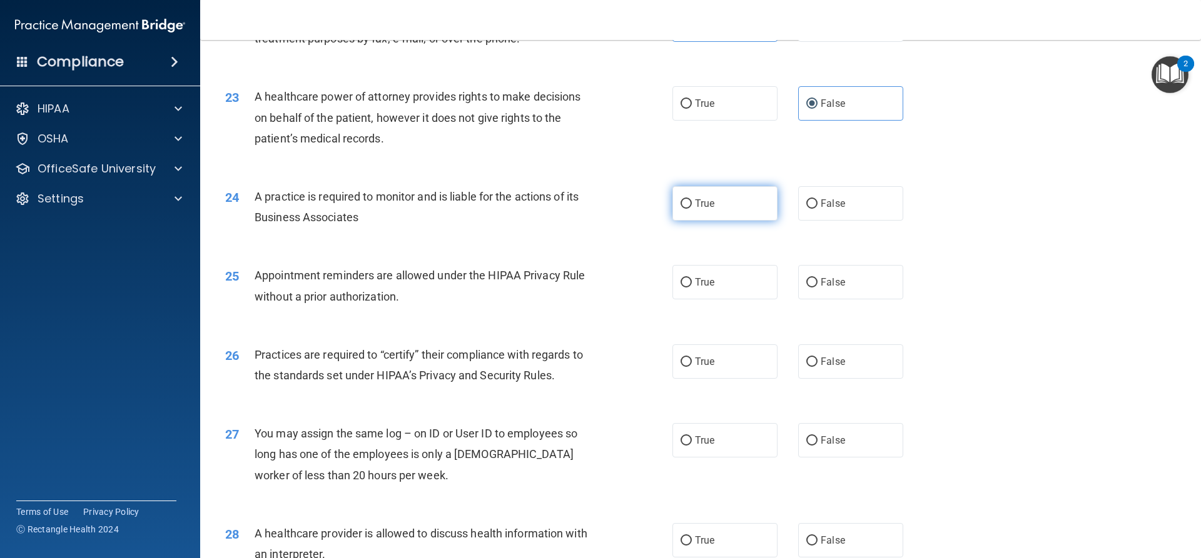
click at [687, 206] on label "True" at bounding box center [724, 203] width 105 height 34
click at [687, 206] on input "True" at bounding box center [685, 203] width 11 height 9
radio input "true"
click at [808, 203] on input "False" at bounding box center [811, 203] width 11 height 9
radio input "true"
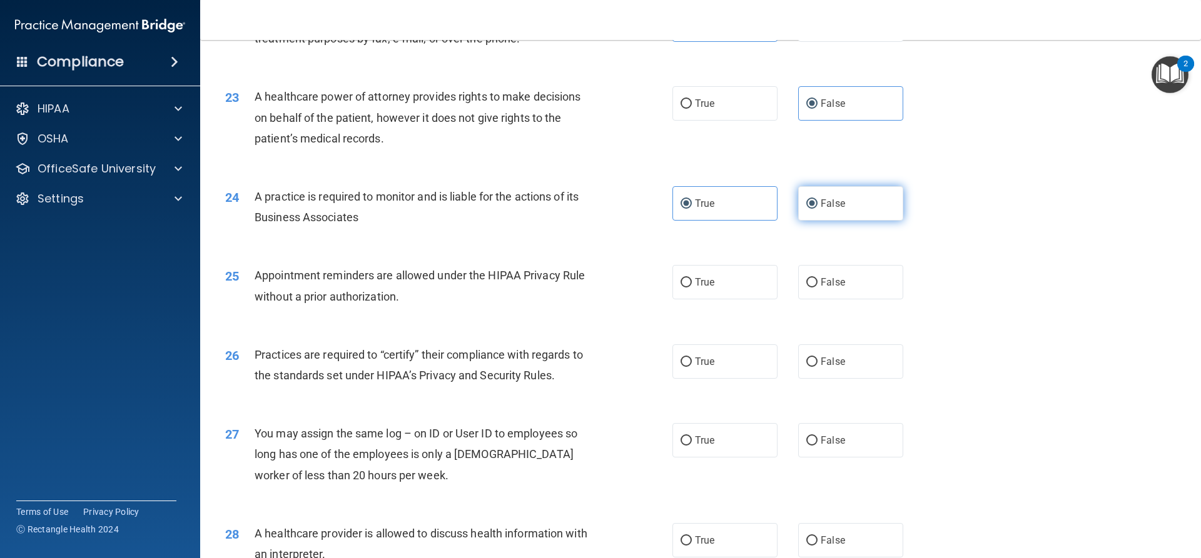
radio input "false"
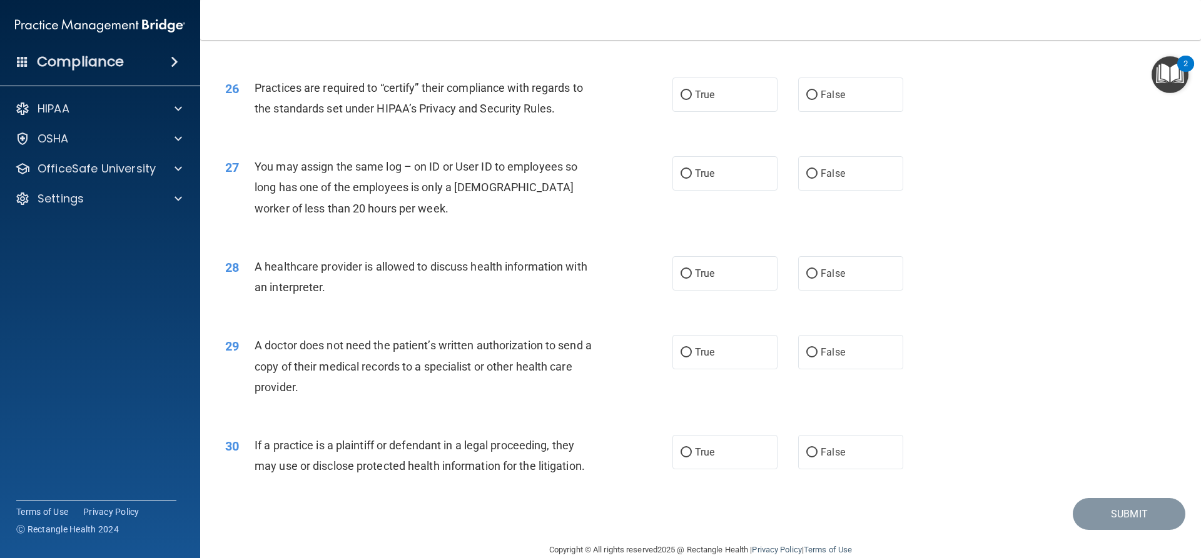
scroll to position [2353, 0]
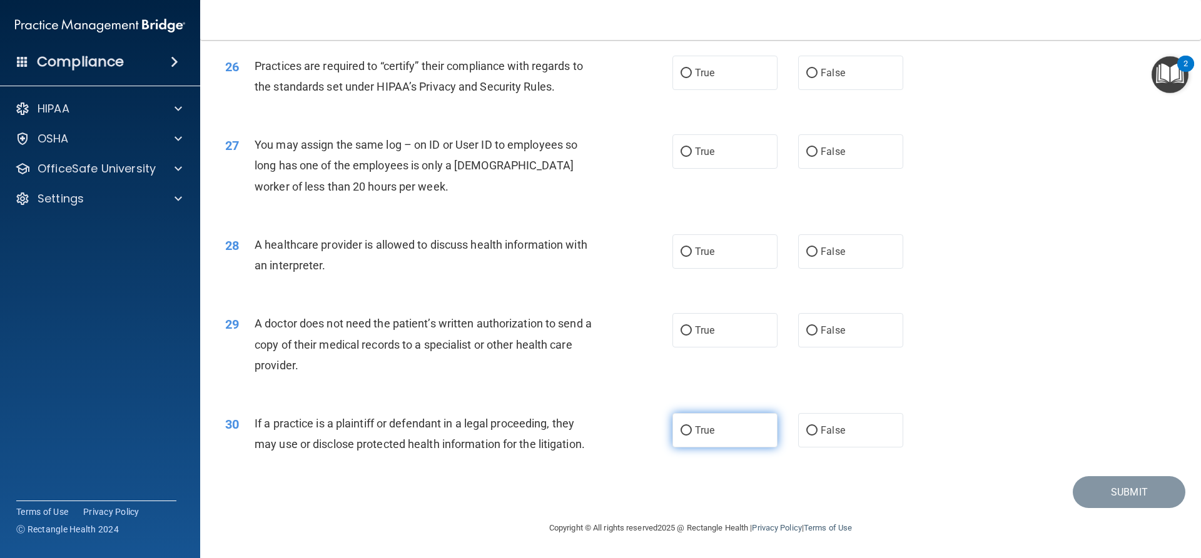
click at [683, 433] on input "True" at bounding box center [685, 431] width 11 height 9
radio input "true"
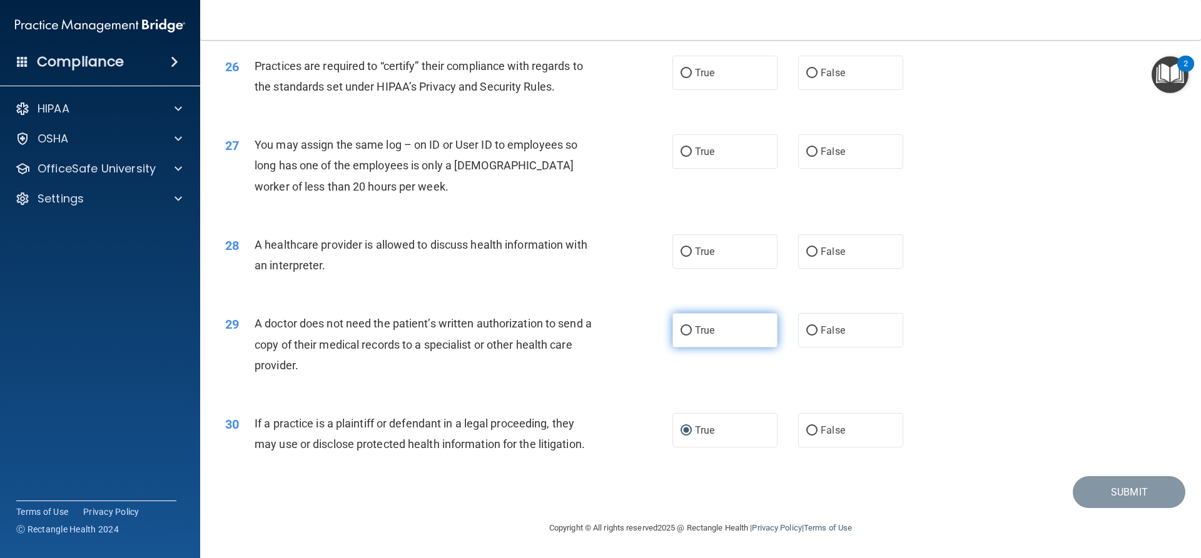
click at [699, 336] on span "True" at bounding box center [704, 331] width 19 height 12
click at [692, 336] on input "True" at bounding box center [685, 330] width 11 height 9
radio input "true"
click at [689, 250] on label "True" at bounding box center [724, 252] width 105 height 34
click at [689, 250] on input "True" at bounding box center [685, 252] width 11 height 9
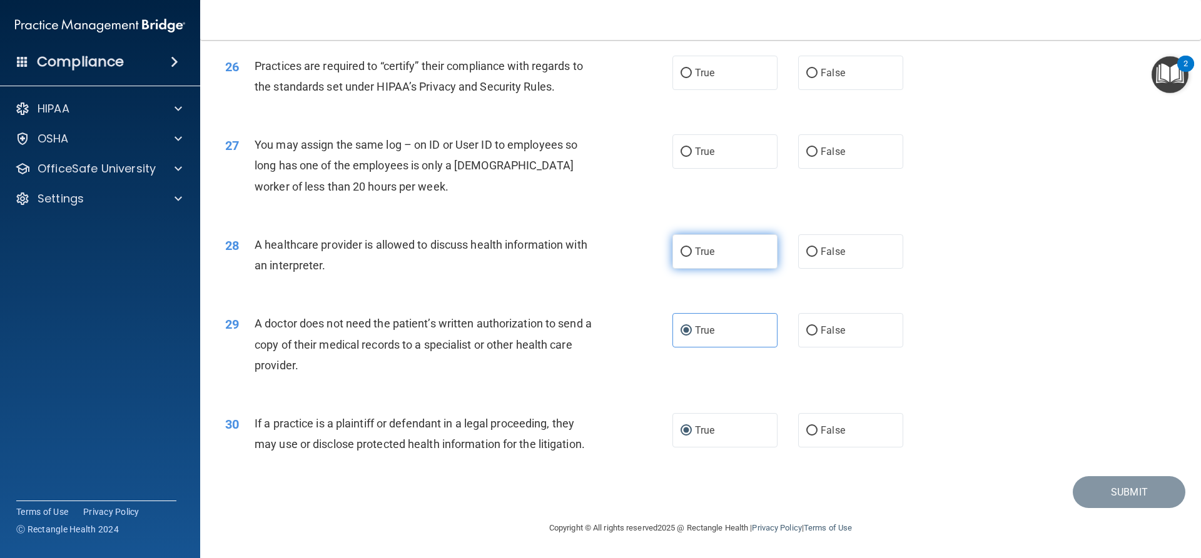
radio input "true"
click at [815, 158] on label "False" at bounding box center [850, 151] width 105 height 34
click at [815, 157] on input "False" at bounding box center [811, 152] width 11 height 9
radio input "true"
click at [828, 83] on label "False" at bounding box center [850, 73] width 105 height 34
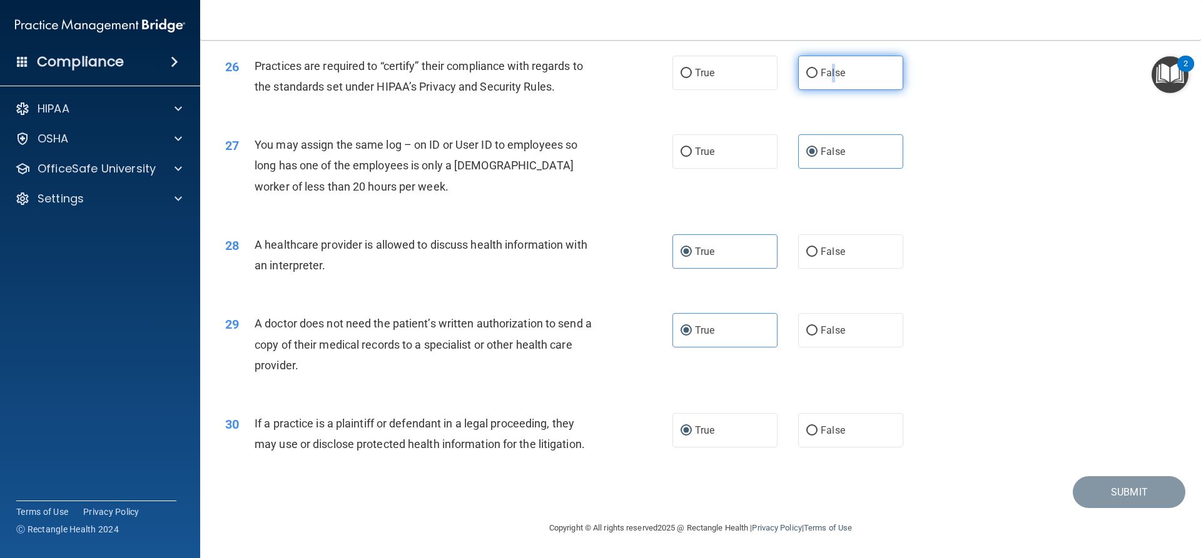
click at [807, 71] on input "False" at bounding box center [811, 73] width 11 height 9
radio input "true"
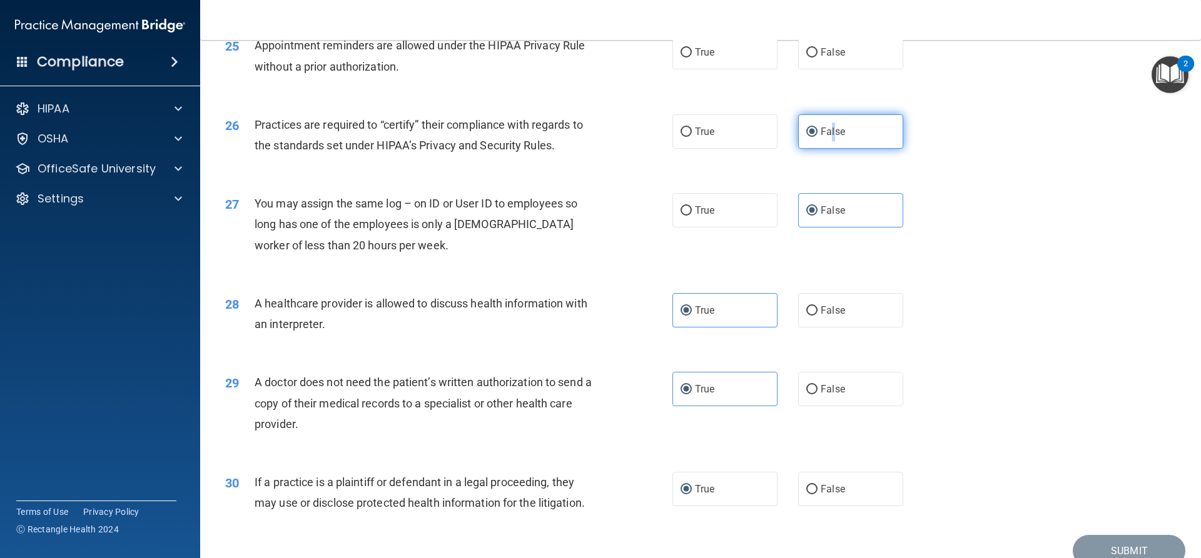
scroll to position [2228, 0]
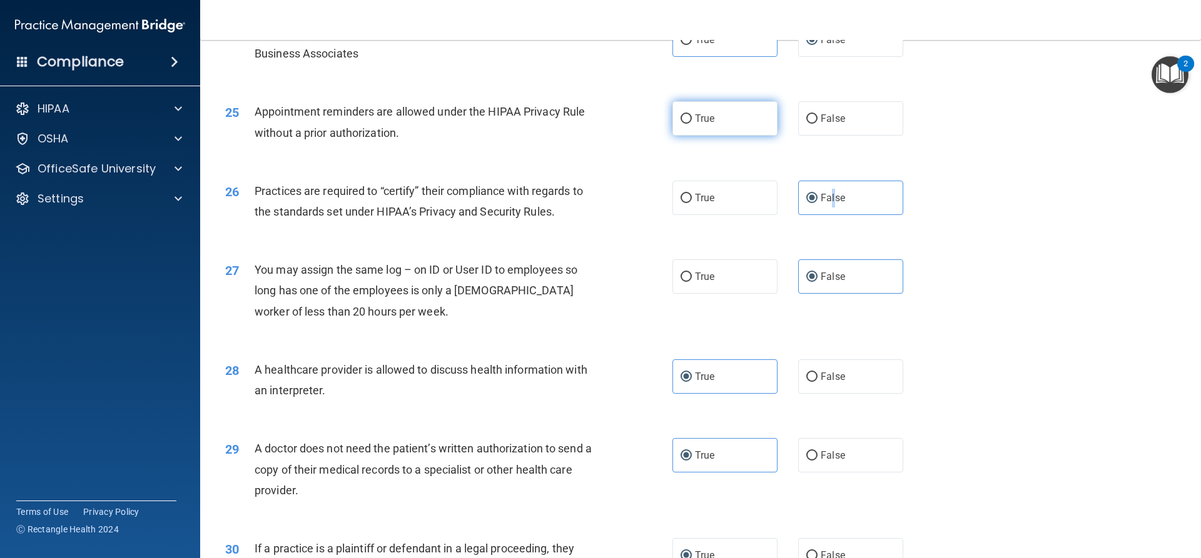
click at [687, 121] on input "True" at bounding box center [685, 118] width 11 height 9
radio input "true"
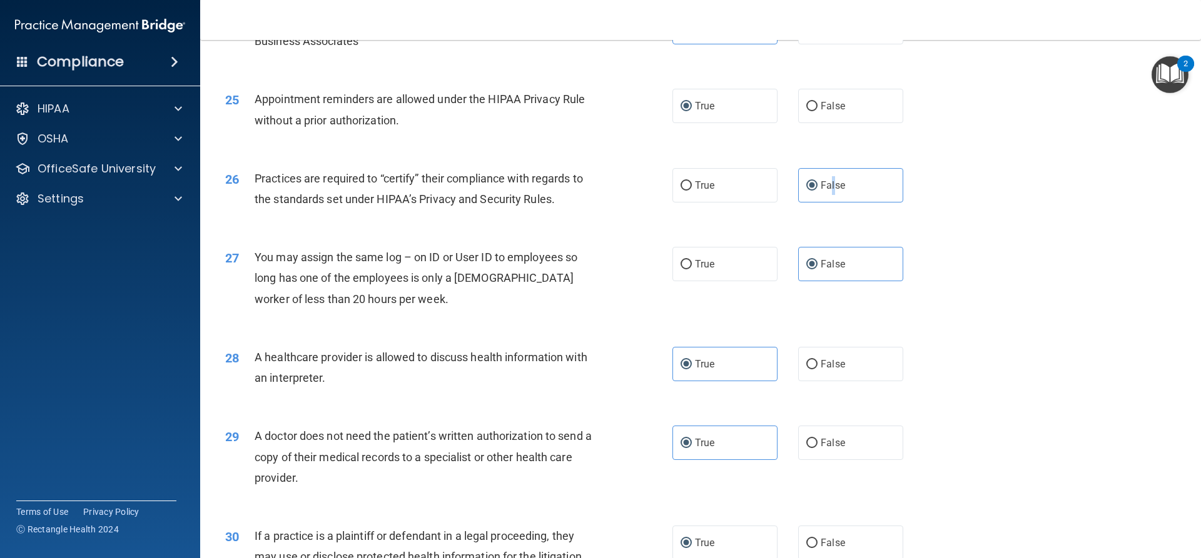
scroll to position [2353, 0]
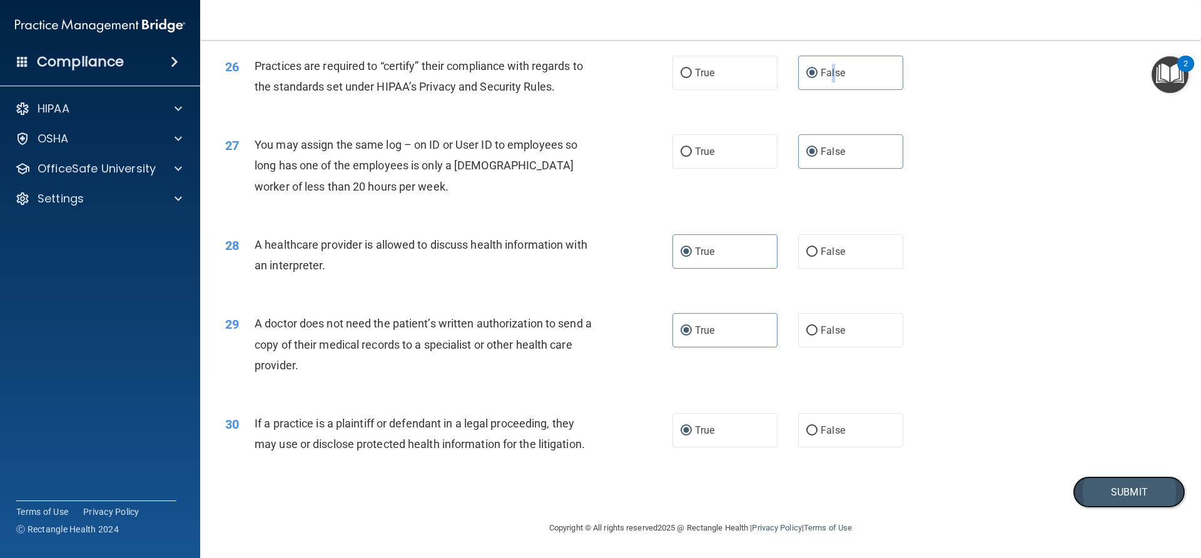
click at [1093, 492] on button "Submit" at bounding box center [1129, 493] width 113 height 32
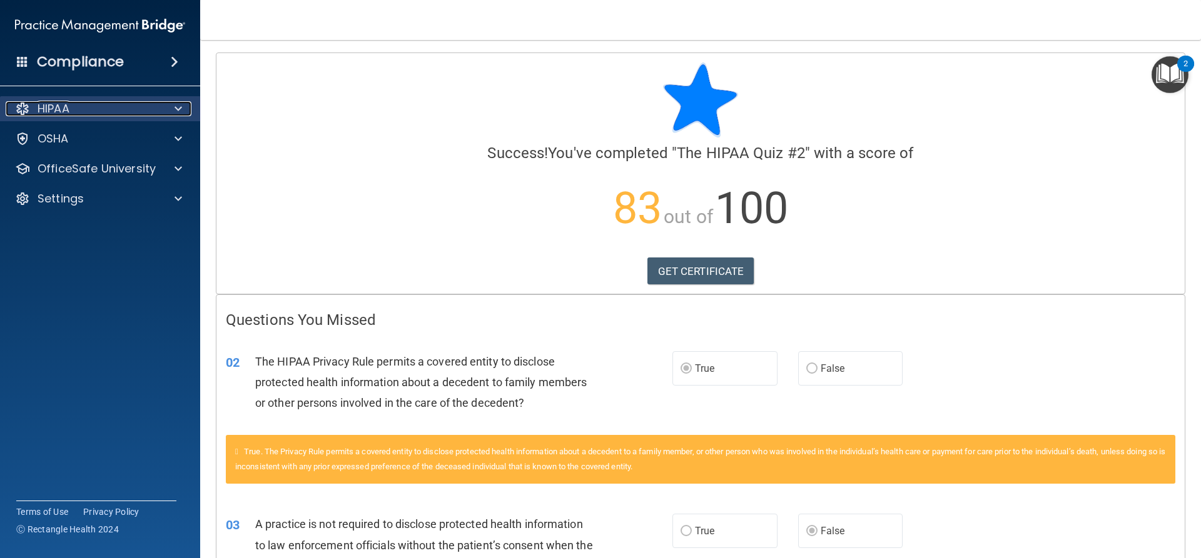
click at [78, 112] on div "HIPAA" at bounding box center [83, 108] width 155 height 15
click at [64, 108] on p "HIPAA" at bounding box center [54, 108] width 32 height 15
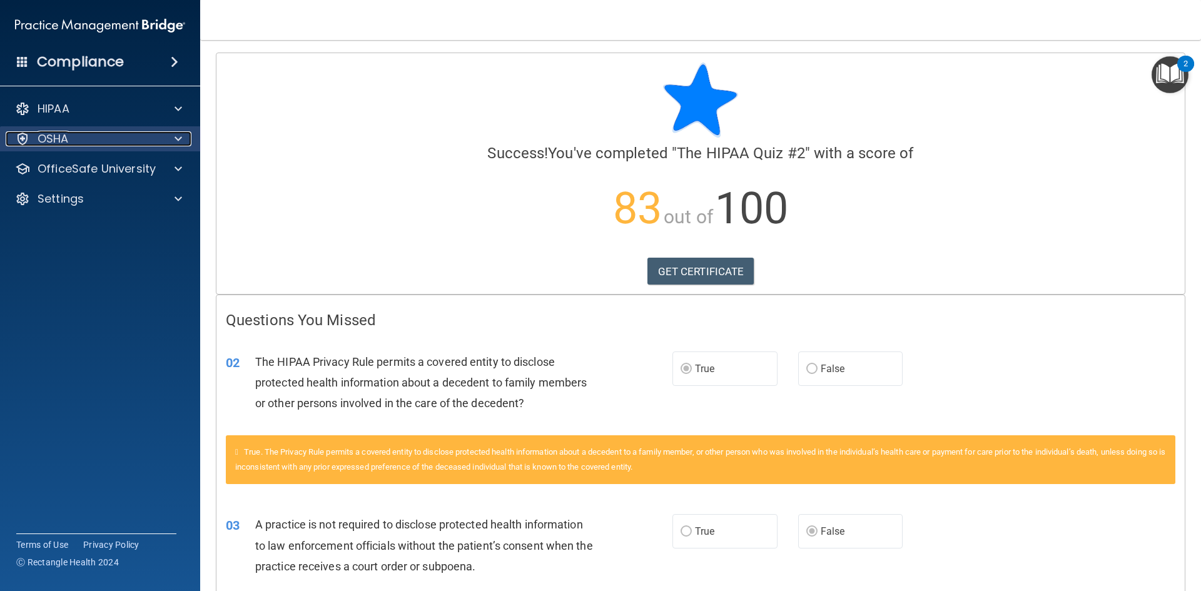
click at [60, 135] on p "OSHA" at bounding box center [53, 138] width 31 height 15
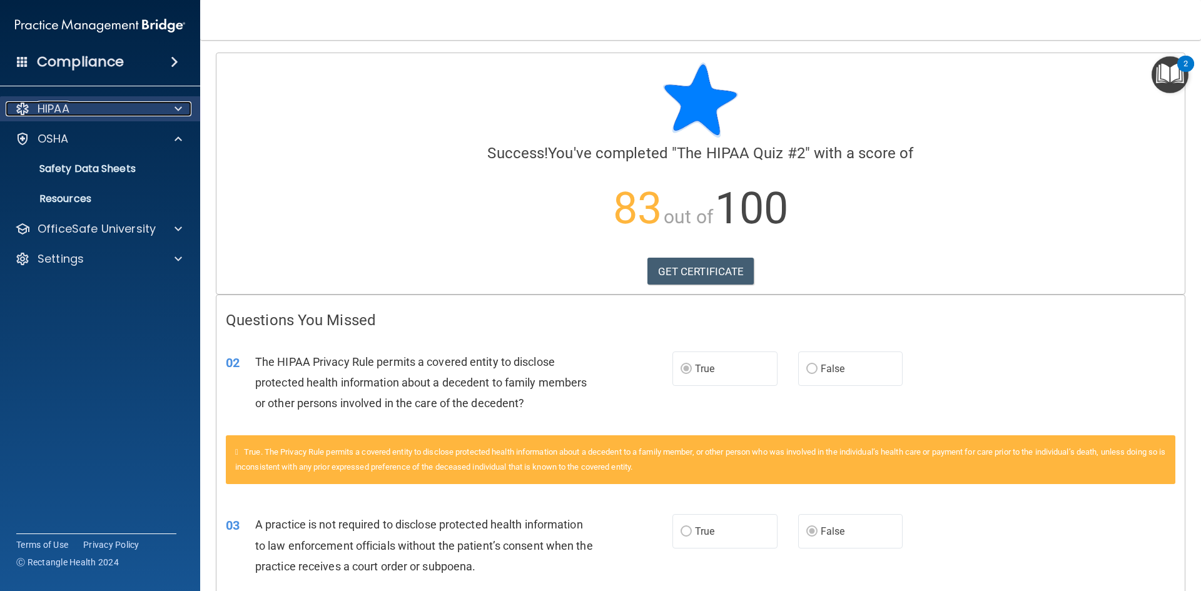
click at [62, 108] on p "HIPAA" at bounding box center [54, 108] width 32 height 15
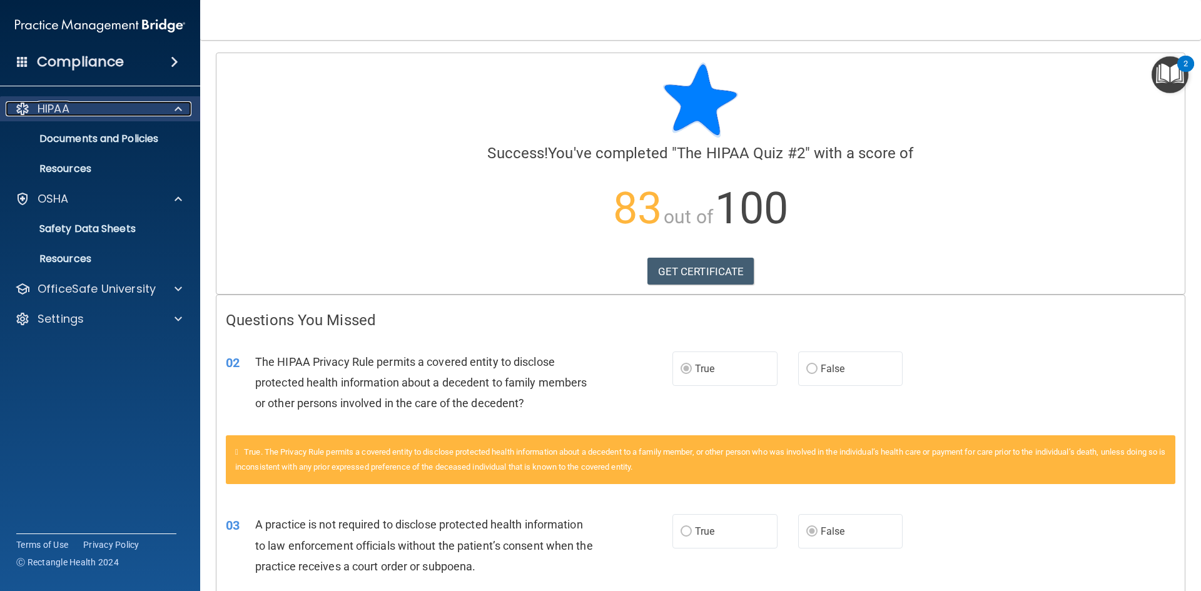
click at [62, 108] on p "HIPAA" at bounding box center [54, 108] width 32 height 15
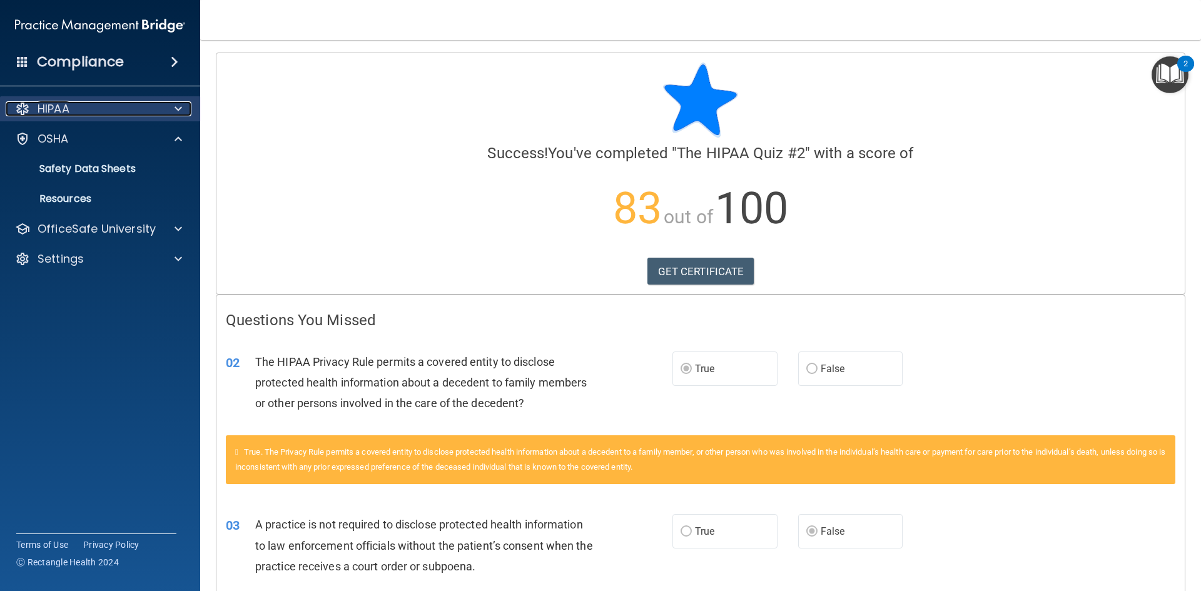
click at [62, 108] on p "HIPAA" at bounding box center [54, 108] width 32 height 15
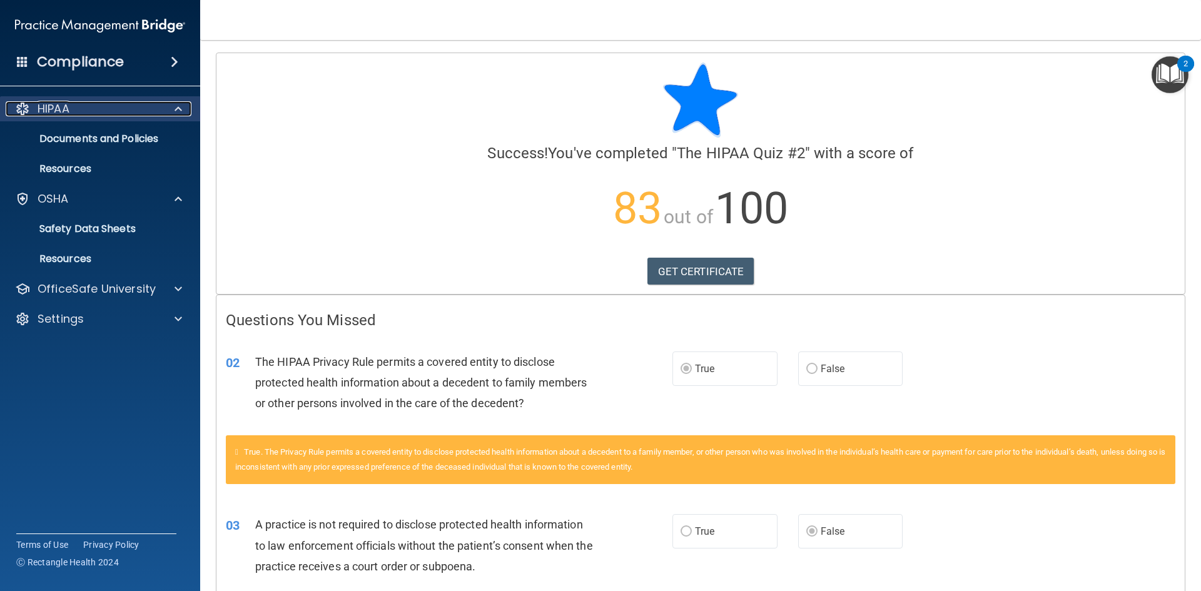
click at [62, 109] on p "HIPAA" at bounding box center [54, 108] width 32 height 15
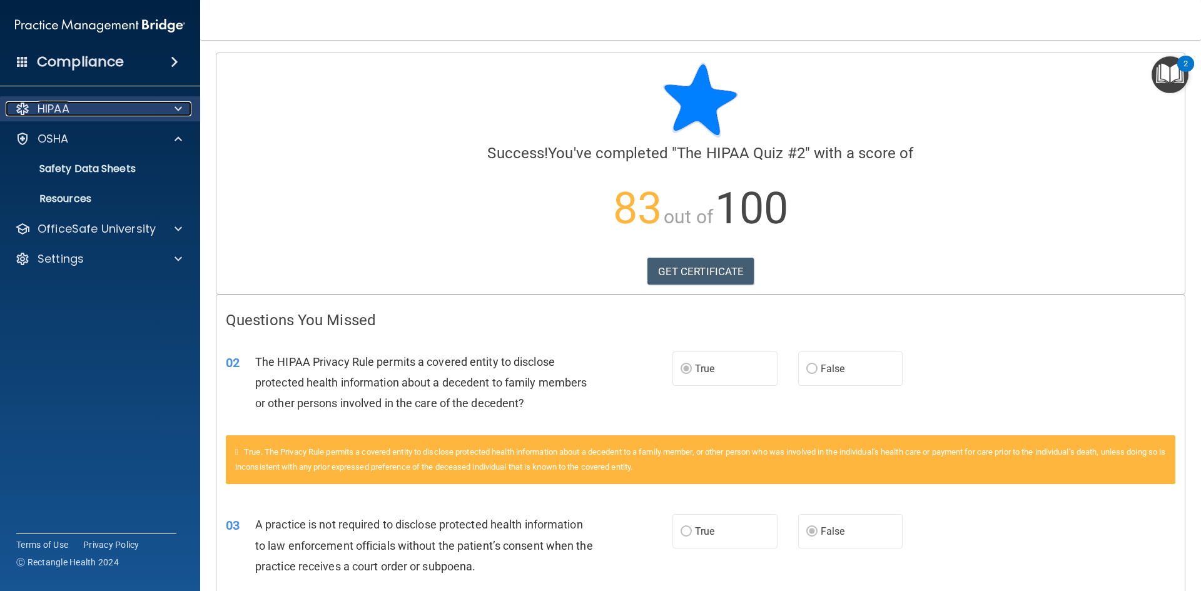
click at [62, 109] on p "HIPAA" at bounding box center [54, 108] width 32 height 15
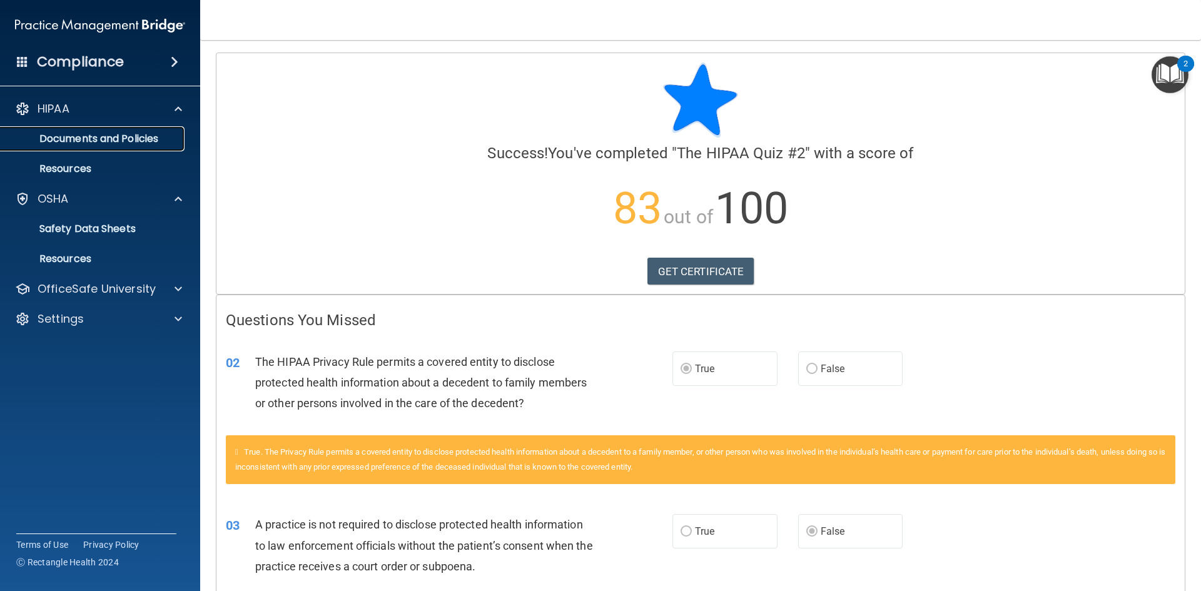
click at [64, 138] on p "Documents and Policies" at bounding box center [93, 139] width 171 height 13
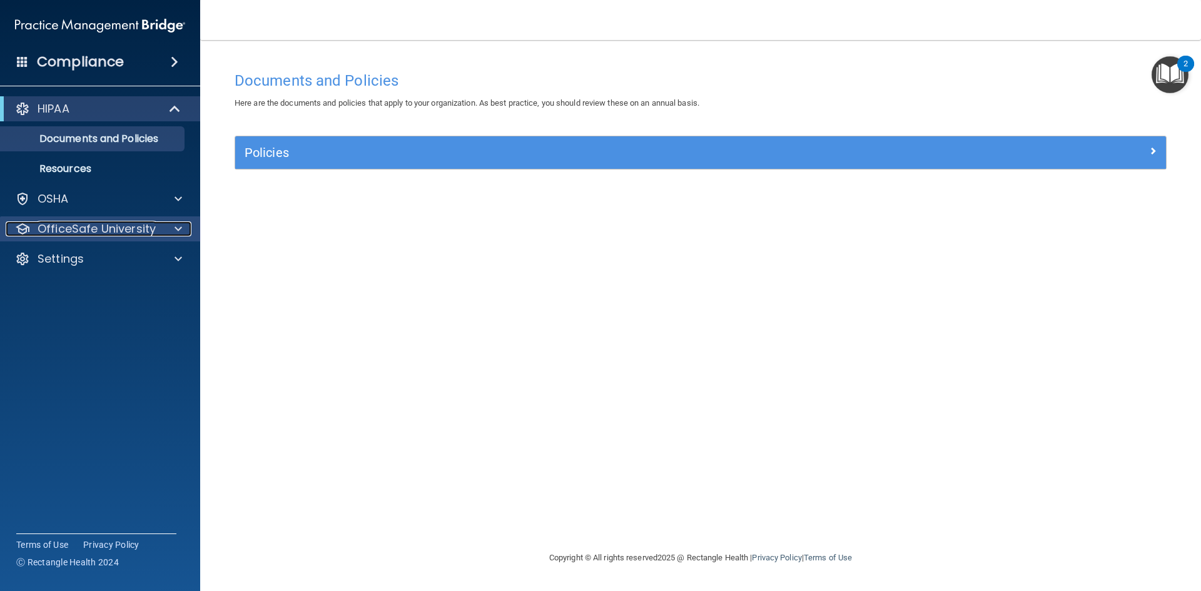
click at [100, 231] on p "OfficeSafe University" at bounding box center [97, 228] width 118 height 15
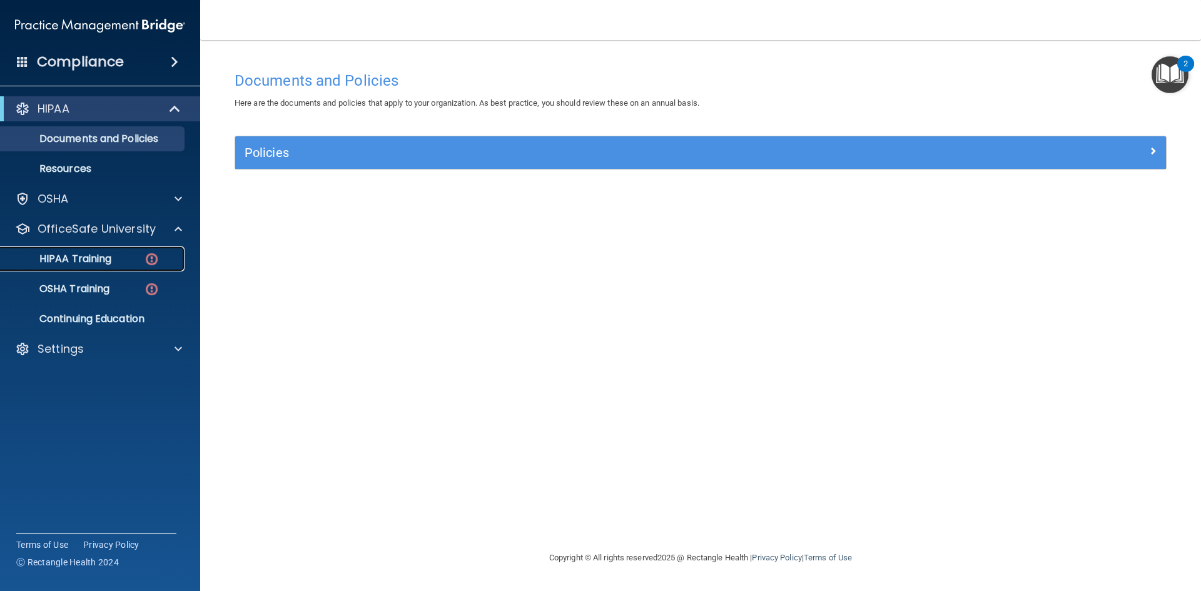
click at [103, 264] on p "HIPAA Training" at bounding box center [59, 259] width 103 height 13
